Goal: Task Accomplishment & Management: Manage account settings

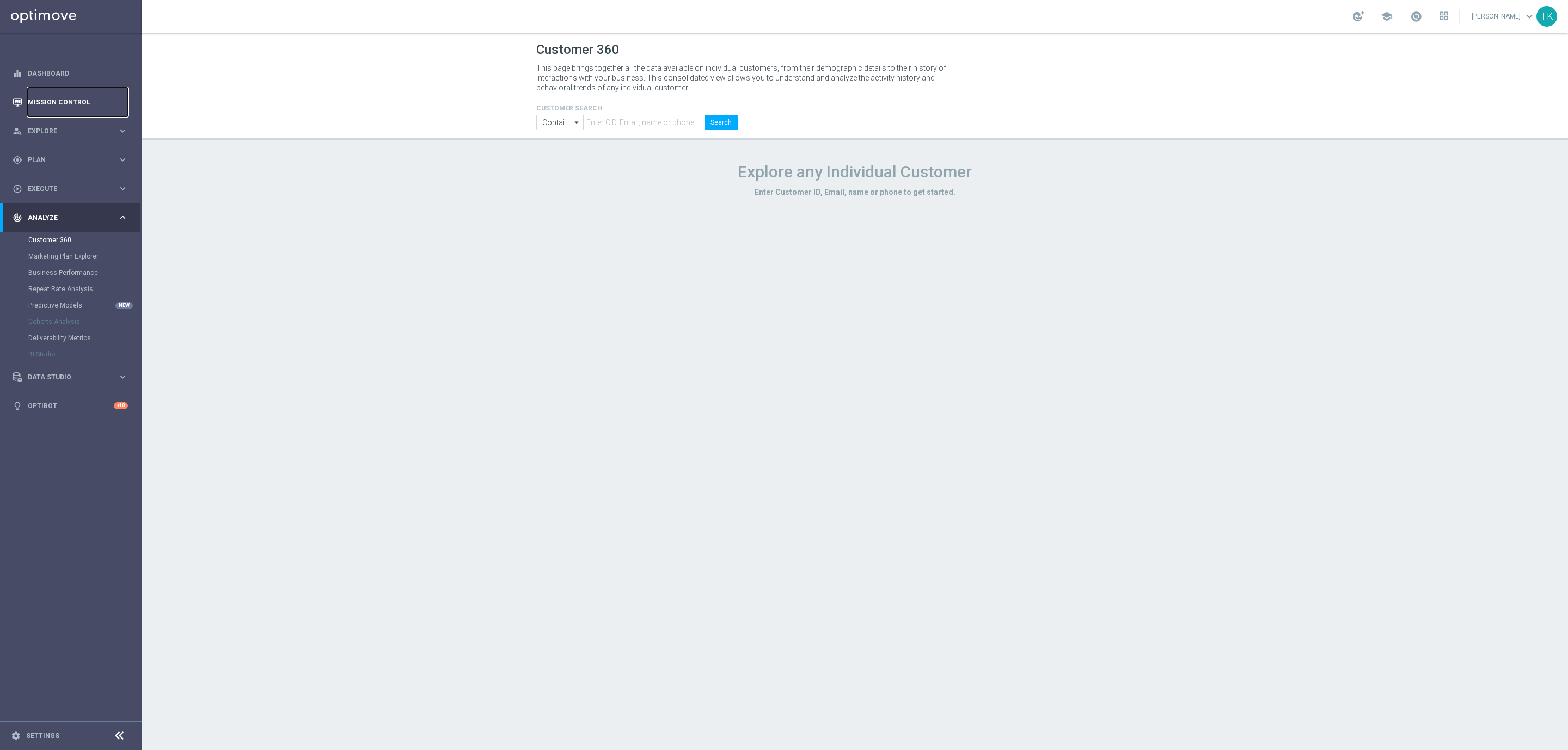
click at [53, 107] on link "Mission Control" at bounding box center [77, 102] width 100 height 28
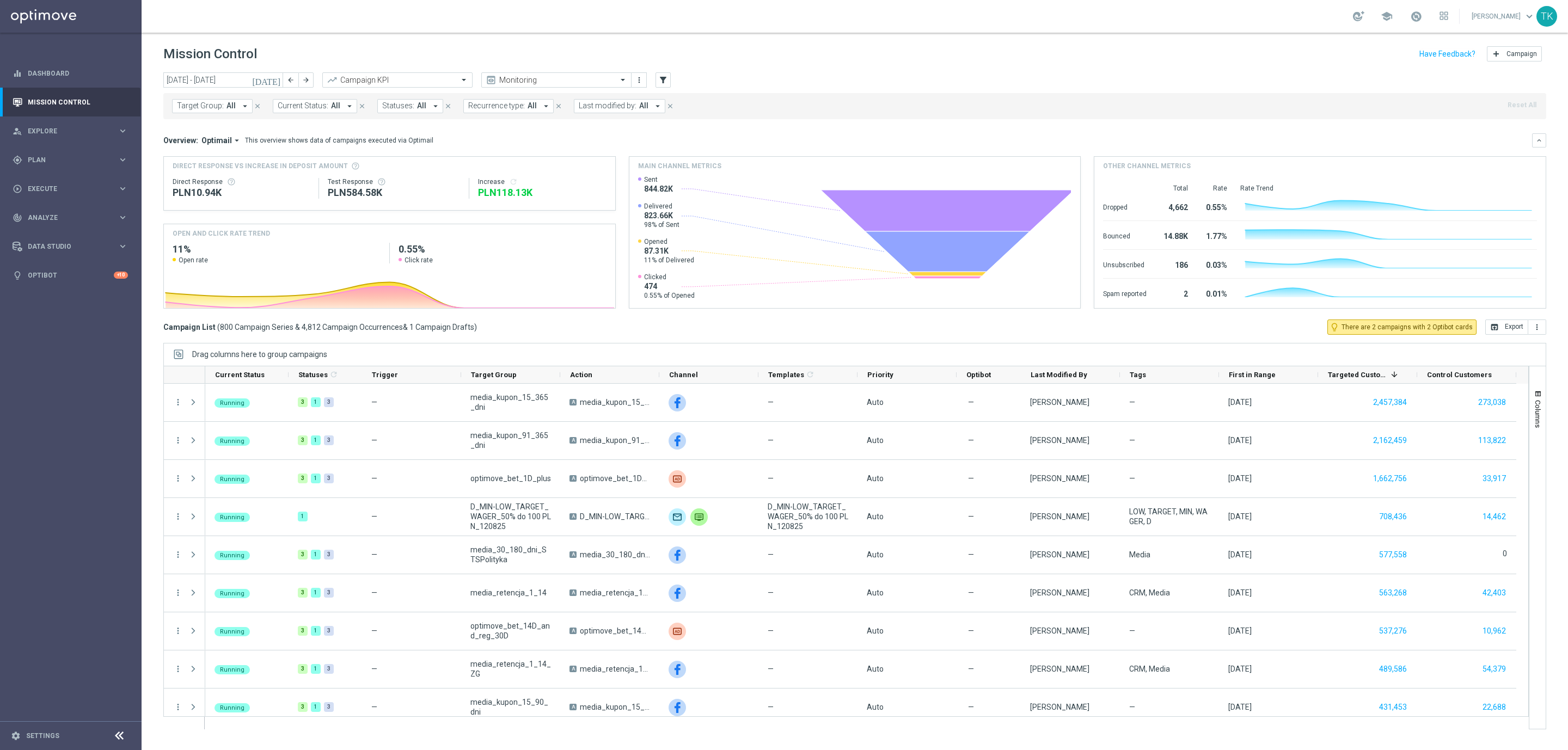
click at [214, 105] on span "Target Group:" at bounding box center [201, 106] width 47 height 9
click at [188, 122] on input "text" at bounding box center [263, 126] width 159 height 9
click at [214, 173] on label "E_ALL_TARGET_OFFER_PSG TOTTENHAM_130825" at bounding box center [264, 175] width 152 height 7
type input "E_ALL_TARGET_OFFER_PSG TOTTENHAM_130825"
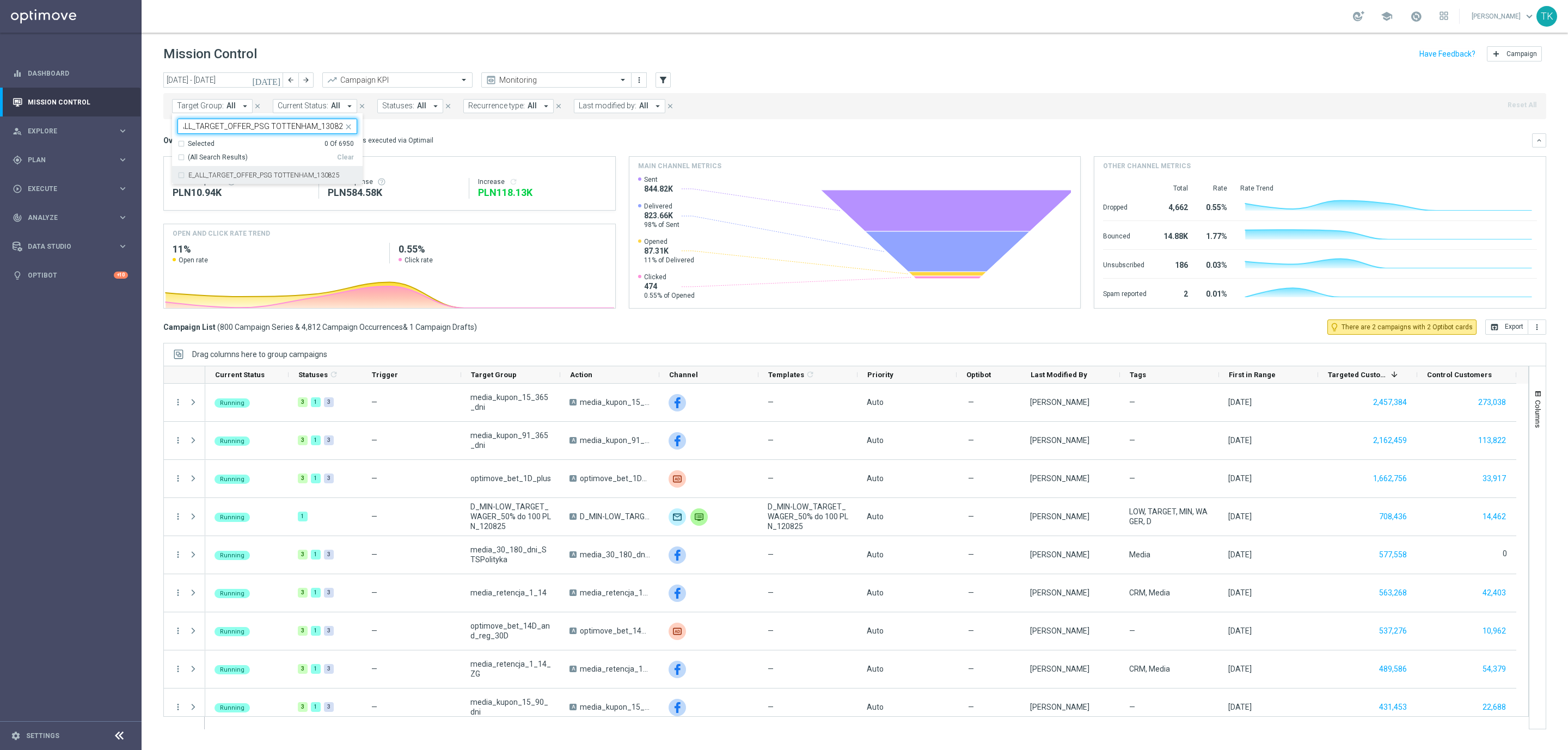
scroll to position [0, 0]
click at [158, 138] on div "today 11 Aug 2025 - 17 Aug 2025 arrow_back arrow_forward Campaign KPI trending_…" at bounding box center [855, 406] width 1426 height 668
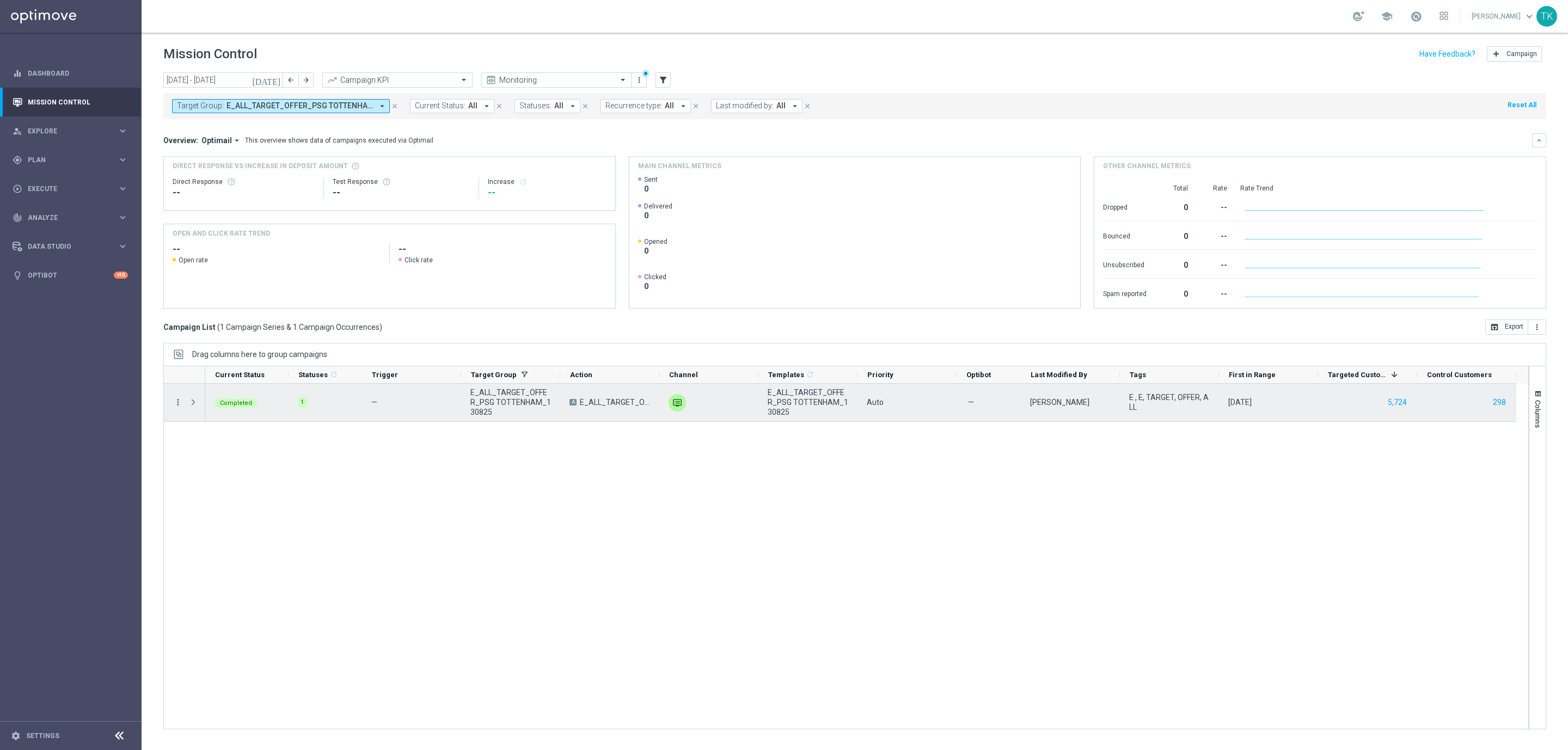
click at [180, 405] on icon "more_vert" at bounding box center [178, 402] width 10 height 10
click at [218, 428] on span "Campaign Metrics" at bounding box center [228, 425] width 57 height 8
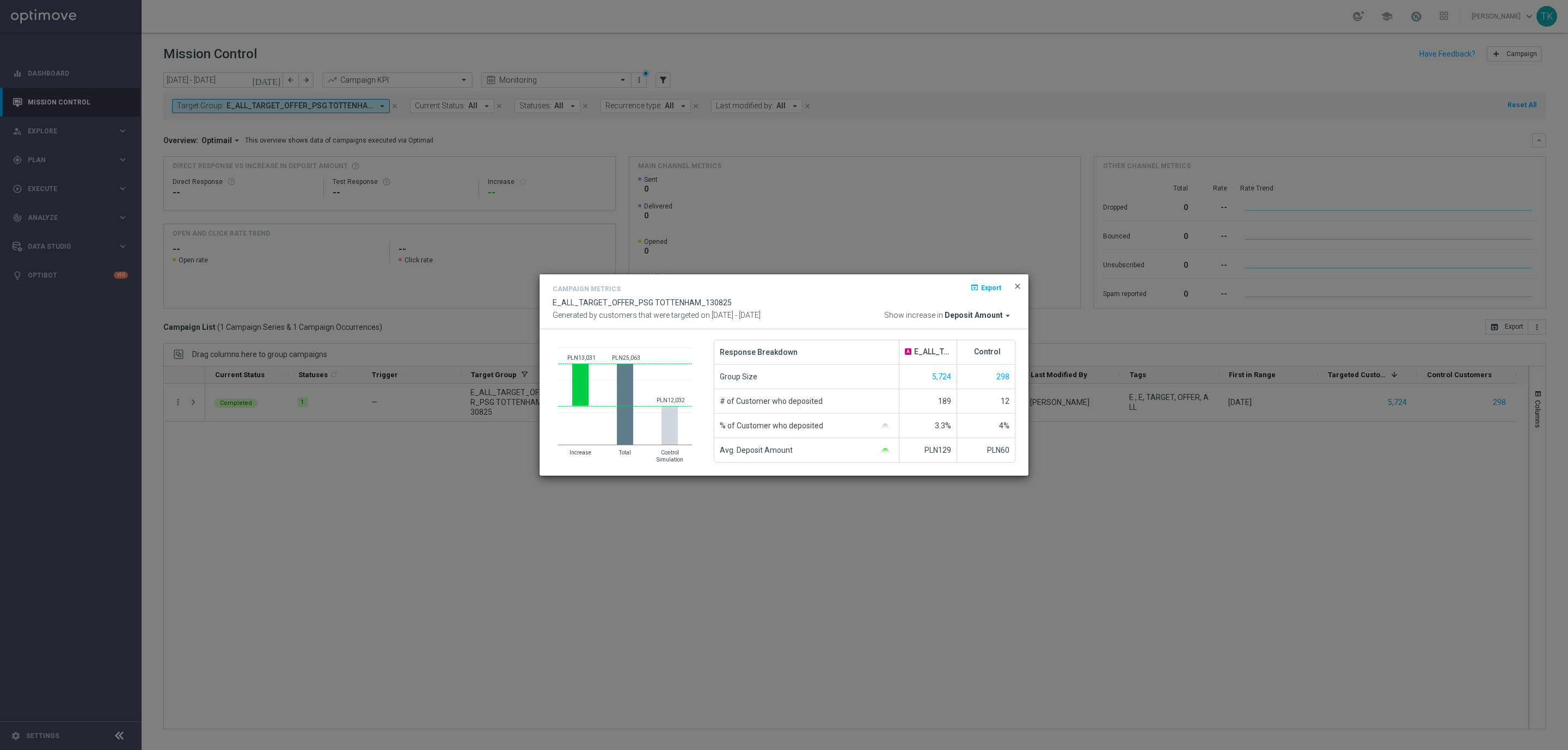
click at [1016, 287] on span "close" at bounding box center [1017, 286] width 9 height 9
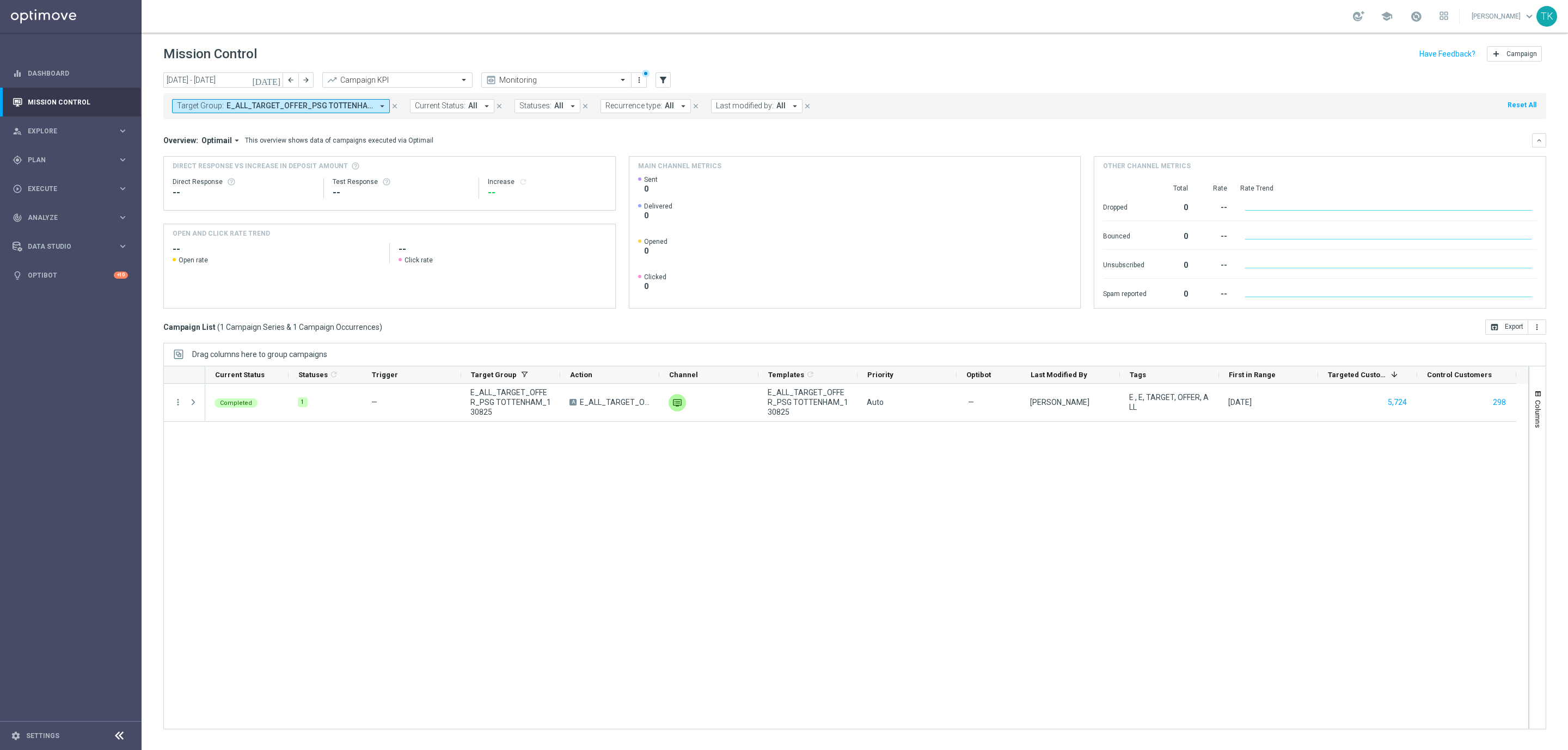
click at [273, 105] on span "E_ALL_TARGET_OFFER_PSG TOTTENHAM_130825" at bounding box center [299, 106] width 147 height 9
click at [344, 162] on div "Selected 1 Of 6950 (All) Clear" at bounding box center [267, 153] width 191 height 27
click at [344, 153] on div "(All) Clear" at bounding box center [265, 155] width 176 height 14
click at [0, 0] on div "Clear" at bounding box center [0, 0] width 0 height 0
click at [209, 126] on input "text" at bounding box center [263, 126] width 159 height 9
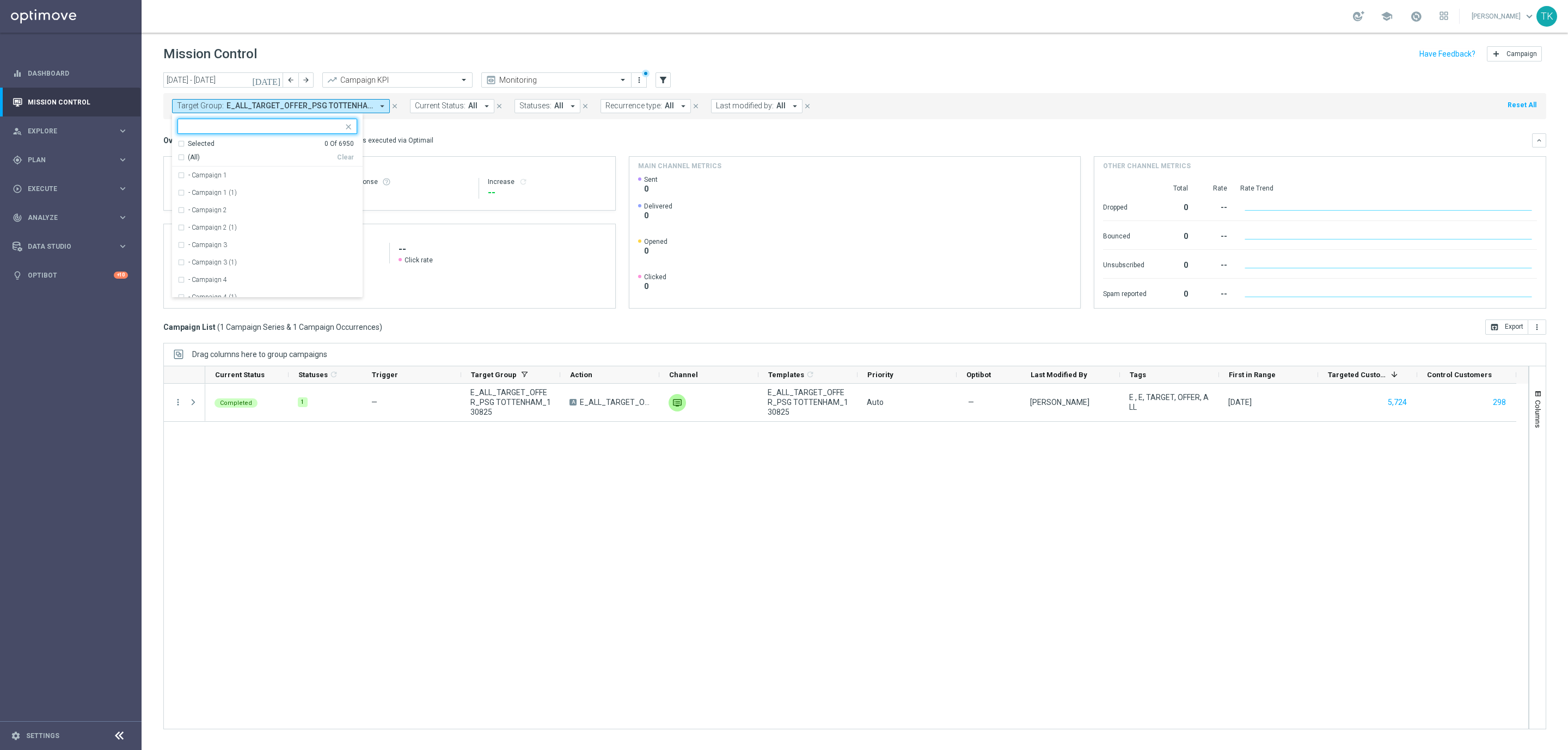
paste input "E_ALL_TARGET_OFFER_PLANSZA EP_120825"
click at [195, 173] on label "E_ALL_TARGET_OFFER_PLANSZA EP_120825" at bounding box center [256, 175] width 135 height 7
type input "E_ALL_TARGET_OFFER_PLANSZA EP_120825"
click at [154, 146] on div "today 11 Aug 2025 - 17 Aug 2025 arrow_back arrow_forward Campaign KPI trending_…" at bounding box center [855, 406] width 1426 height 668
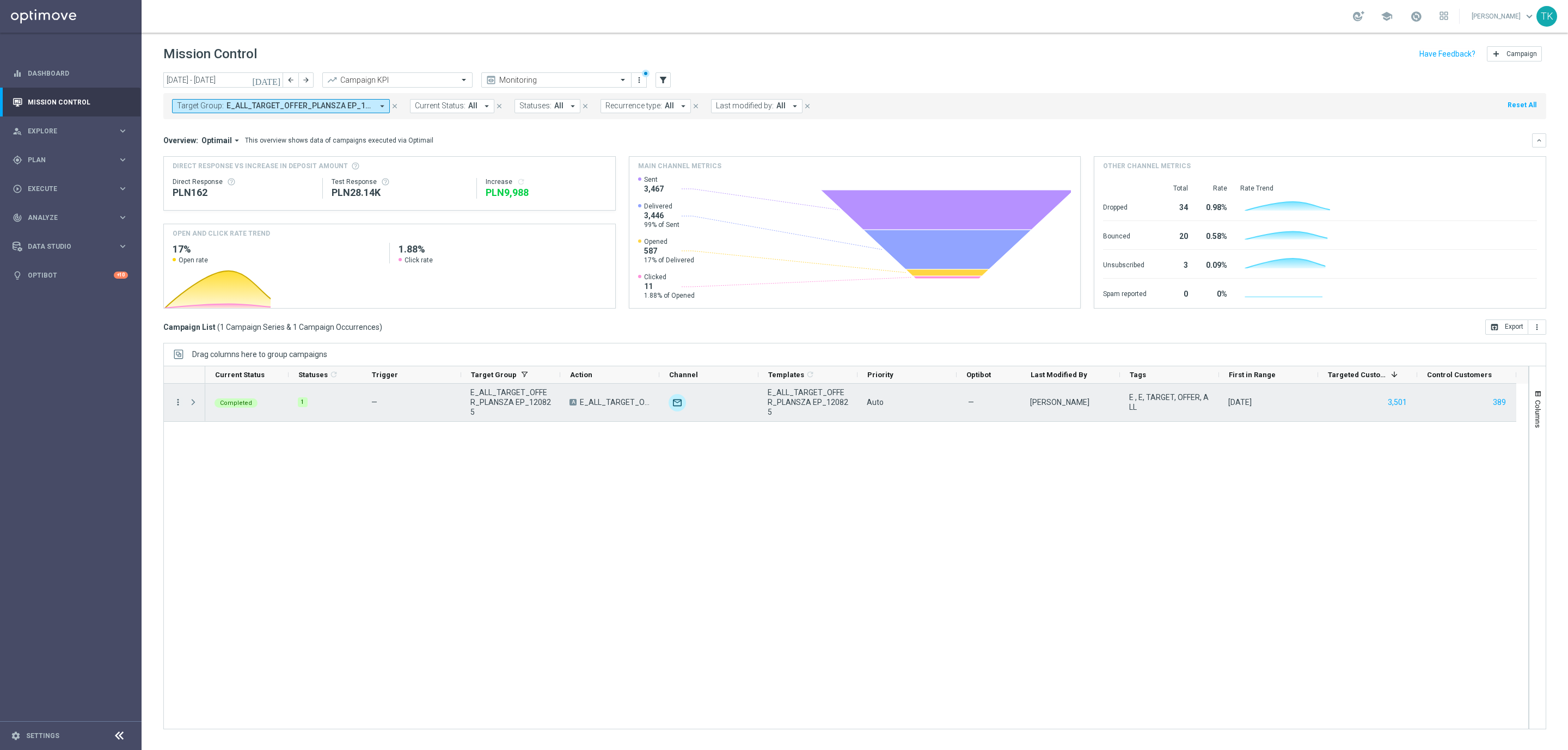
click at [176, 403] on icon "more_vert" at bounding box center [178, 402] width 10 height 10
click at [236, 422] on span "Campaign Metrics" at bounding box center [228, 425] width 57 height 8
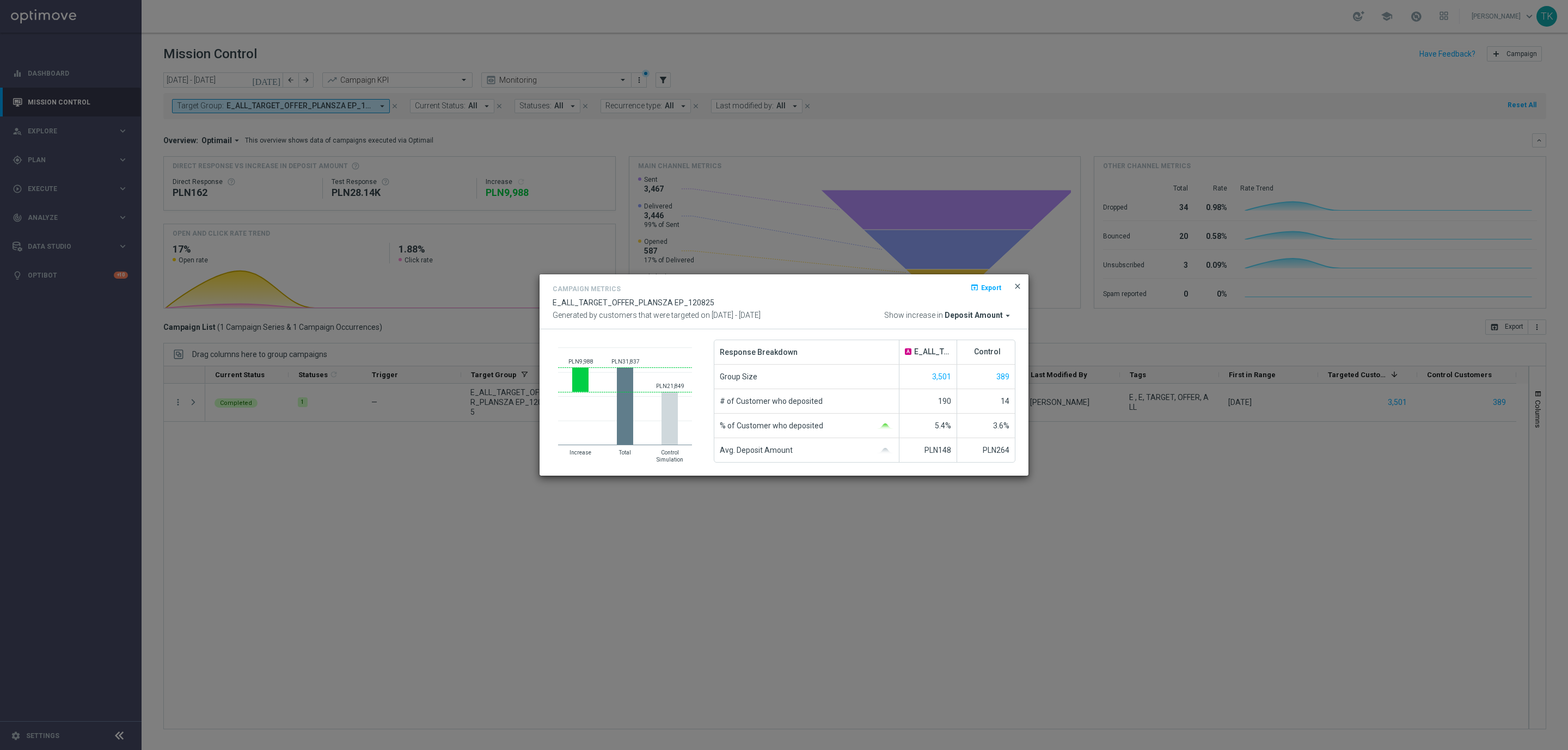
click at [1019, 282] on span "close" at bounding box center [1017, 286] width 9 height 9
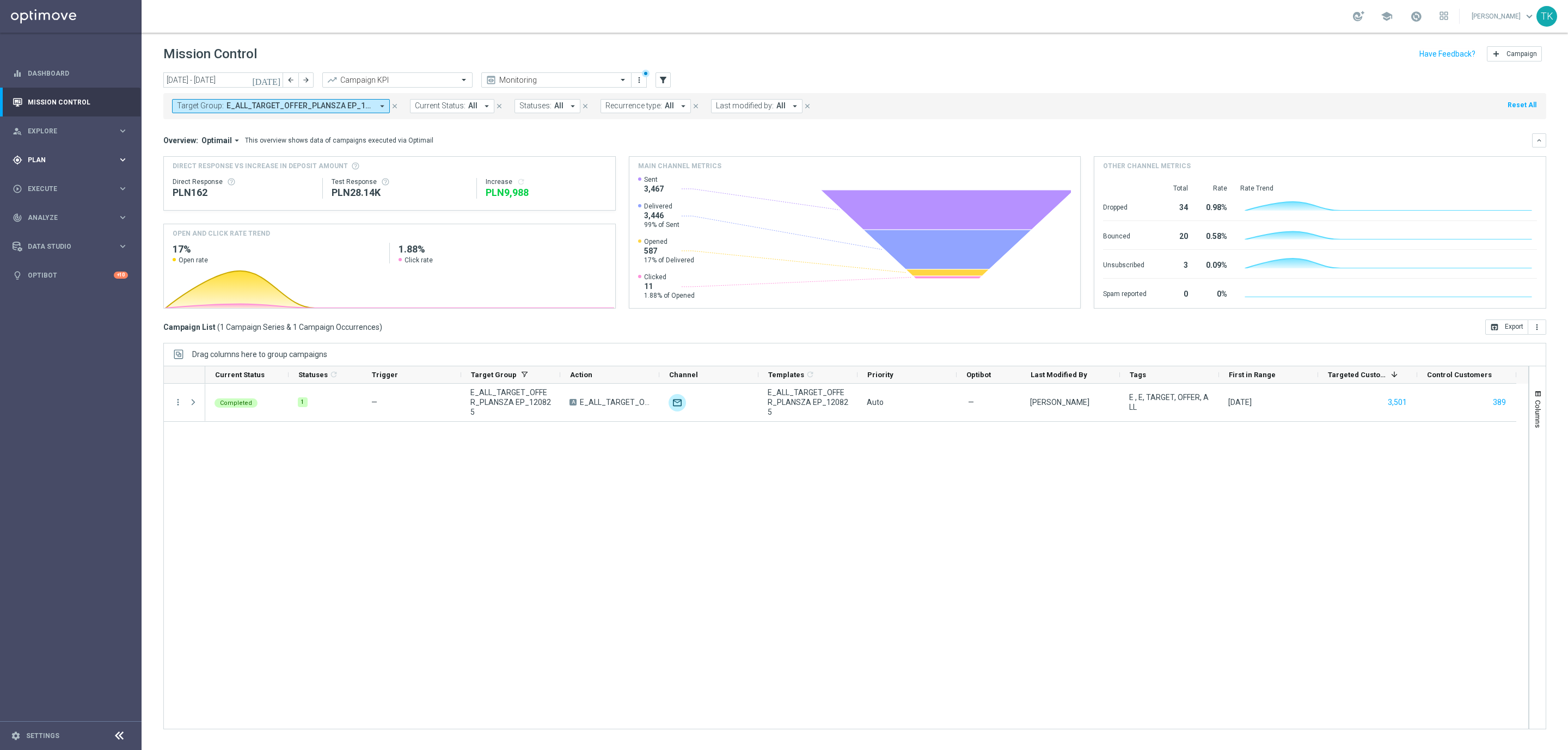
click at [35, 156] on span "Plan" at bounding box center [72, 159] width 90 height 7
click at [41, 215] on span "Templates" at bounding box center [67, 214] width 78 height 7
click at [40, 229] on link "Optimail" at bounding box center [73, 231] width 79 height 9
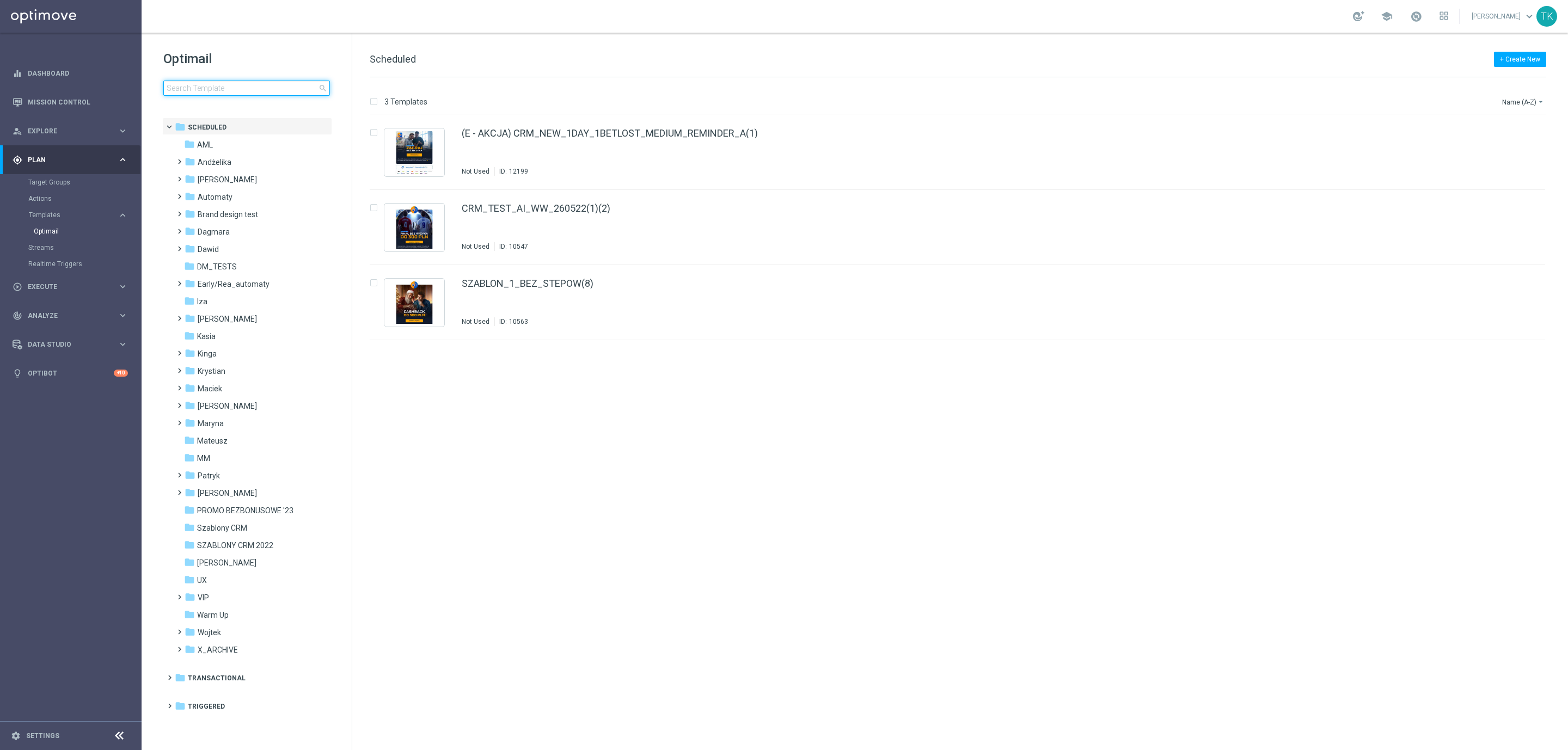
click at [204, 94] on input at bounding box center [246, 88] width 166 height 16
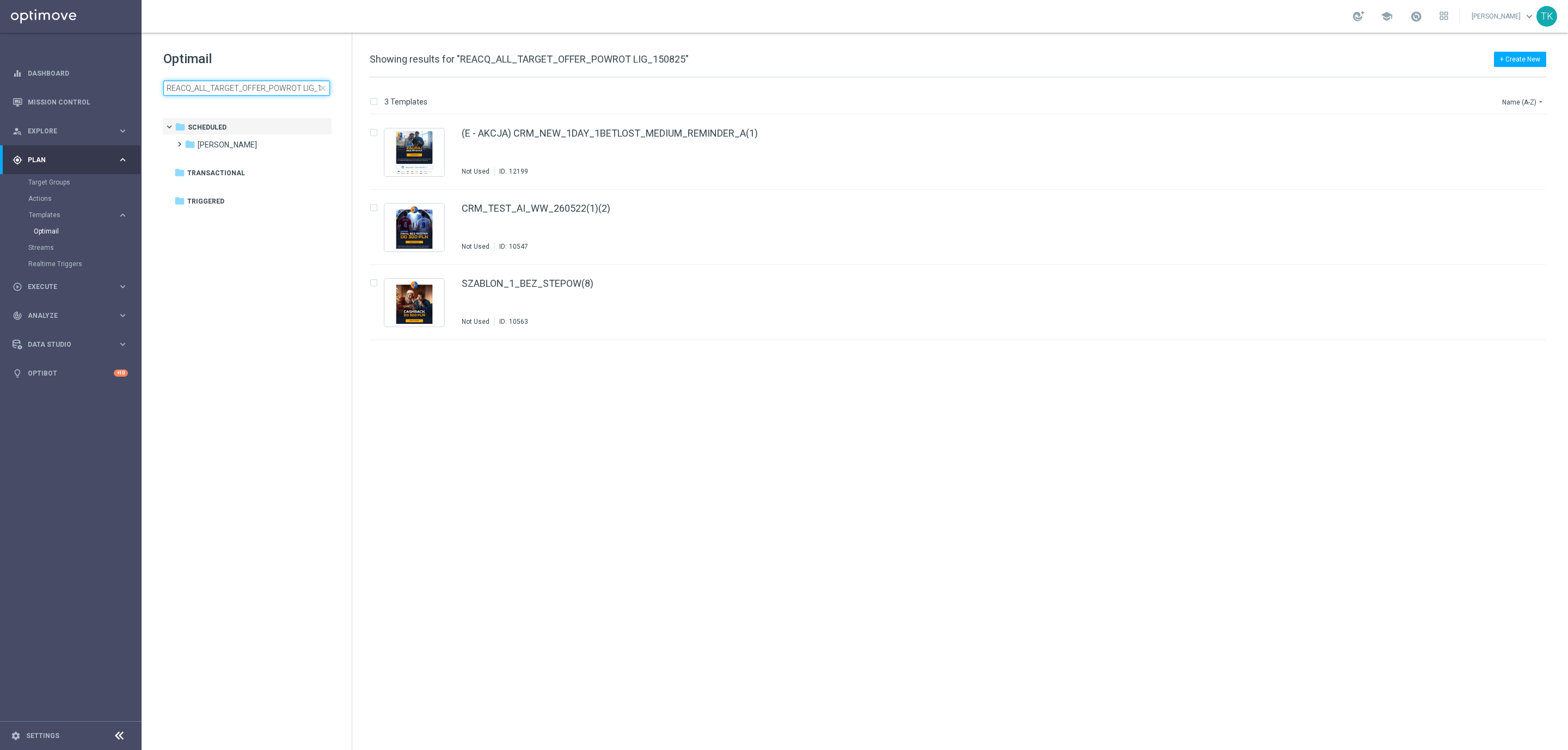
scroll to position [0, 20]
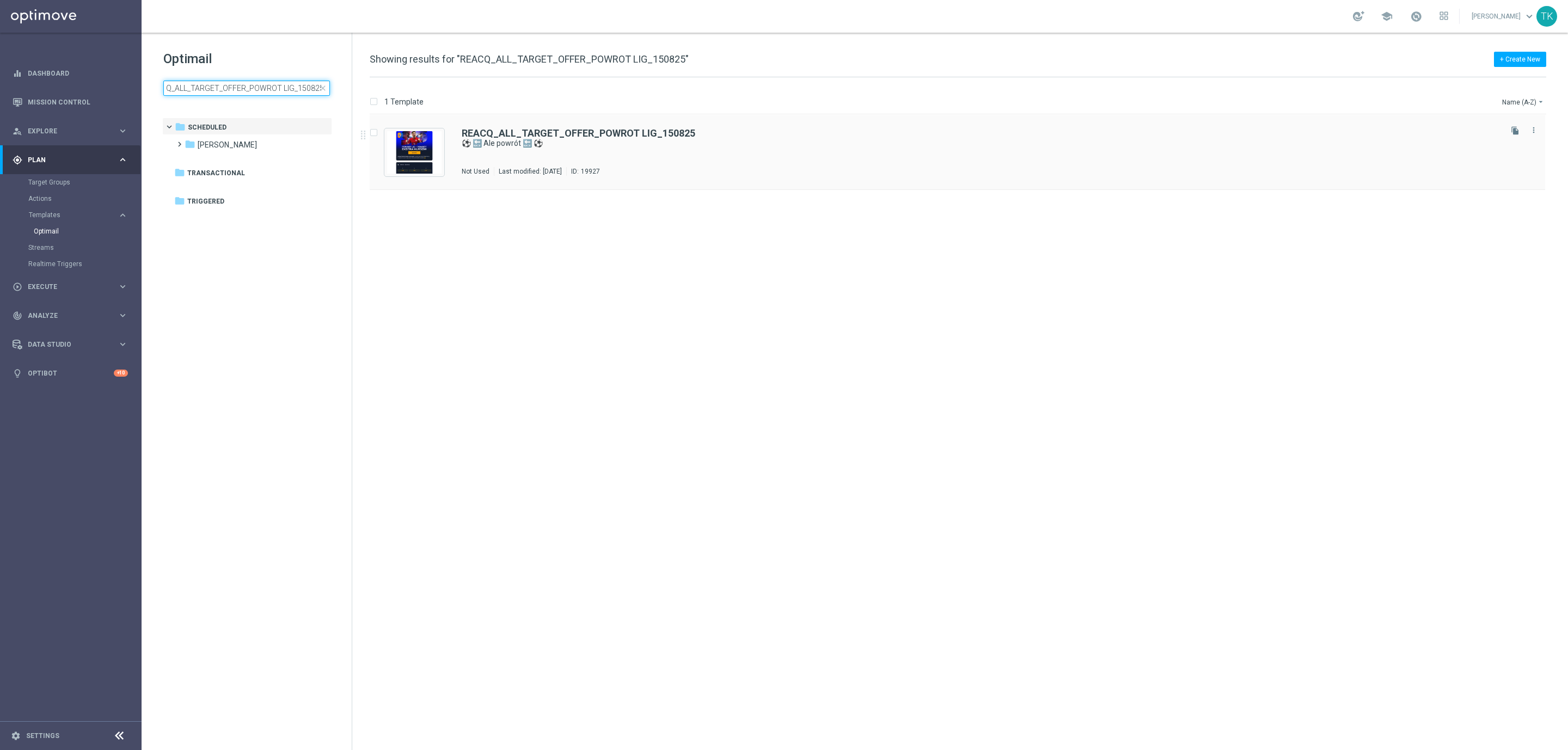
type input "REACQ_ALL_TARGET_OFFER_POWROT LIG_150825"
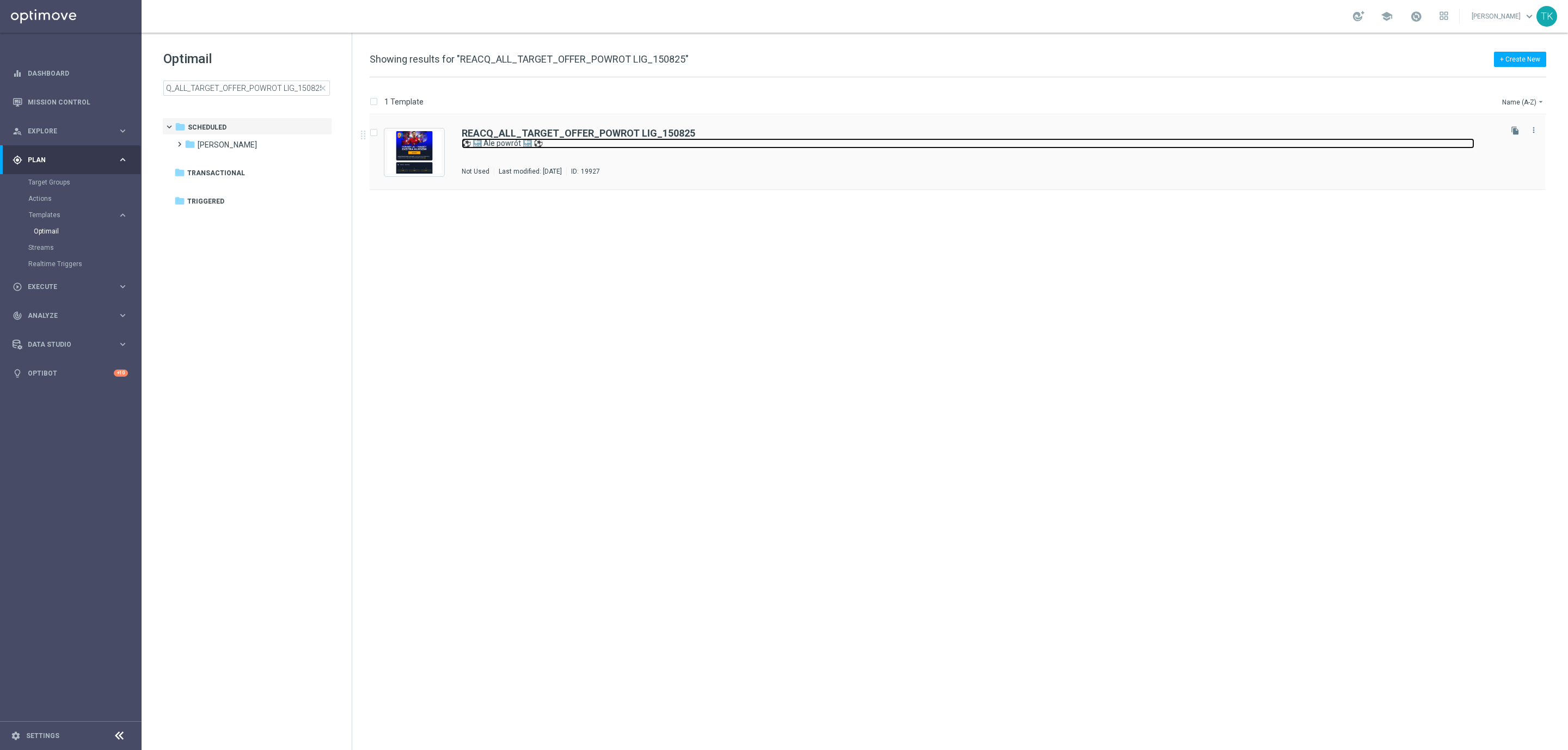
click at [664, 149] on link "⚽ 🔙 Ale powrót 🔙 ⚽" at bounding box center [967, 143] width 1012 height 11
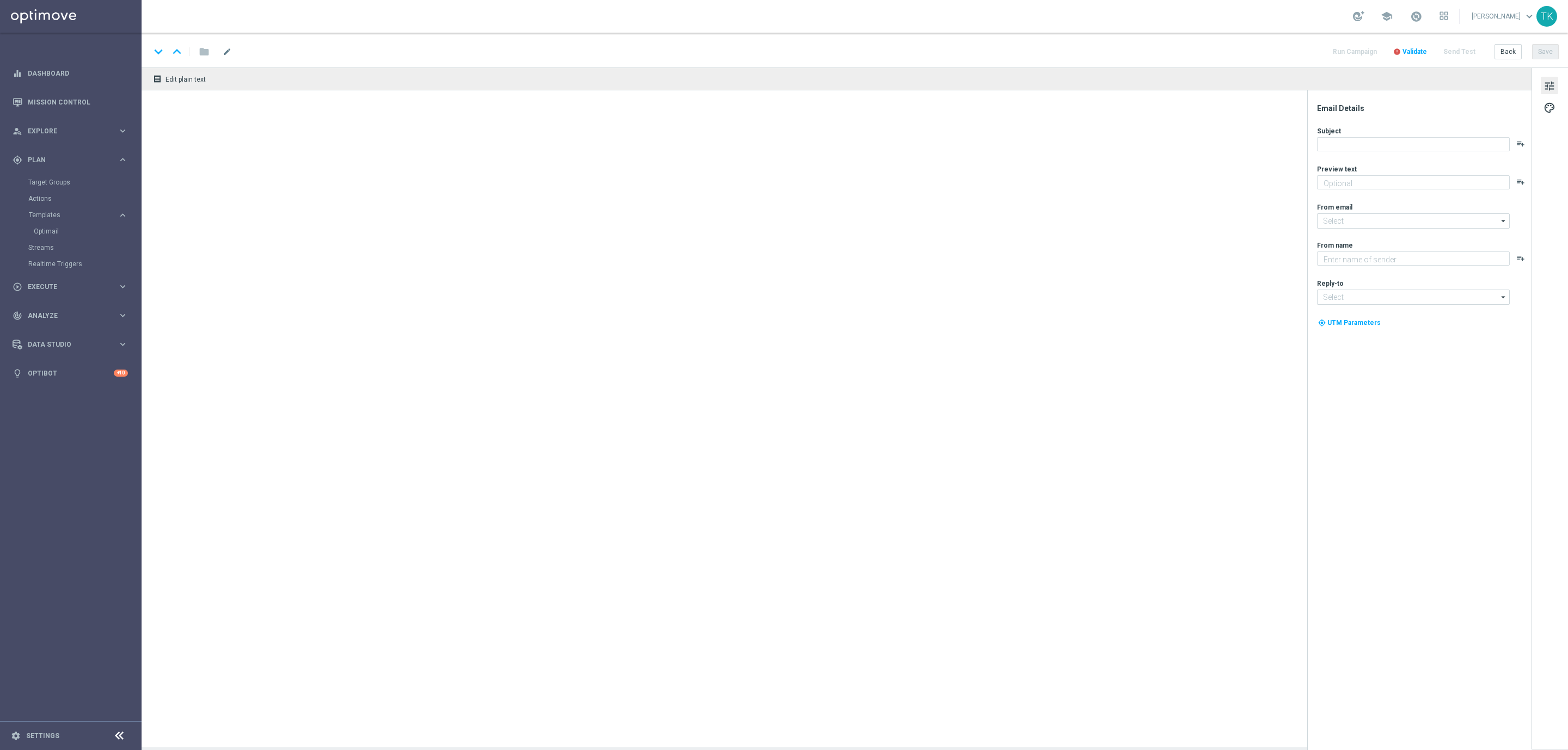
type textarea "Trójka wspaniałych wraca do gry - sprawdź 🔥🔥🔥"
type input "oferta@sts.pl"
type textarea "STS"
type input "kontakt@sts.pl"
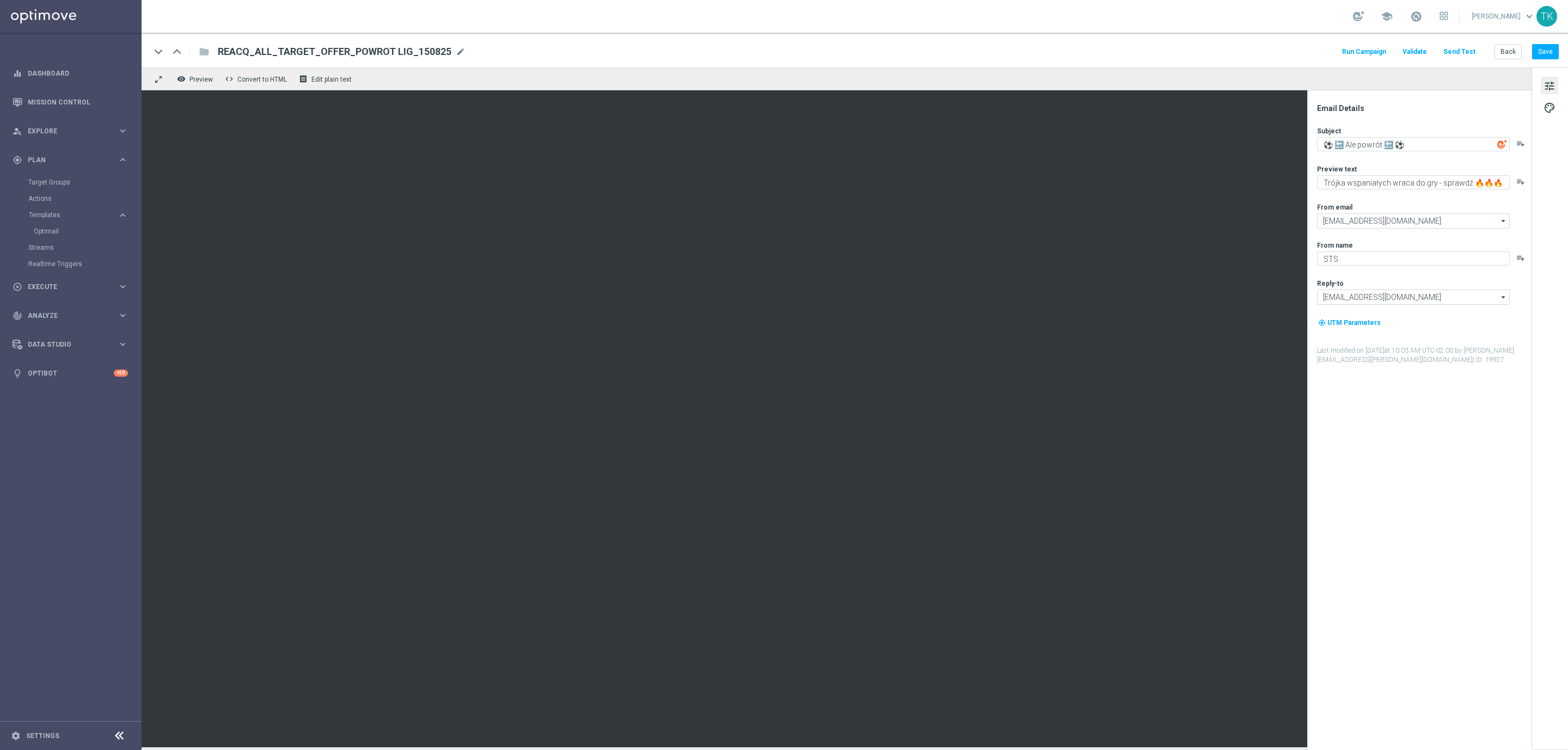
click at [1548, 85] on span "tune" at bounding box center [1549, 86] width 12 height 14
click at [1555, 109] on button "palette" at bounding box center [1549, 108] width 18 height 18
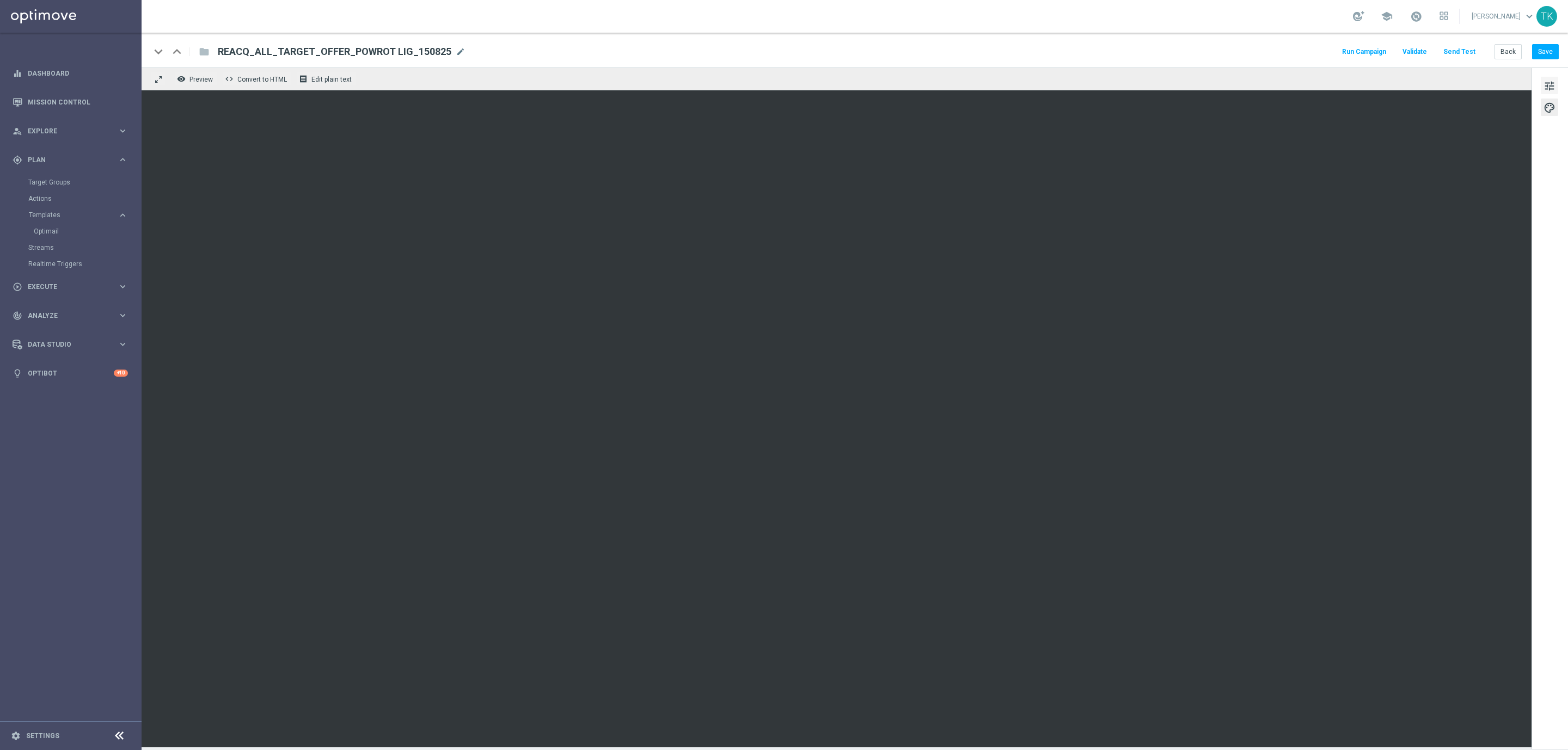
click at [1546, 90] on span "tune" at bounding box center [1549, 86] width 12 height 14
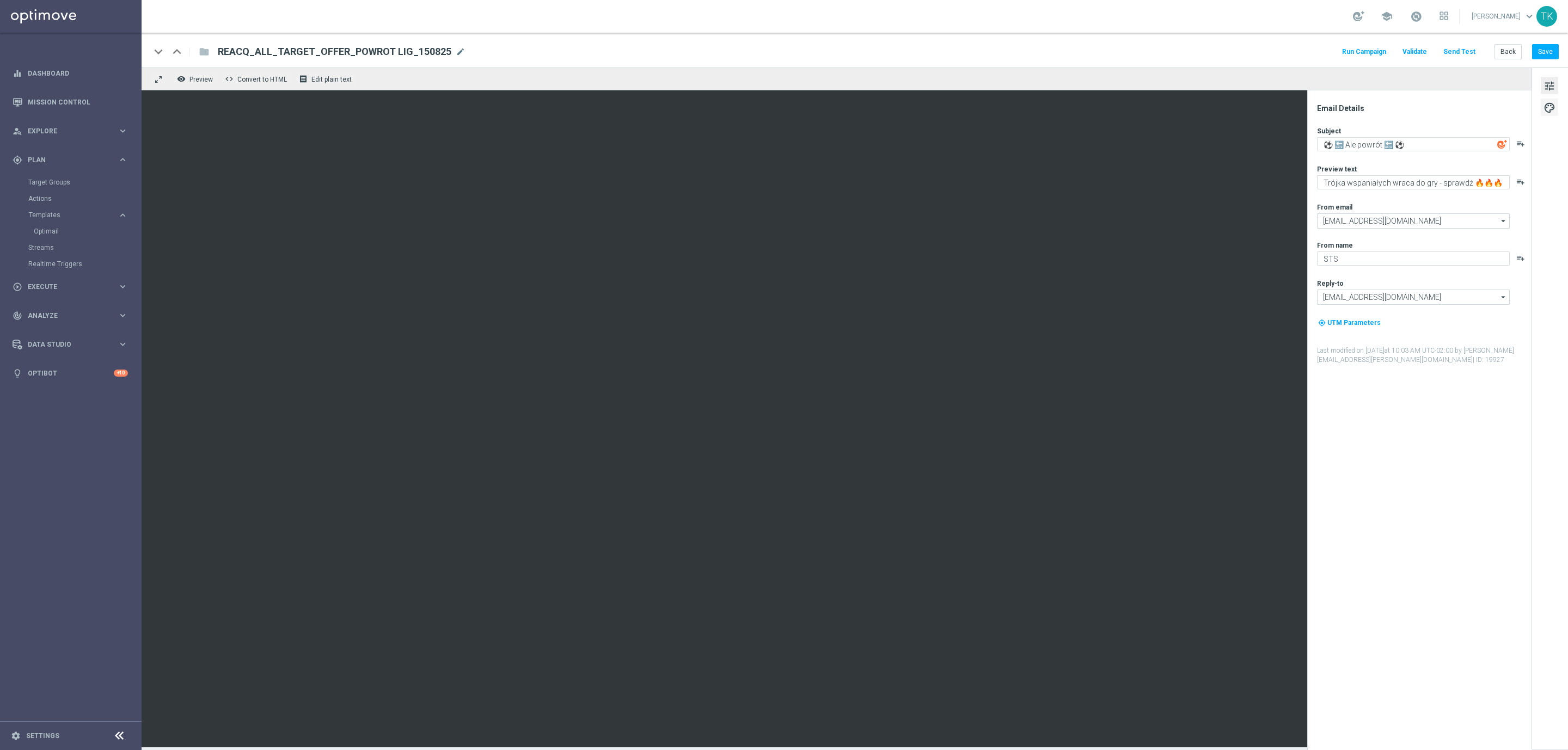
click at [1548, 110] on span "palette" at bounding box center [1549, 108] width 12 height 14
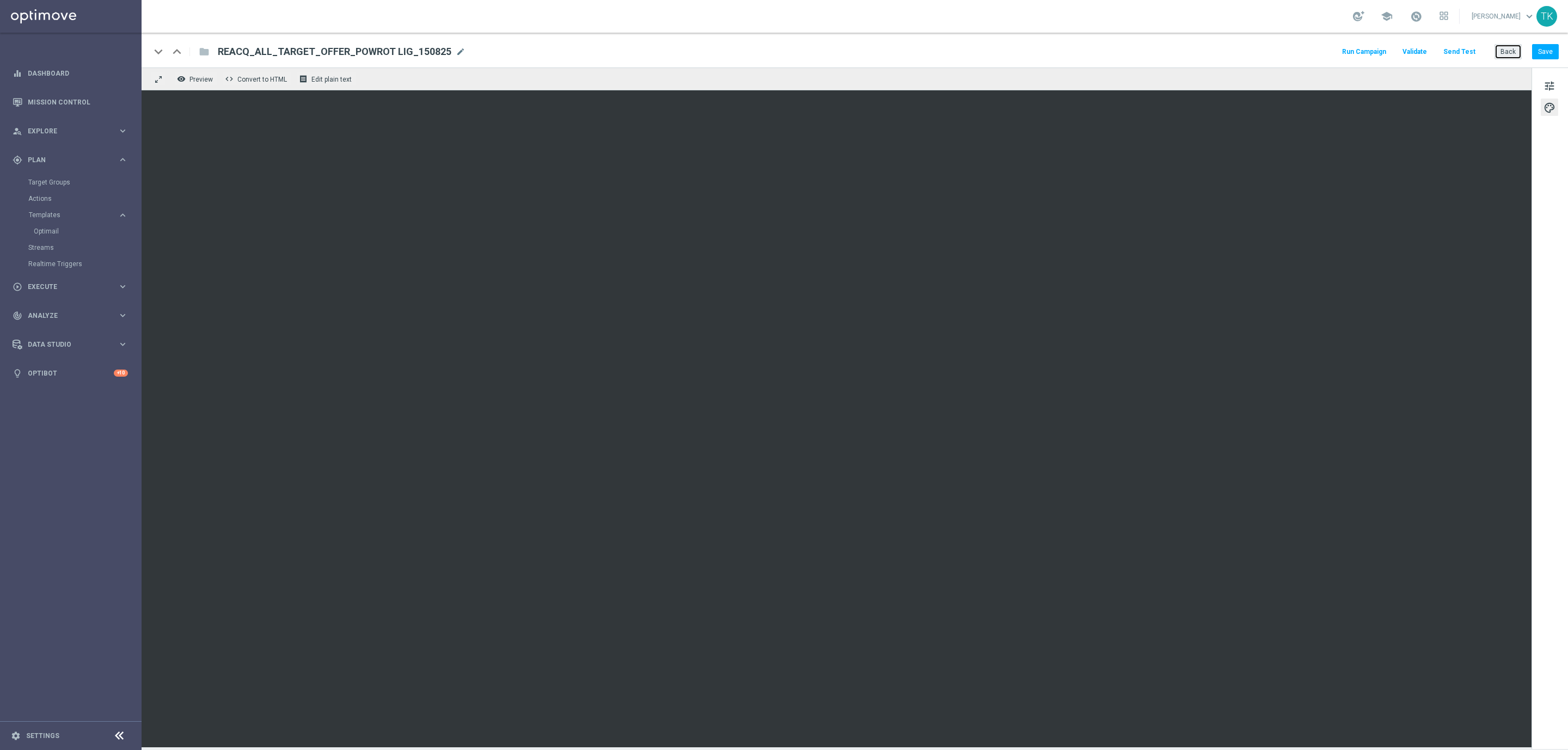
click at [1504, 60] on button "Back" at bounding box center [1508, 52] width 27 height 16
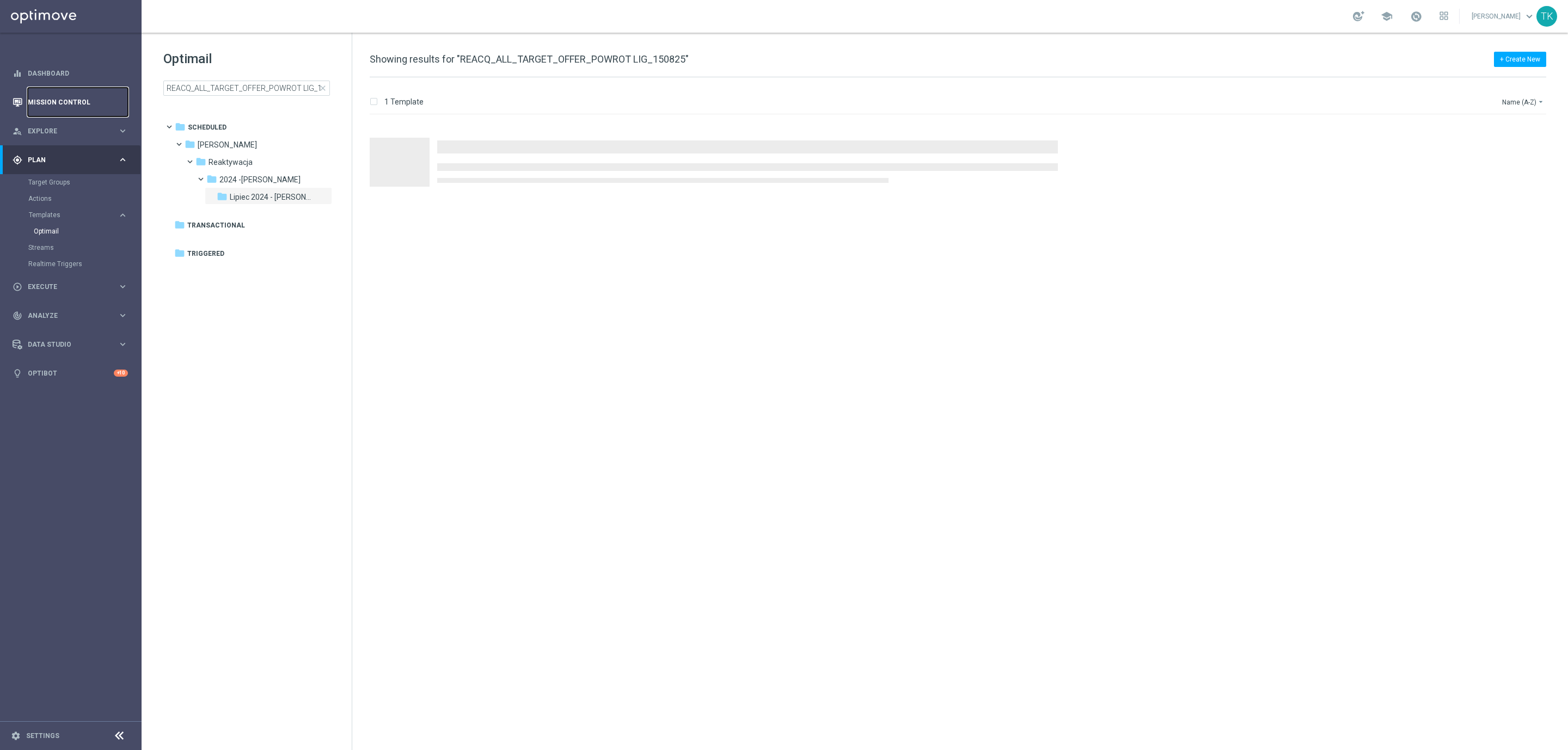
click at [59, 102] on link "Mission Control" at bounding box center [77, 102] width 100 height 28
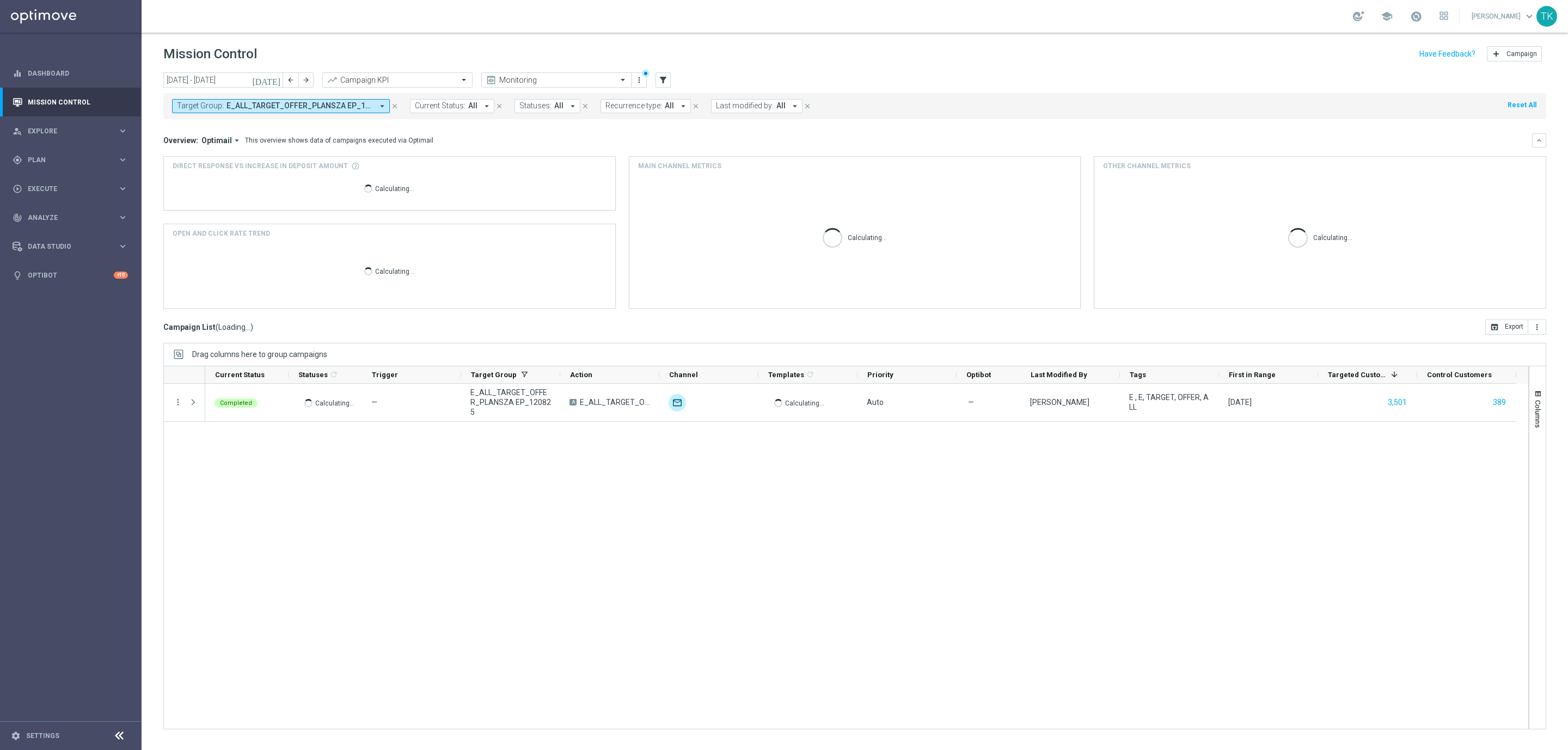
click at [250, 103] on span "E_ALL_TARGET_OFFER_PLANSZA EP_120825" at bounding box center [299, 106] width 147 height 9
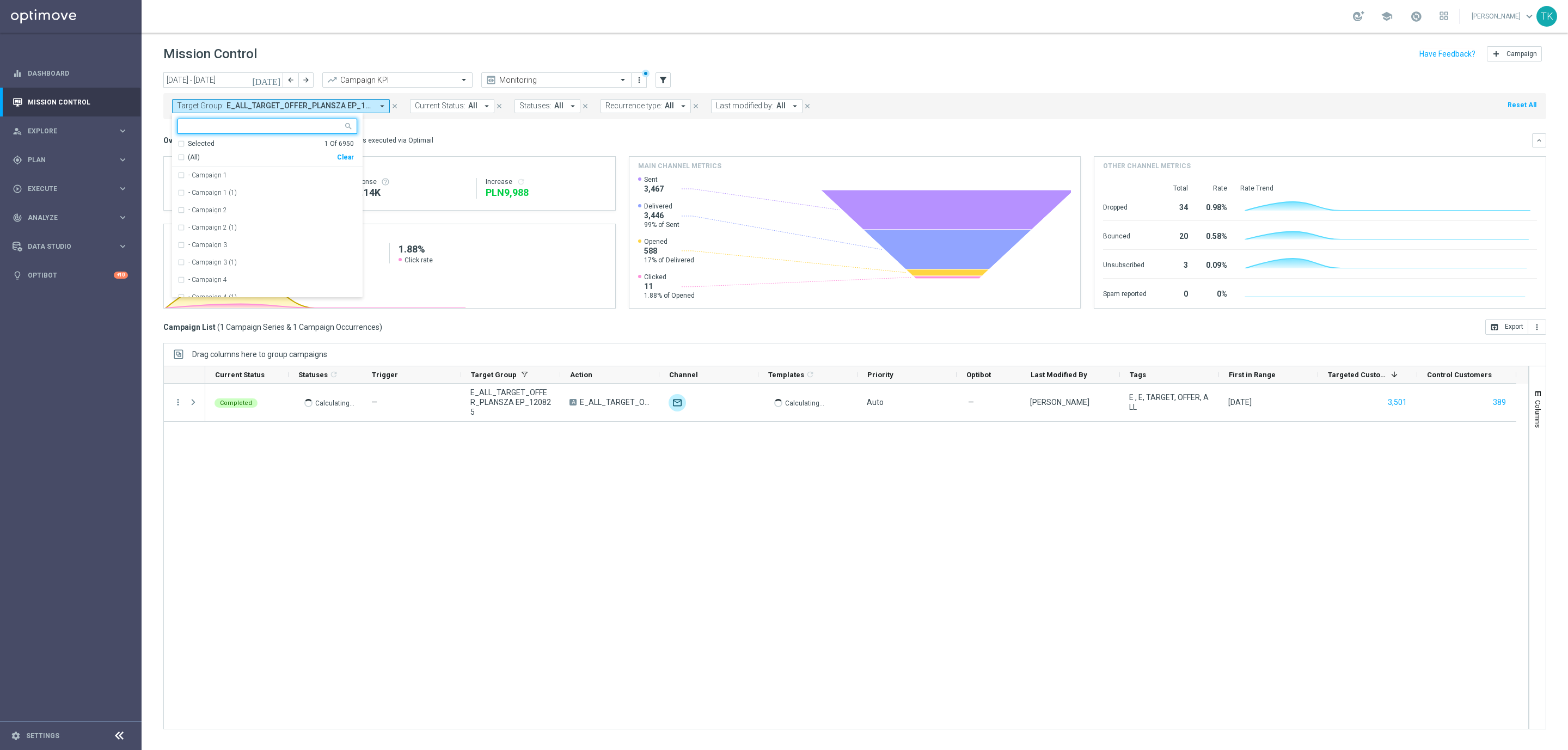
click at [0, 0] on div "Clear" at bounding box center [0, 0] width 0 height 0
click at [240, 128] on input "text" at bounding box center [263, 126] width 159 height 9
paste input "REACQ_ALL_AUTO_DEPO_100 DO 500 PLN_REM_SMS_MONTHLY"
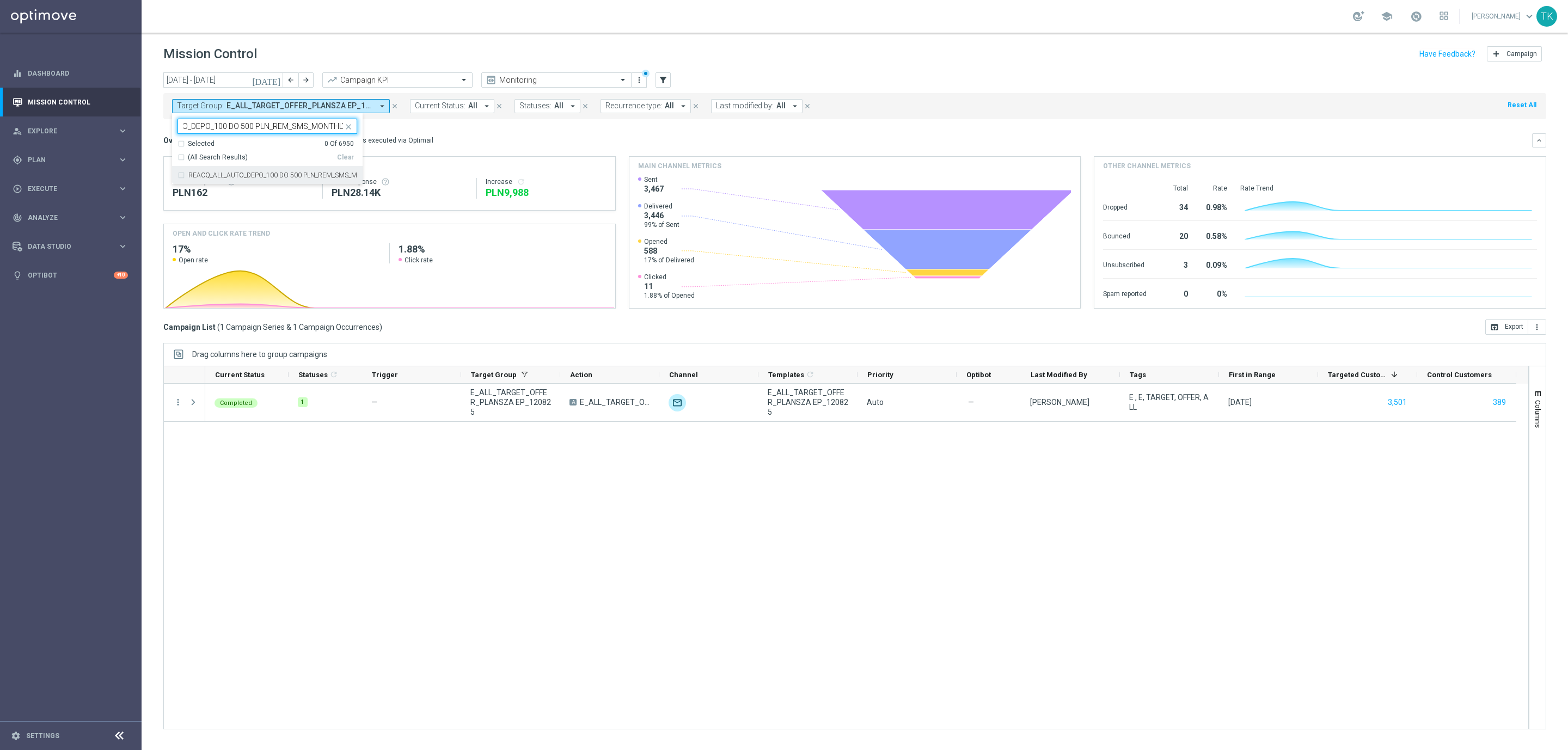
click at [230, 183] on div "REACQ_ALL_AUTO_DEPO_100 DO 500 PLN_REM_SMS_MONTHLY" at bounding box center [267, 175] width 180 height 18
type input "REACQ_ALL_AUTO_DEPO_100 DO 500 PLN_REM_SMS_MONTHLY"
click at [154, 151] on div "today 11 Aug 2025 - 17 Aug 2025 arrow_back arrow_forward Campaign KPI trending_…" at bounding box center [855, 406] width 1426 height 668
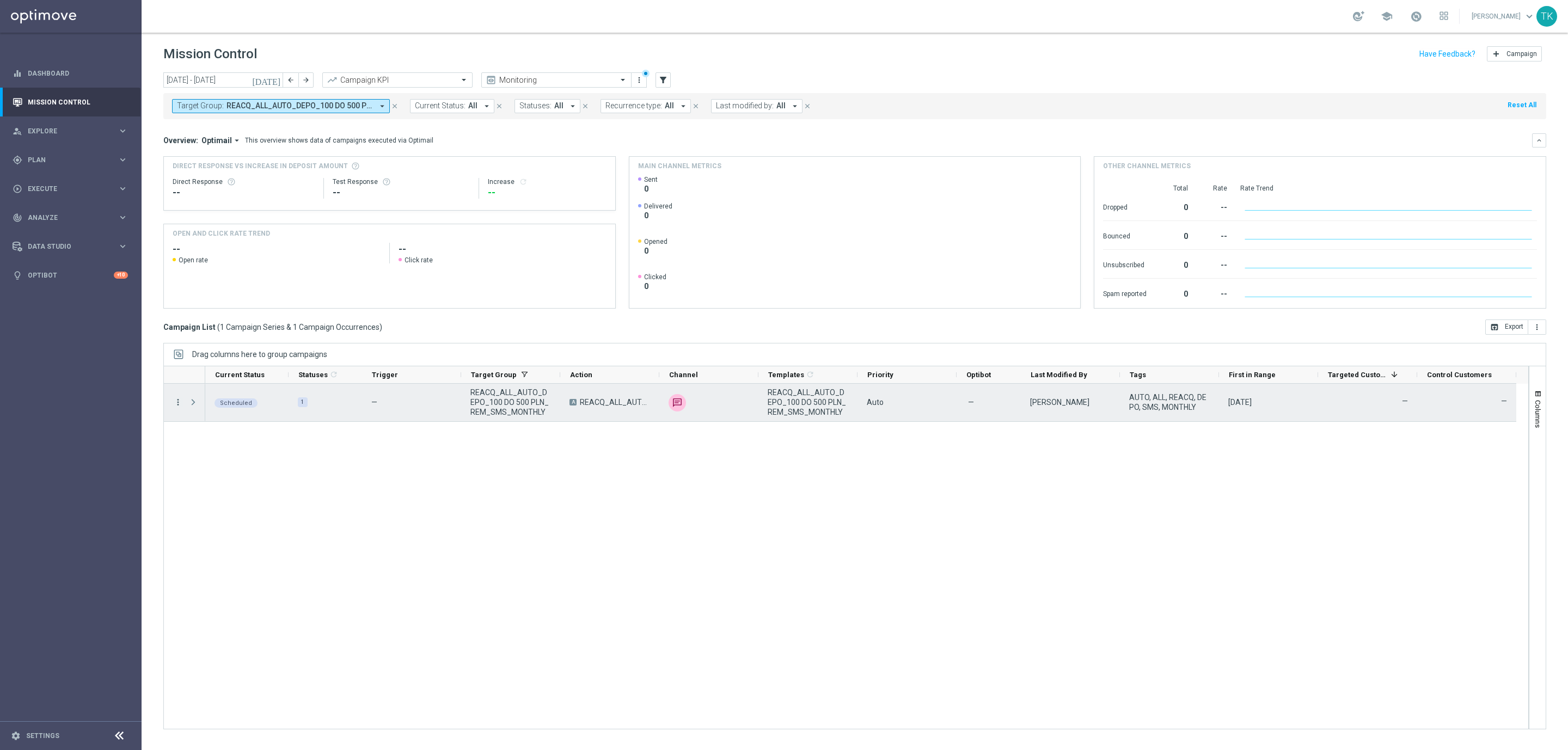
click at [180, 404] on icon "more_vert" at bounding box center [178, 402] width 10 height 10
click at [235, 412] on span "Campaign Details" at bounding box center [227, 410] width 55 height 8
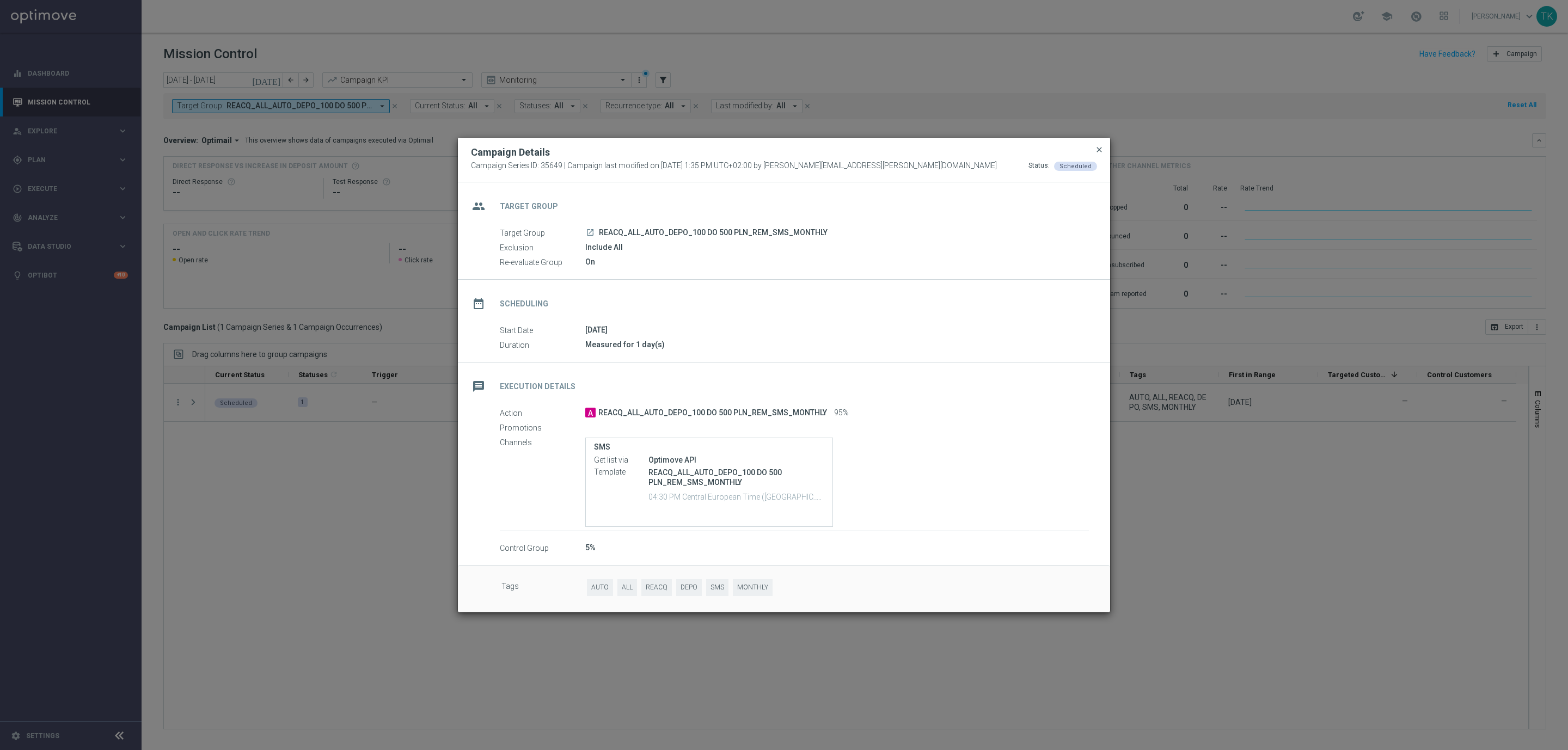
click at [1100, 146] on span "close" at bounding box center [1098, 150] width 9 height 9
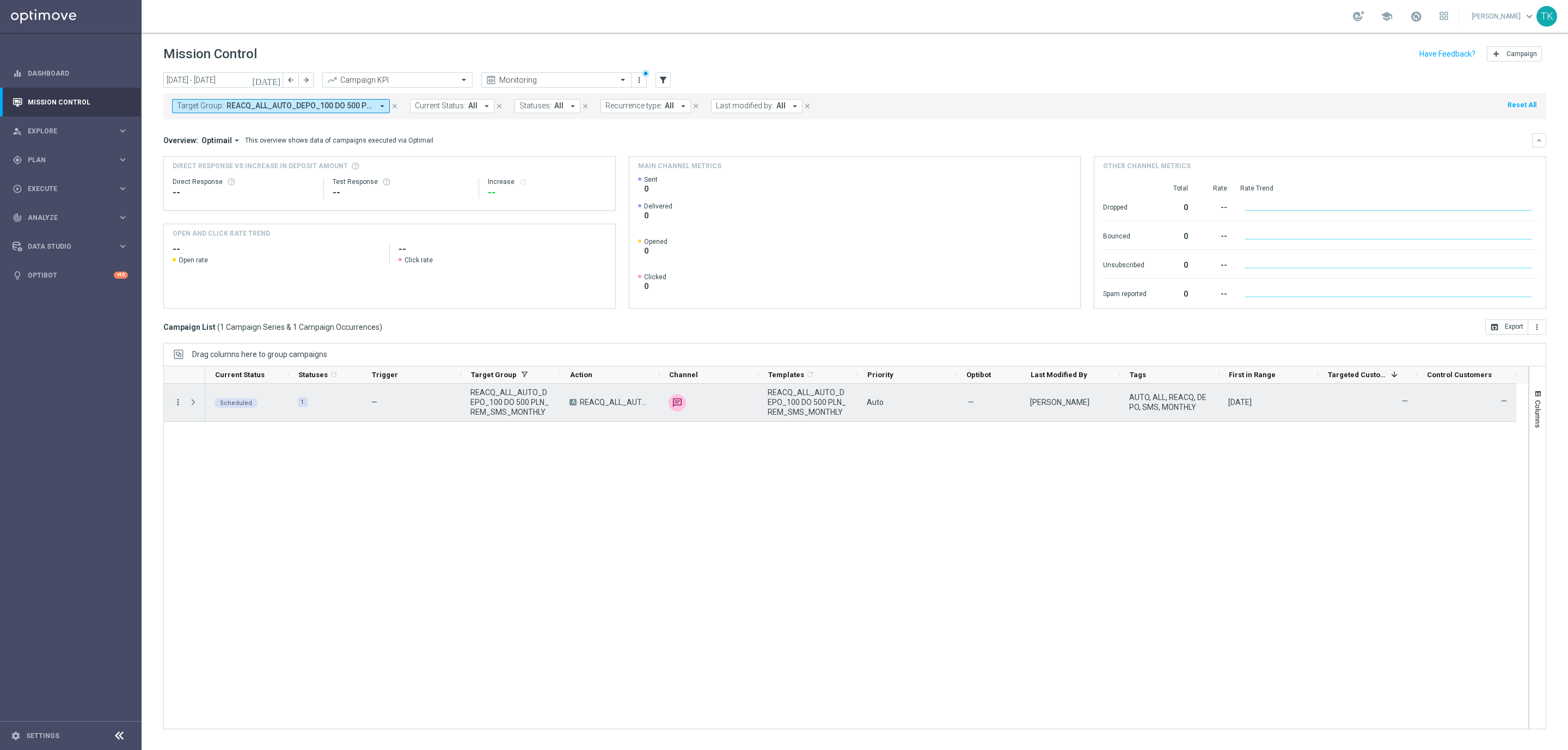
click at [178, 407] on icon "more_vert" at bounding box center [178, 402] width 10 height 10
click at [200, 412] on span "Campaign Details" at bounding box center [227, 410] width 55 height 8
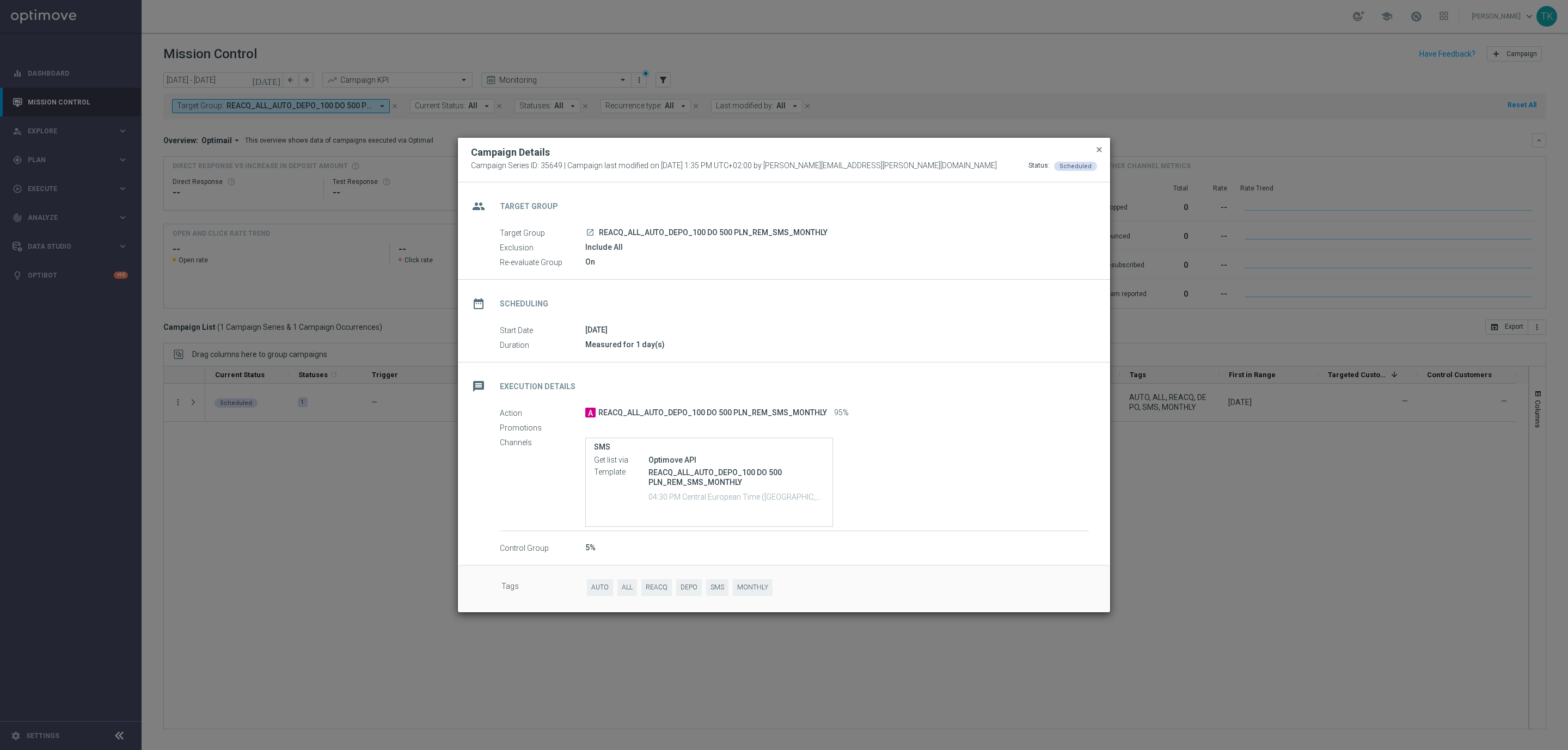
click at [1099, 149] on span "close" at bounding box center [1098, 150] width 9 height 9
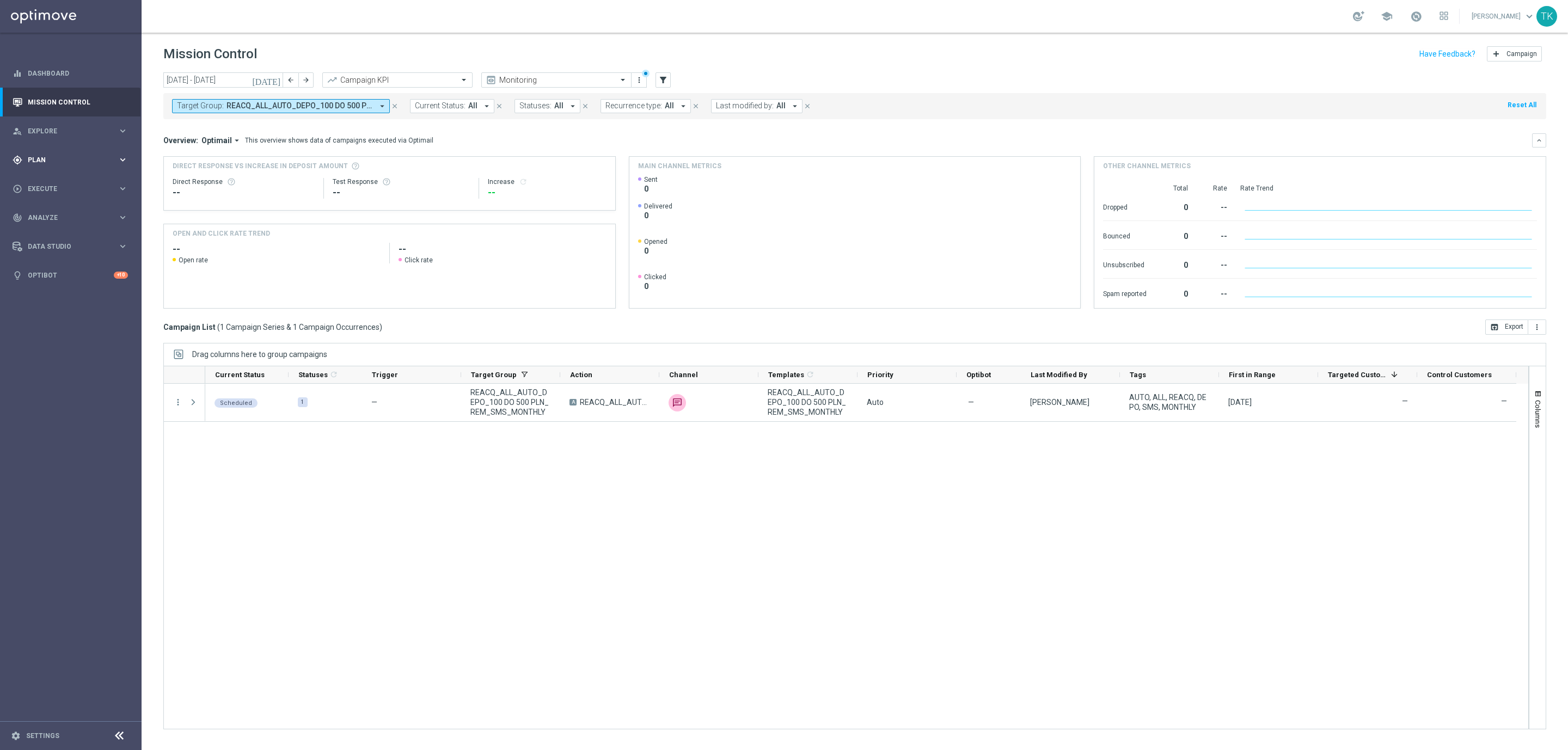
click at [36, 161] on span "Plan" at bounding box center [72, 159] width 90 height 7
click at [40, 184] on link "Target Groups" at bounding box center [70, 182] width 85 height 9
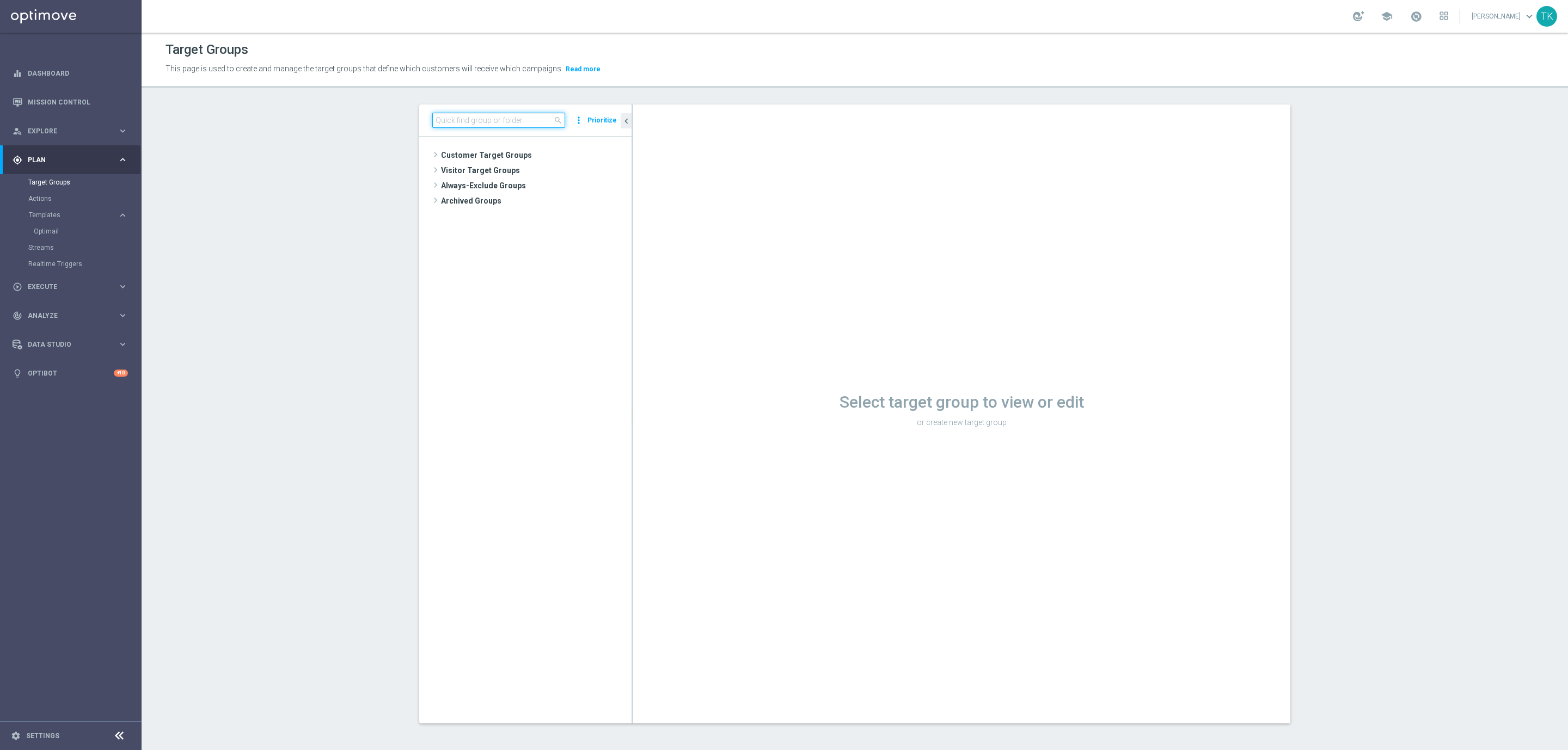
click at [478, 123] on input at bounding box center [499, 120] width 133 height 16
paste input "E_ALL_TARGET_DEPO_3DEPO 25 DO 200 PREV MONTH_150825"
click at [496, 119] on input "E_ALL_TARGET_DEPO_3DEPO 25 DO 200 PREV MONTH_150825" at bounding box center [499, 120] width 133 height 16
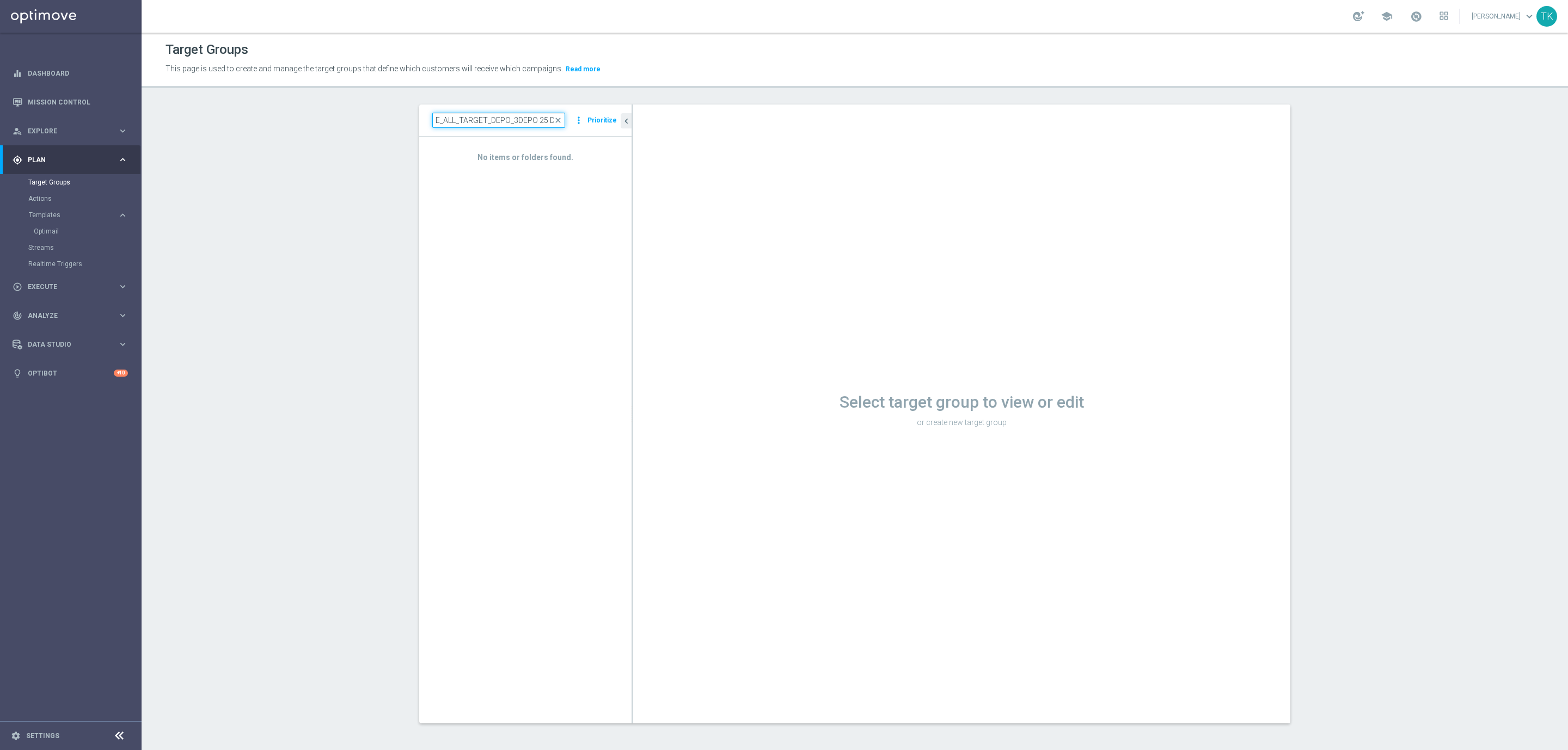
paste input
type input "E_ALL_TARGET_DEPO_3DEPO 25 DO 100 PREV MONTH"
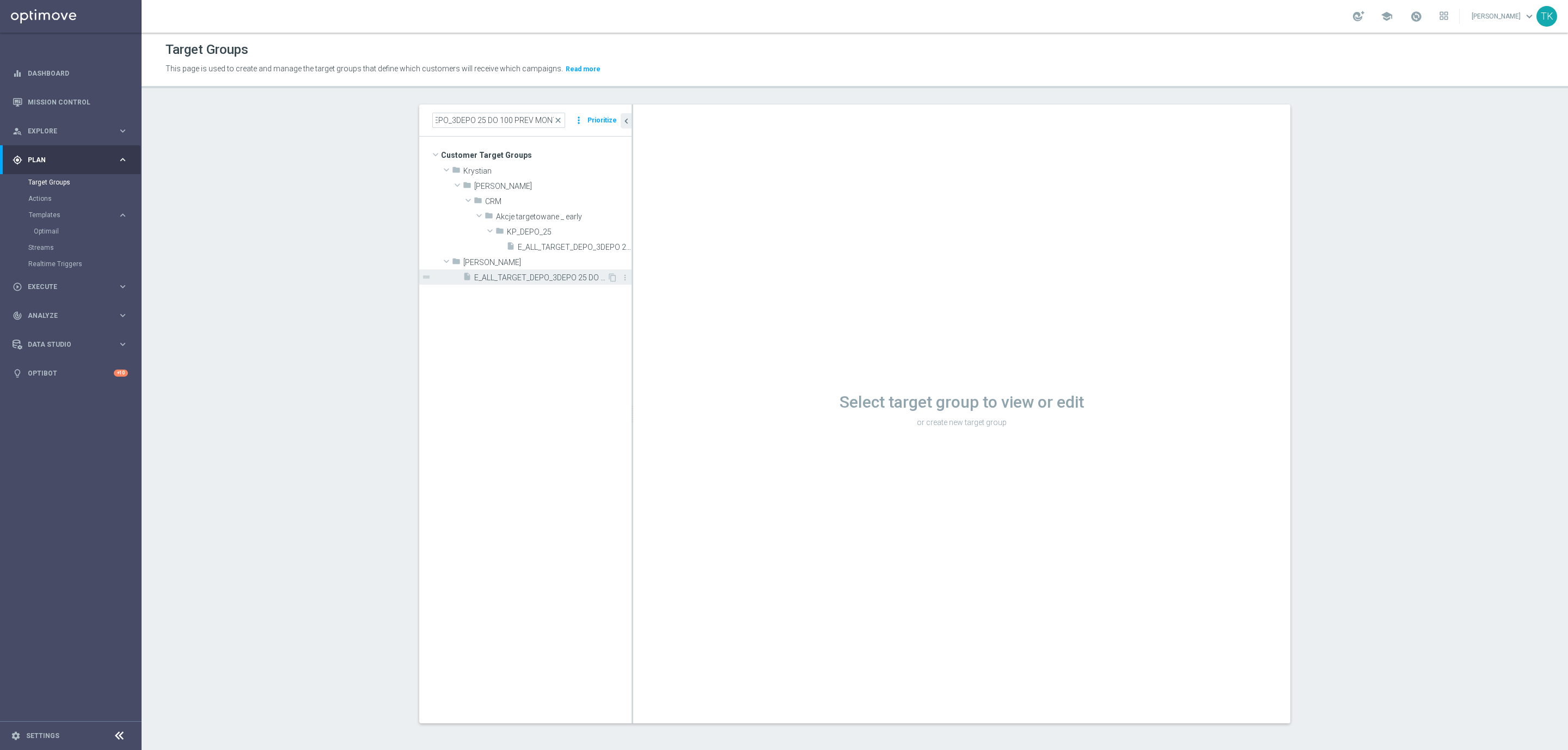
click at [556, 276] on span "E_ALL_TARGET_DEPO_3DEPO 25 DO 100 PREV MONTH_150825" at bounding box center [541, 277] width 133 height 9
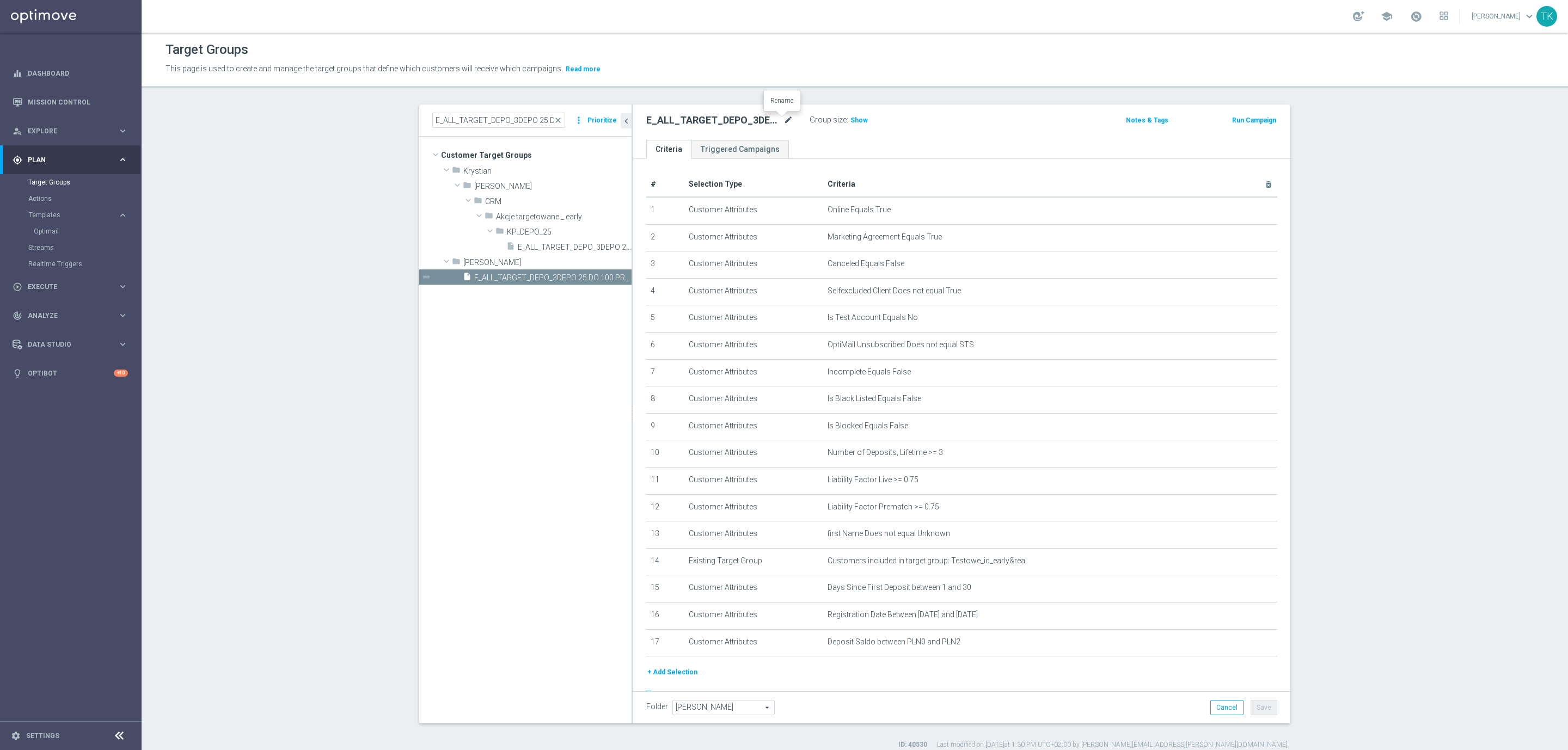
click at [784, 121] on icon "mode_edit" at bounding box center [788, 119] width 10 height 13
type input "E_ALL_TARGET_DEPO_3DEPO 25 DO 200 PREV MONTH_150825"
click at [922, 128] on div "E_ALL_TARGET_DEPO_3DEPO 25 DO 200 PREV MONTH_150825 Group size : Show" at bounding box center [853, 120] width 431 height 17
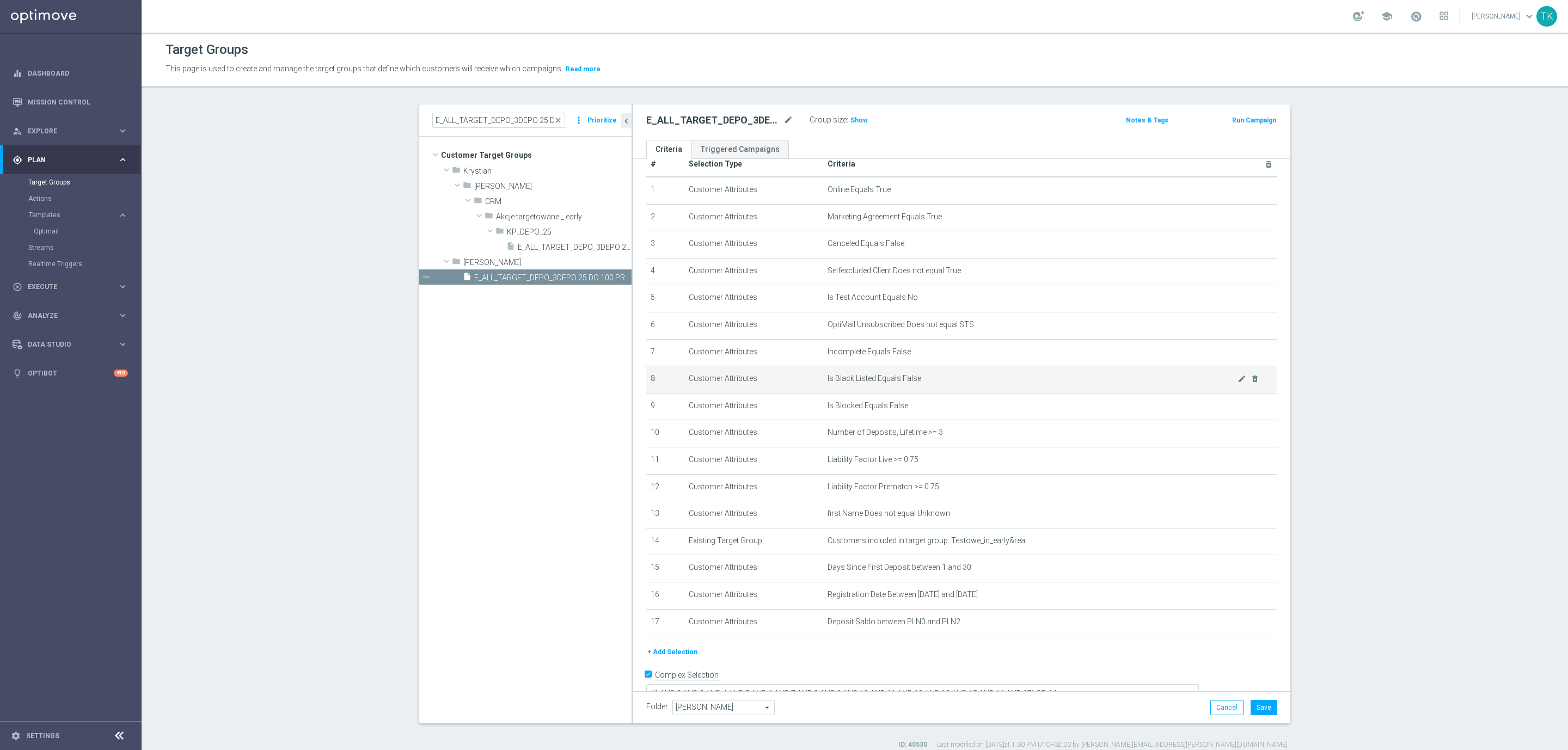
scroll to position [29, 0]
click at [1255, 709] on button "Save" at bounding box center [1263, 708] width 26 height 16
click at [39, 226] on div "Optimail" at bounding box center [87, 231] width 107 height 17
click at [39, 227] on link "Optimail" at bounding box center [73, 231] width 79 height 9
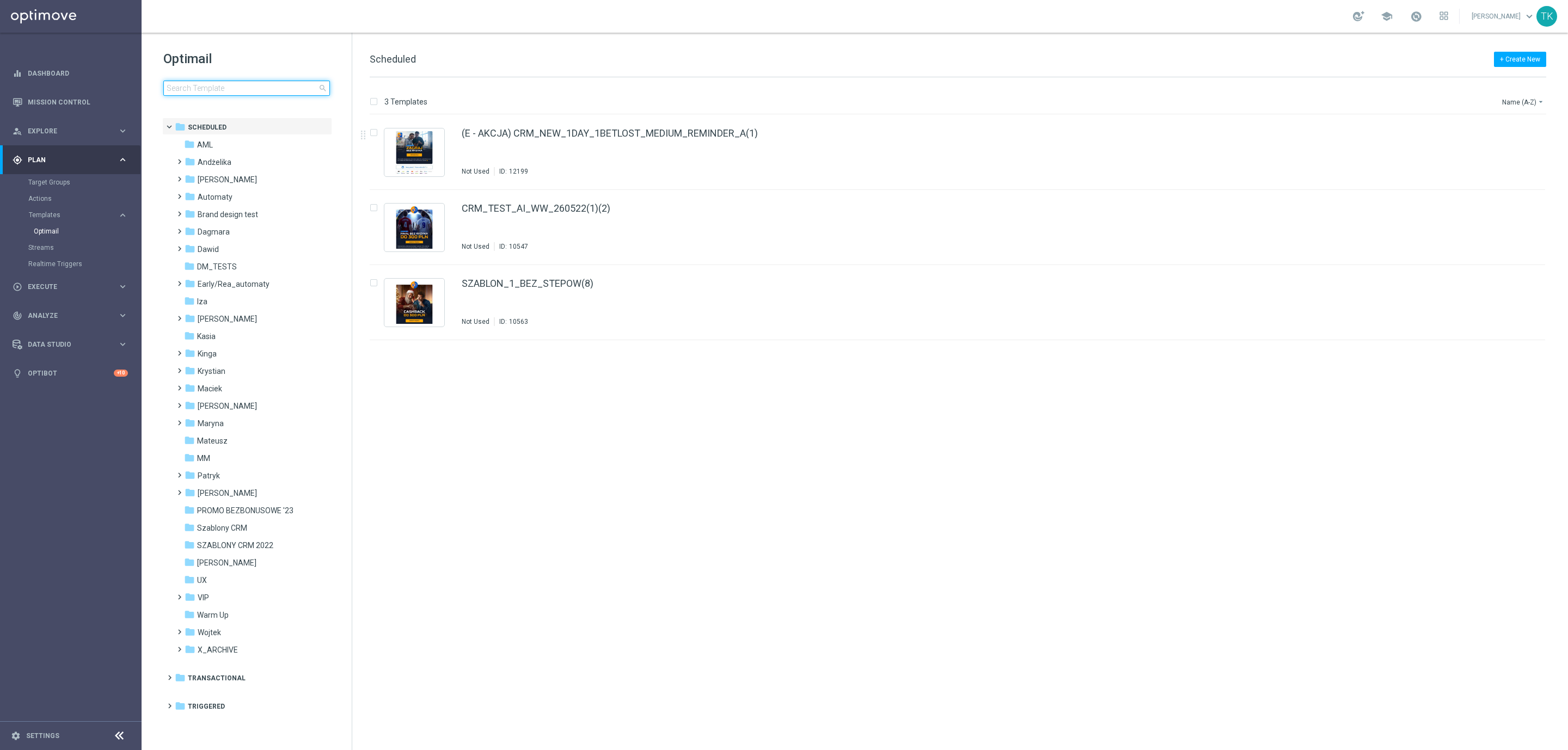
click at [202, 90] on input at bounding box center [246, 88] width 166 height 16
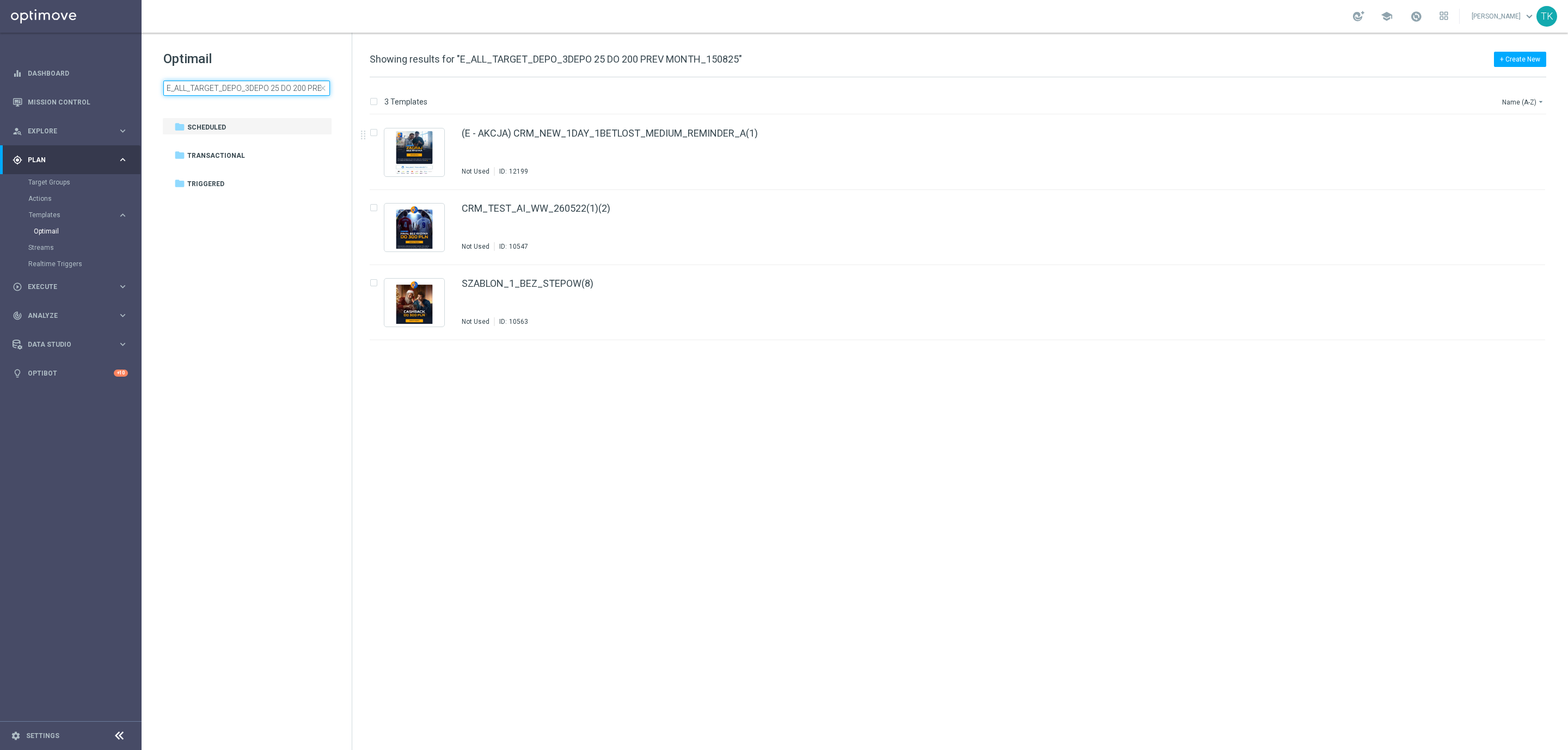
scroll to position [0, 61]
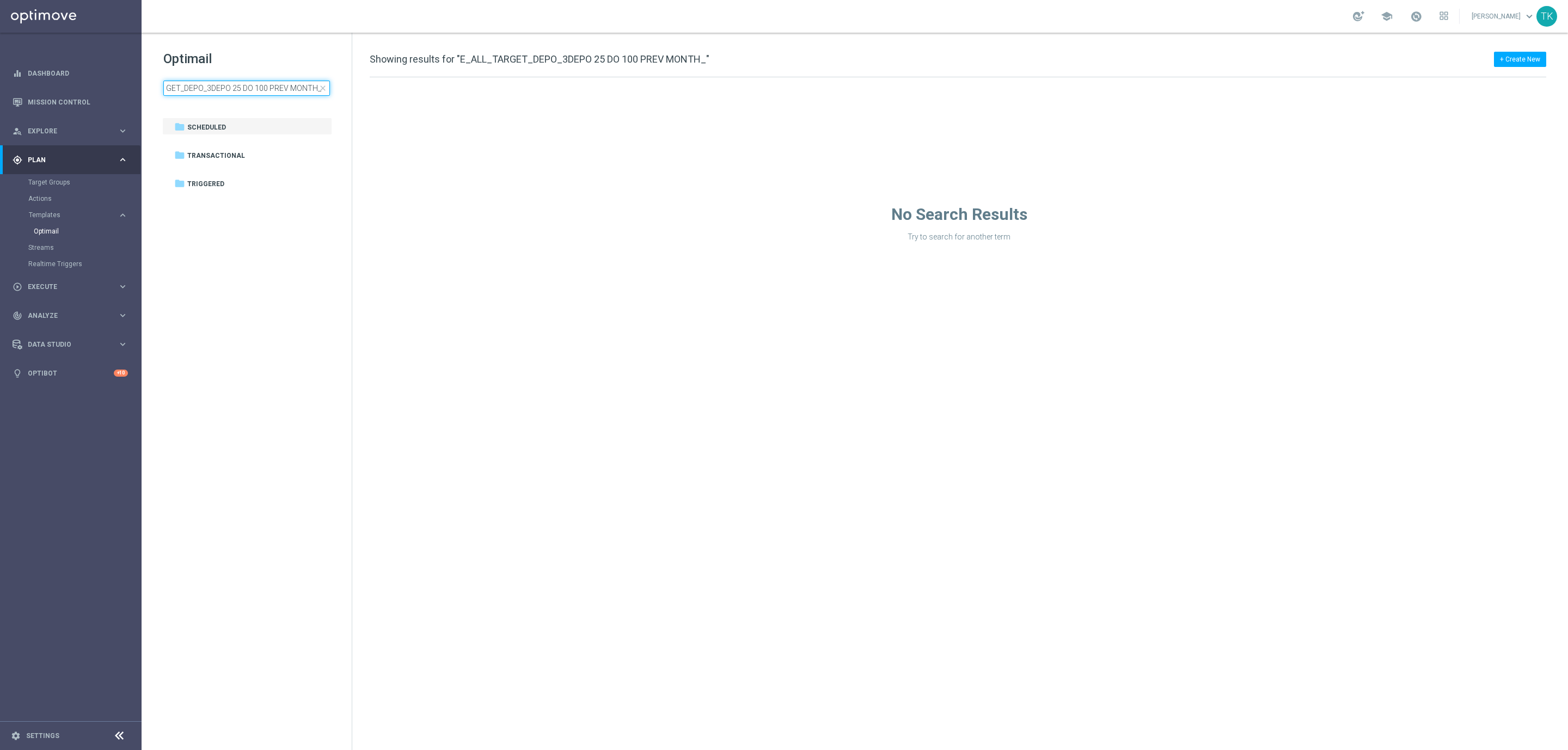
scroll to position [0, 36]
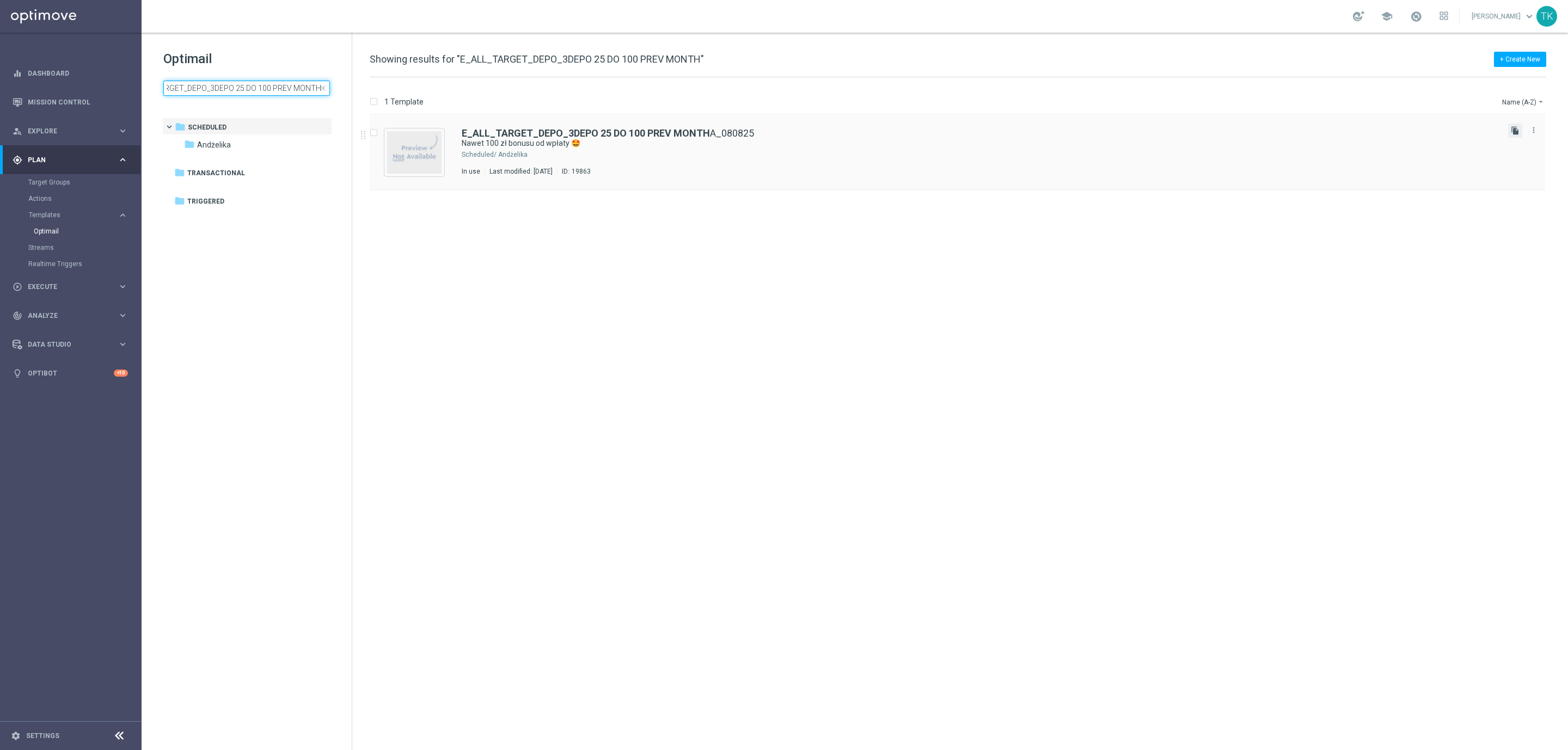
type input "E_ALL_TARGET_DEPO_3DEPO 25 DO 100 PREV MONTH"
click at [1512, 131] on icon "file_copy" at bounding box center [1514, 130] width 9 height 9
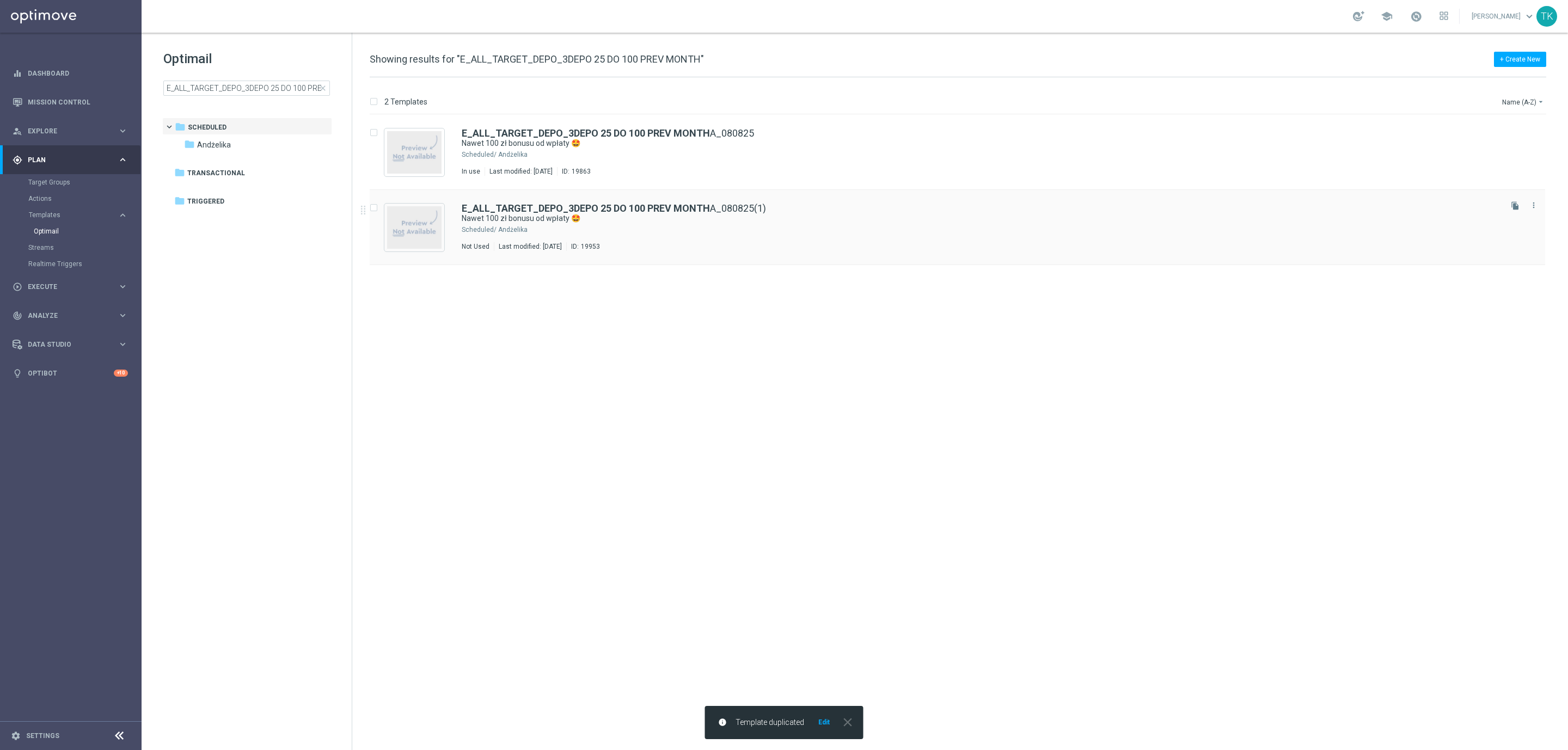
click at [642, 228] on div "Andżelika" at bounding box center [998, 229] width 1001 height 9
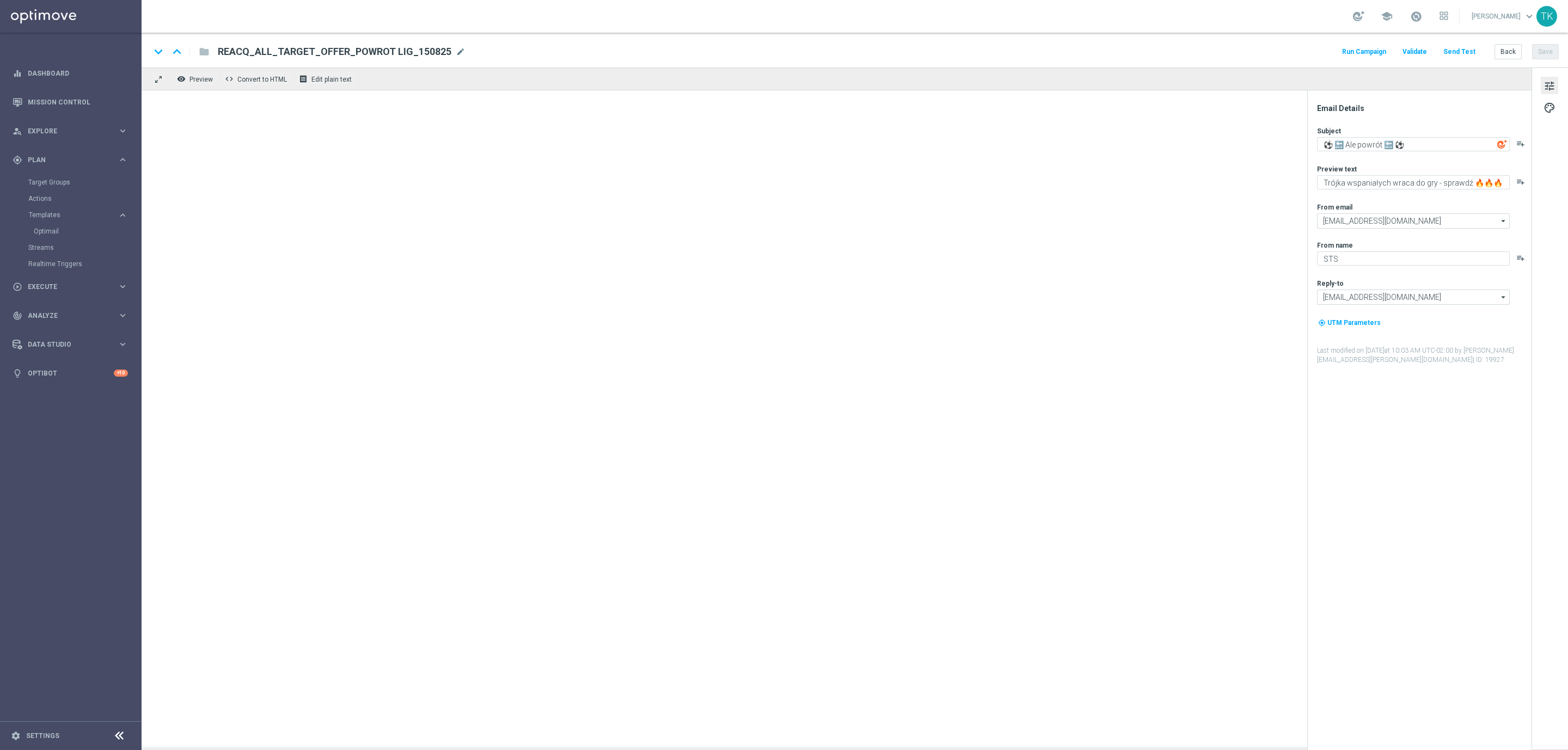
type textarea "Nawet 100 zł bonusu od wpłaty 🤩"
type textarea "Dołącz do akcji i zgarnij ekstra kasę na weekend 💸➡️"
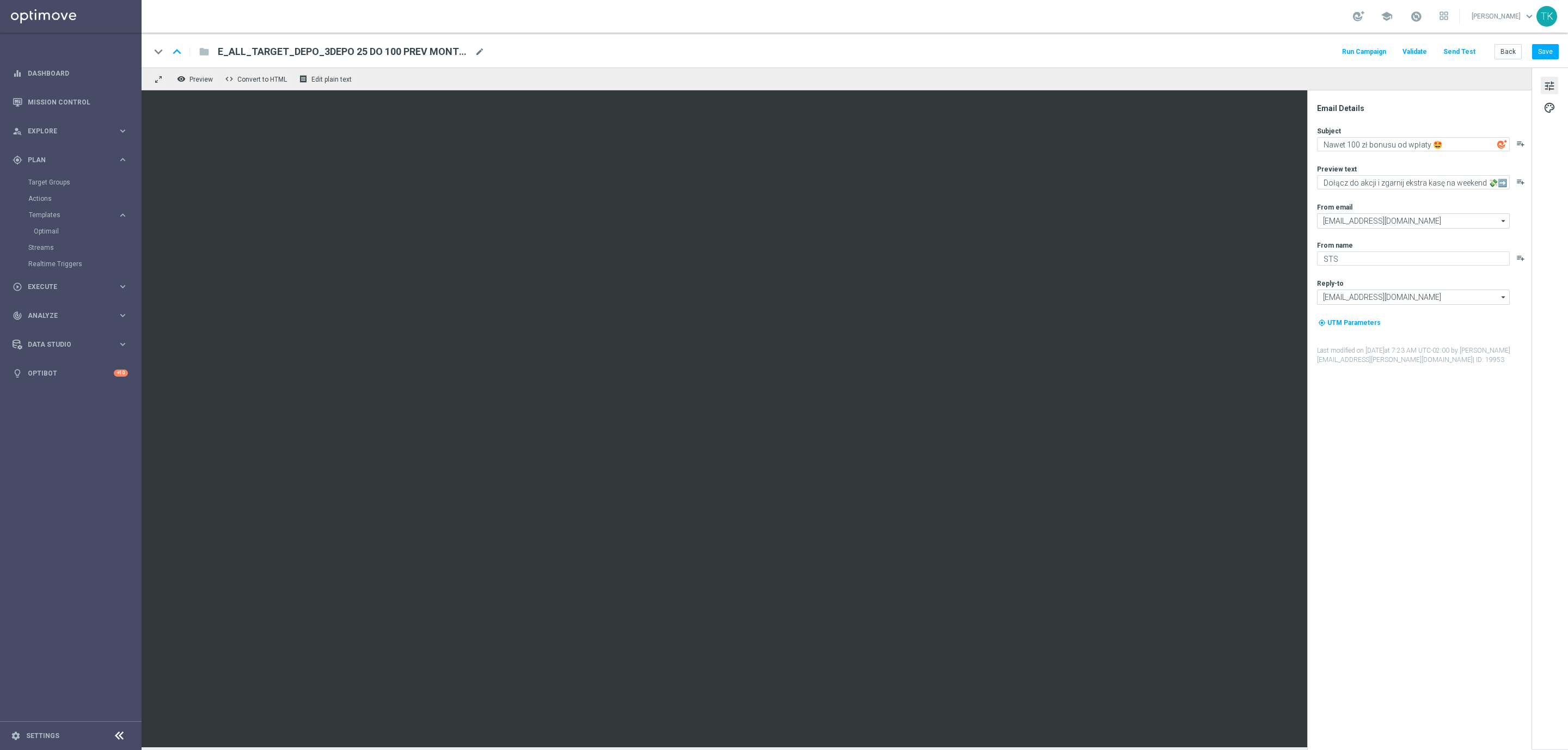
click at [473, 56] on div "E_ALL_TARGET_DEPO_3DEPO 25 DO 100 PREV MONTH A_080825(1) mode_edit" at bounding box center [351, 52] width 267 height 14
click at [387, 52] on input "E_ALL_TARGET_DEPO_3DEPO 25 DO 100 PREV MONTH A_080825(1)" at bounding box center [353, 52] width 270 height 14
paste input "200 PREV MONTH_150825"
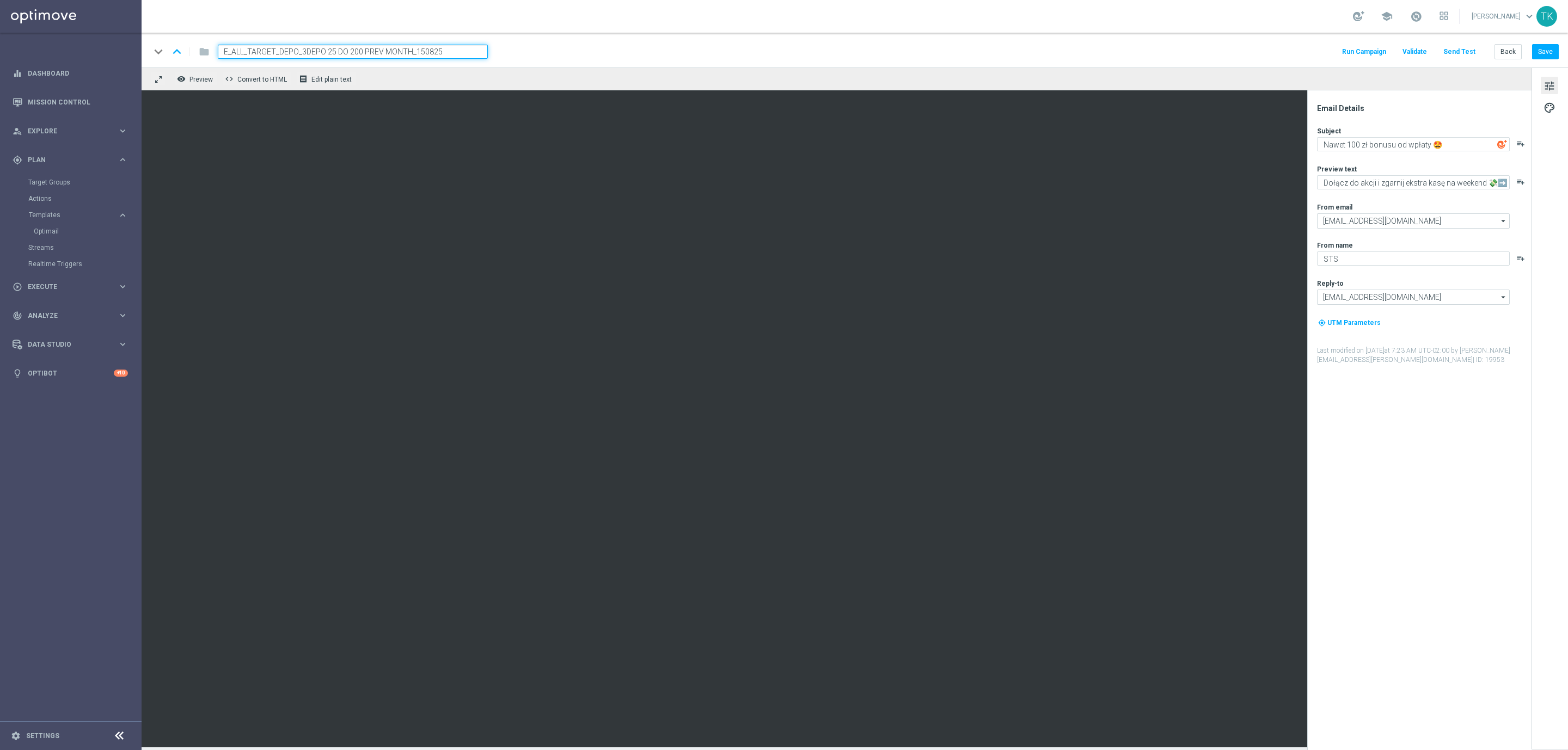
type input "E_ALL_TARGET_DEPO_3DEPO 25 DO 200 PREV MONTH_150825"
click at [594, 54] on div "keyboard_arrow_down keyboard_arrow_up folder E_ALL_TARGET_DEPO_3DEPO 25 DO 200 …" at bounding box center [855, 52] width 1409 height 14
click at [1542, 107] on button "palette" at bounding box center [1549, 108] width 18 height 18
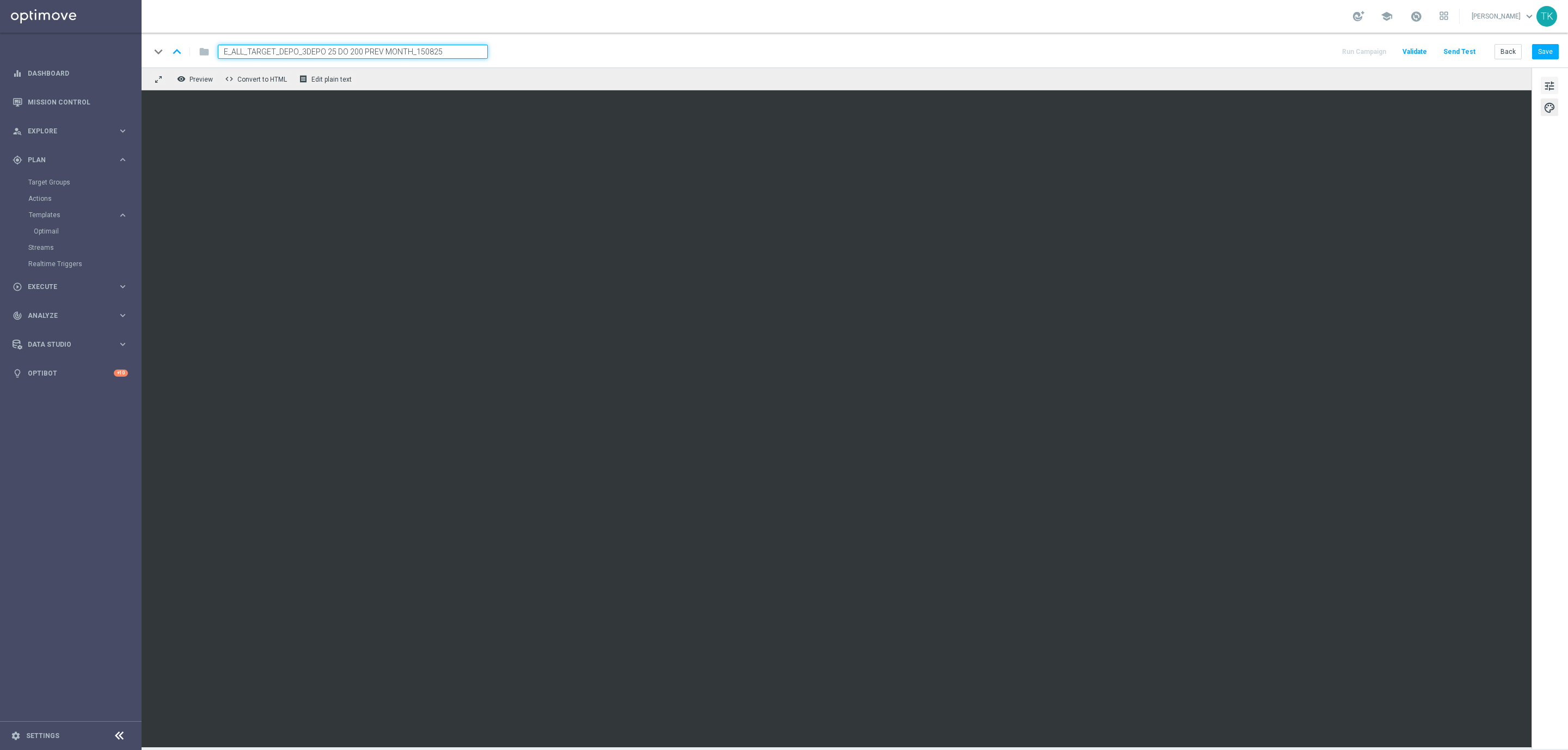
click at [1548, 83] on span "tune" at bounding box center [1549, 86] width 12 height 14
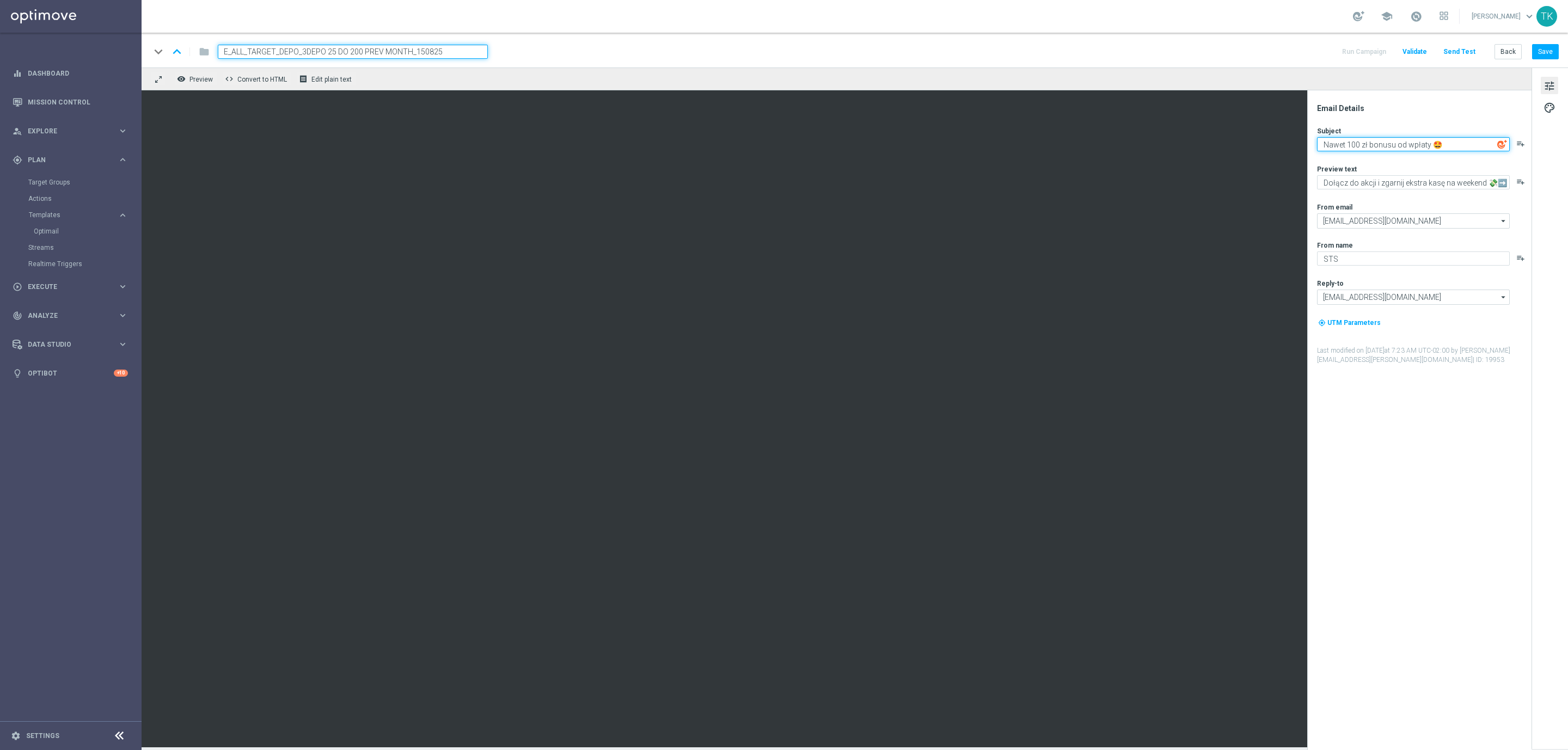
click at [1351, 147] on textarea "Nawet 100 zł bonusu od wpłaty 🤩" at bounding box center [1412, 144] width 193 height 14
type textarea "Nawet 200 zł bonusu od wpłaty 🤩"
drag, startPoint x: 1407, startPoint y: 185, endPoint x: 1485, endPoint y: 195, distance: 78.6
click at [1485, 195] on div "Subject Nawet 200 zł bonusu od wpłaty 🤩 playlist_add Preview text Dołącz do akc…" at bounding box center [1423, 245] width 213 height 239
click at [1388, 185] on textarea "Dołącz do akcji i zgarnij ekstra kasę na weekend 💸➡️" at bounding box center [1412, 182] width 193 height 14
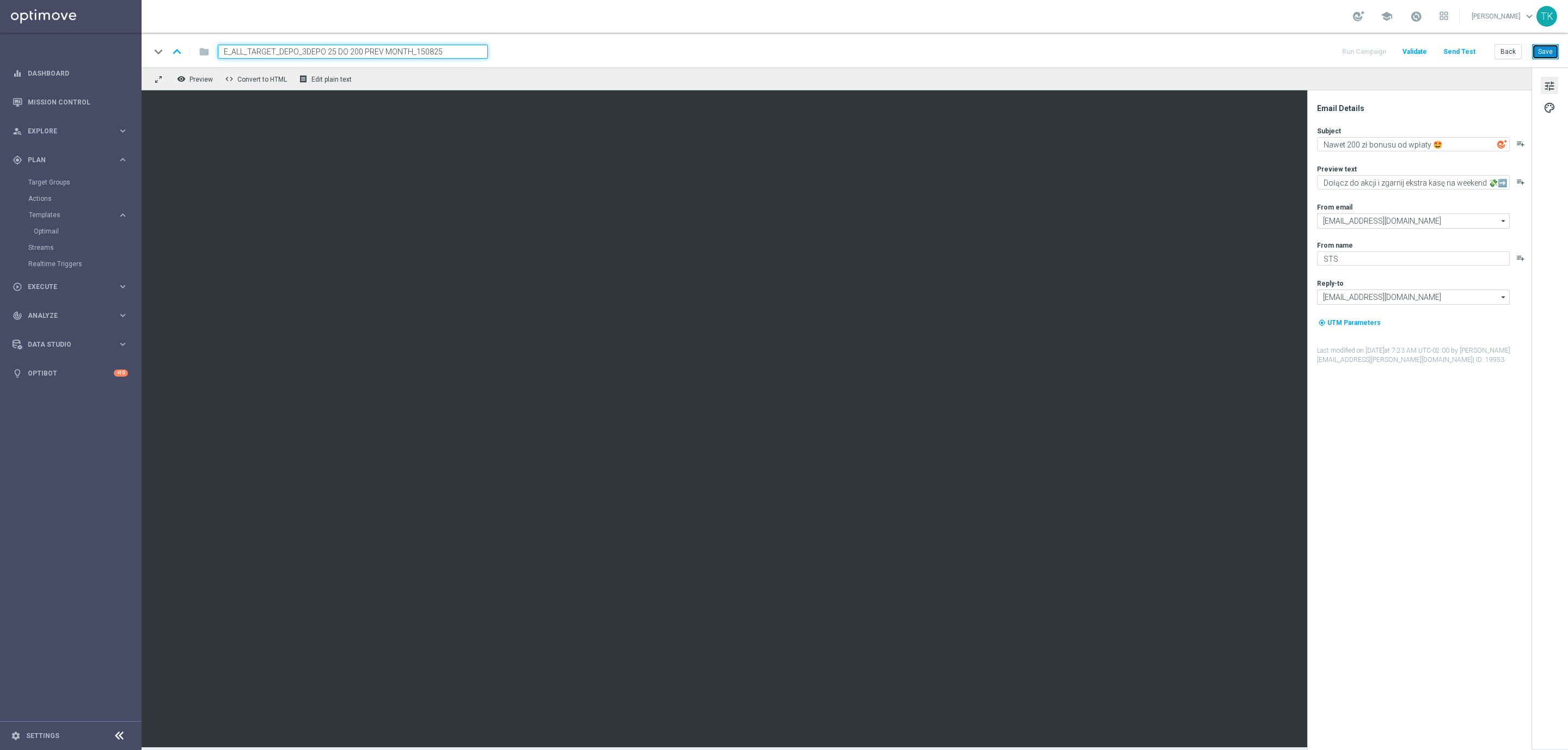
click at [1544, 54] on button "Save" at bounding box center [1545, 52] width 26 height 16
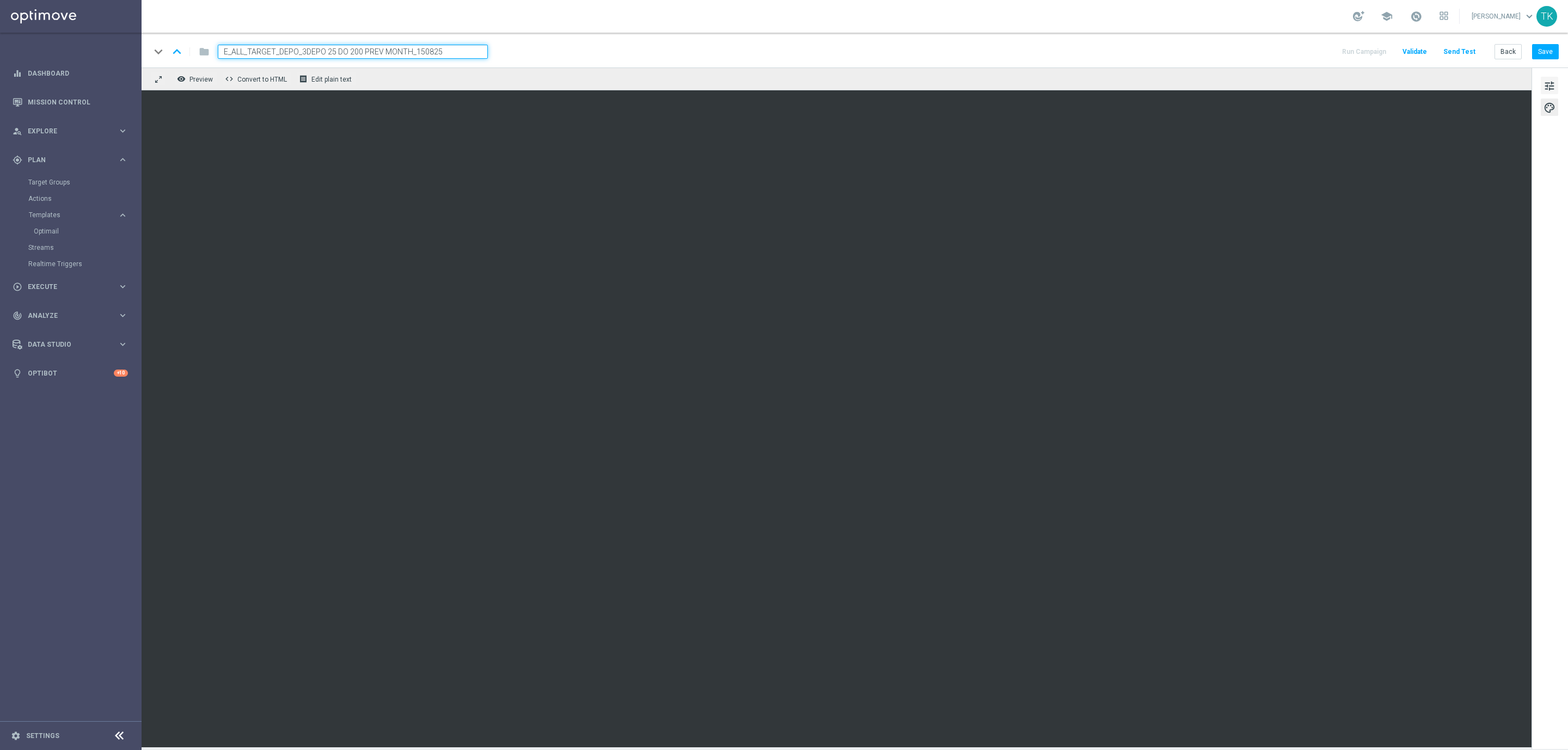
click at [1546, 85] on span "tune" at bounding box center [1549, 86] width 12 height 14
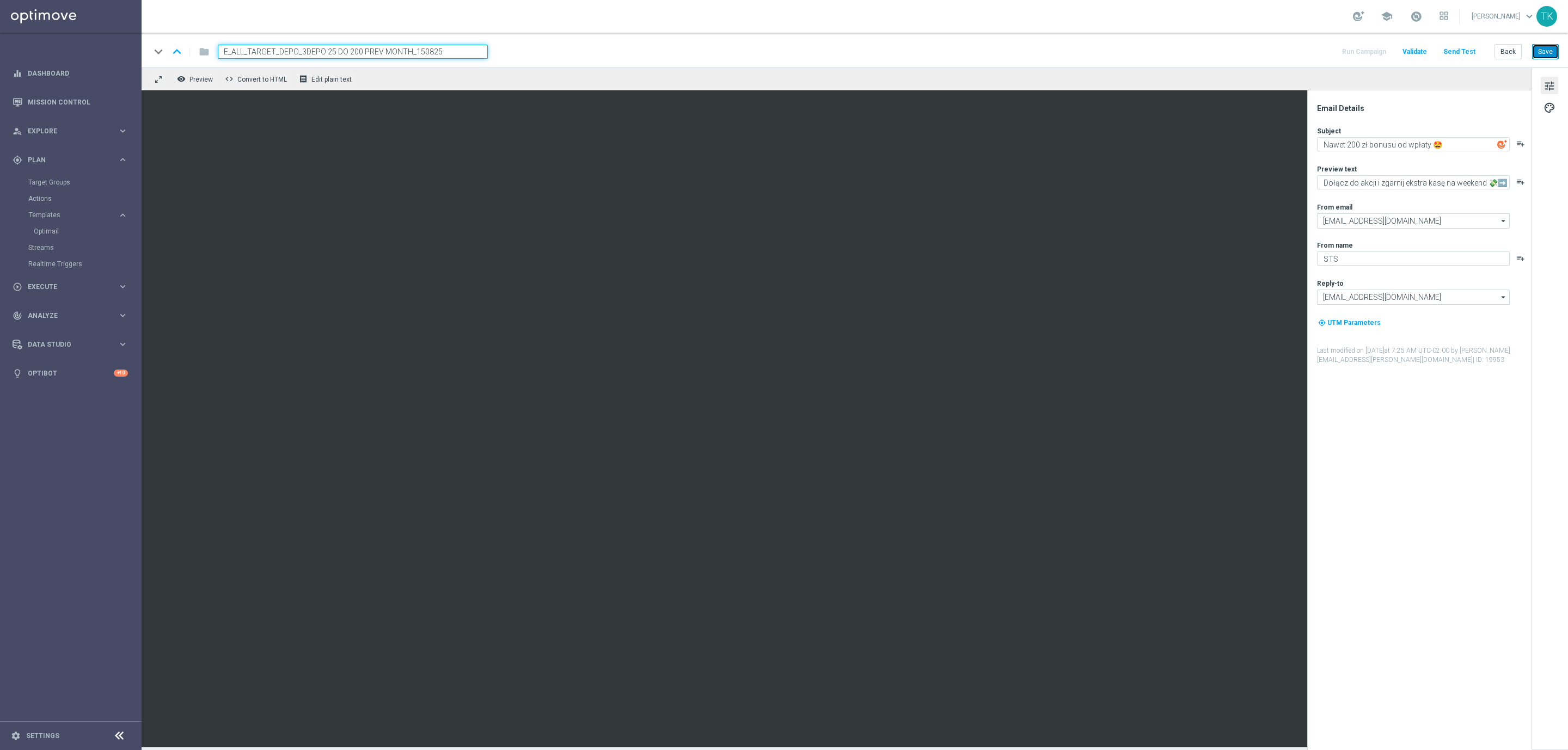
click at [1548, 50] on button "Save" at bounding box center [1545, 52] width 26 height 16
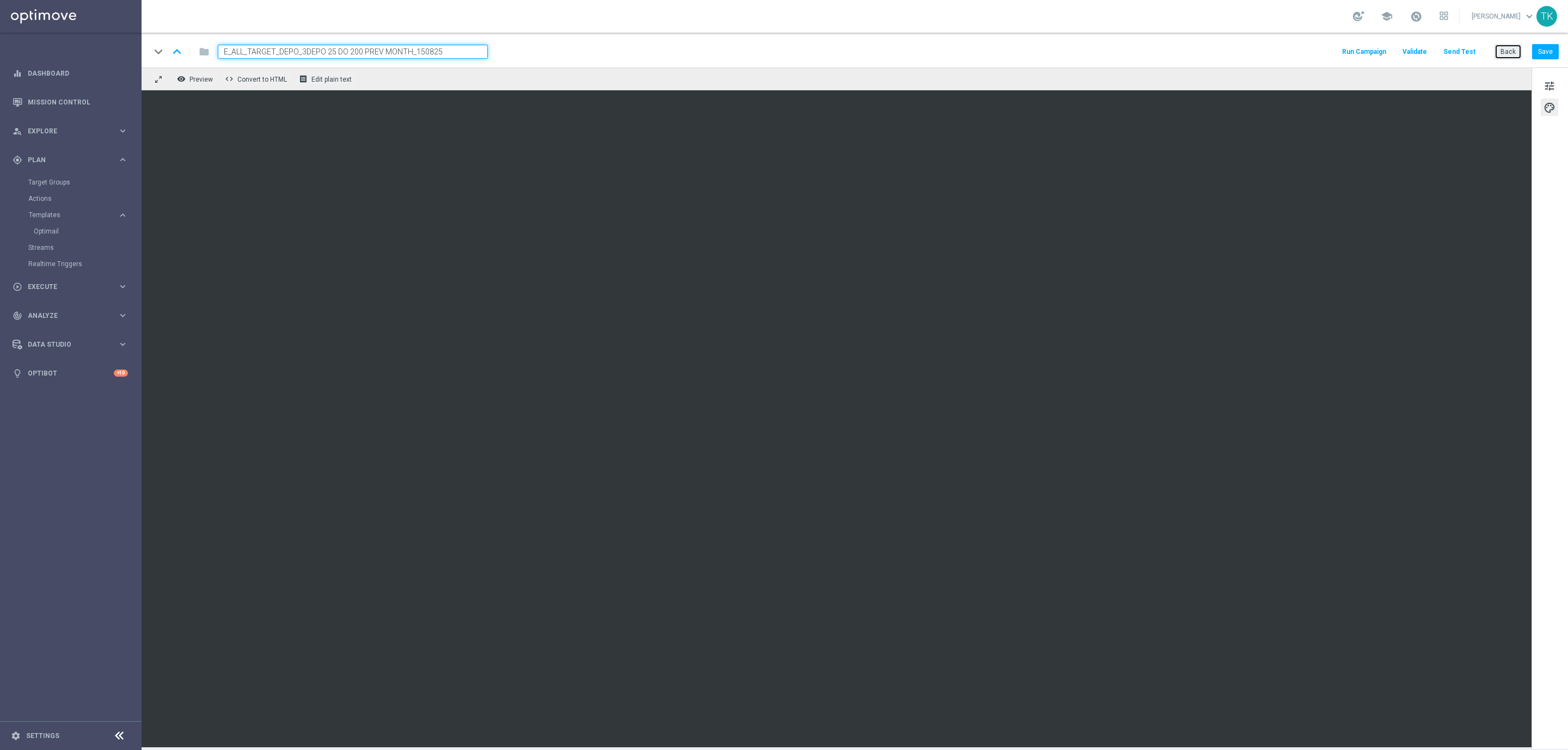
click at [1507, 46] on button "Back" at bounding box center [1508, 52] width 27 height 16
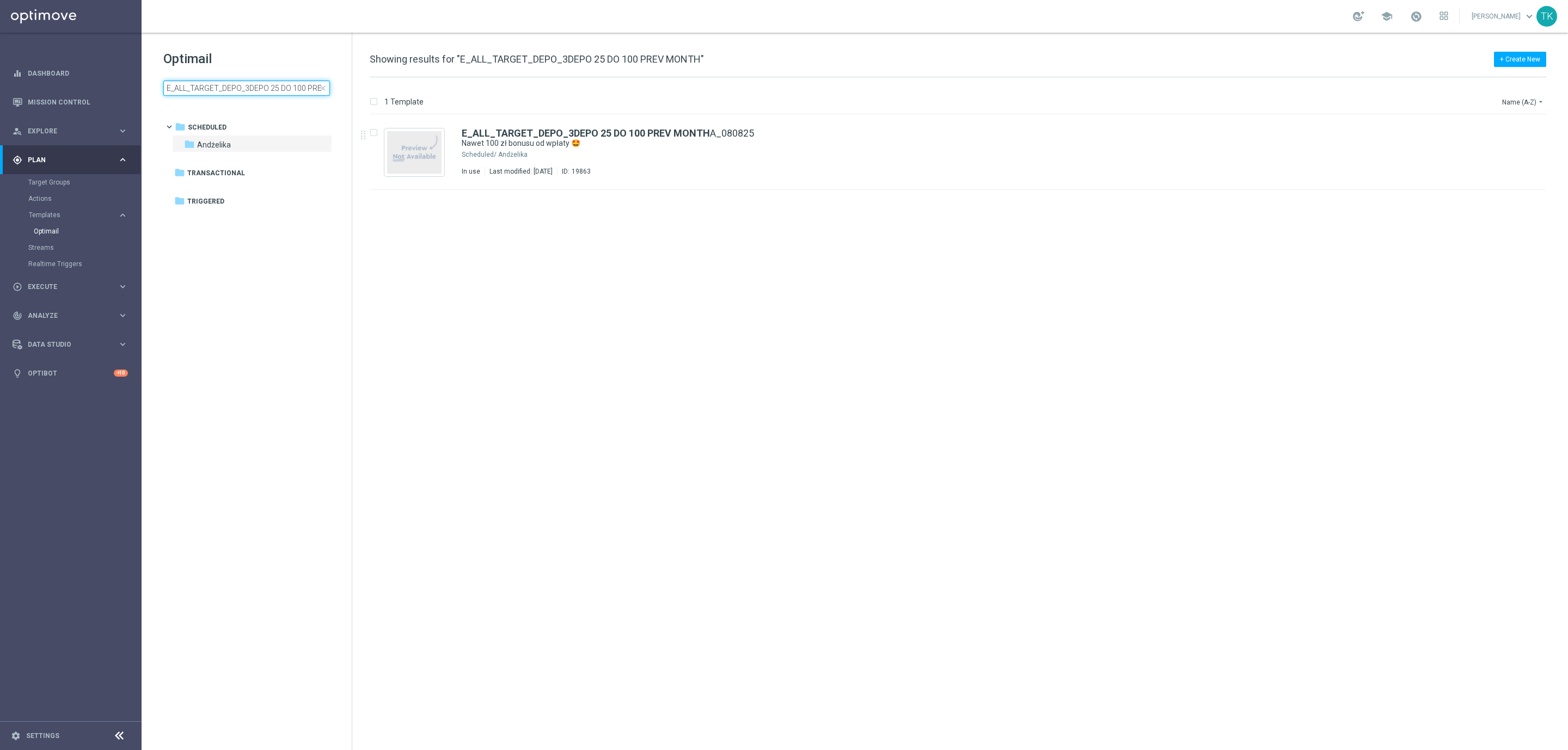
click at [200, 88] on input "E_ALL_TARGET_DEPO_3DEPO 25 DO 100 PREV MONTH" at bounding box center [246, 88] width 166 height 16
type input "E_ALL_TARGET_DEPO_3DEPO 25 DO 200 PREV MONTH_150825"
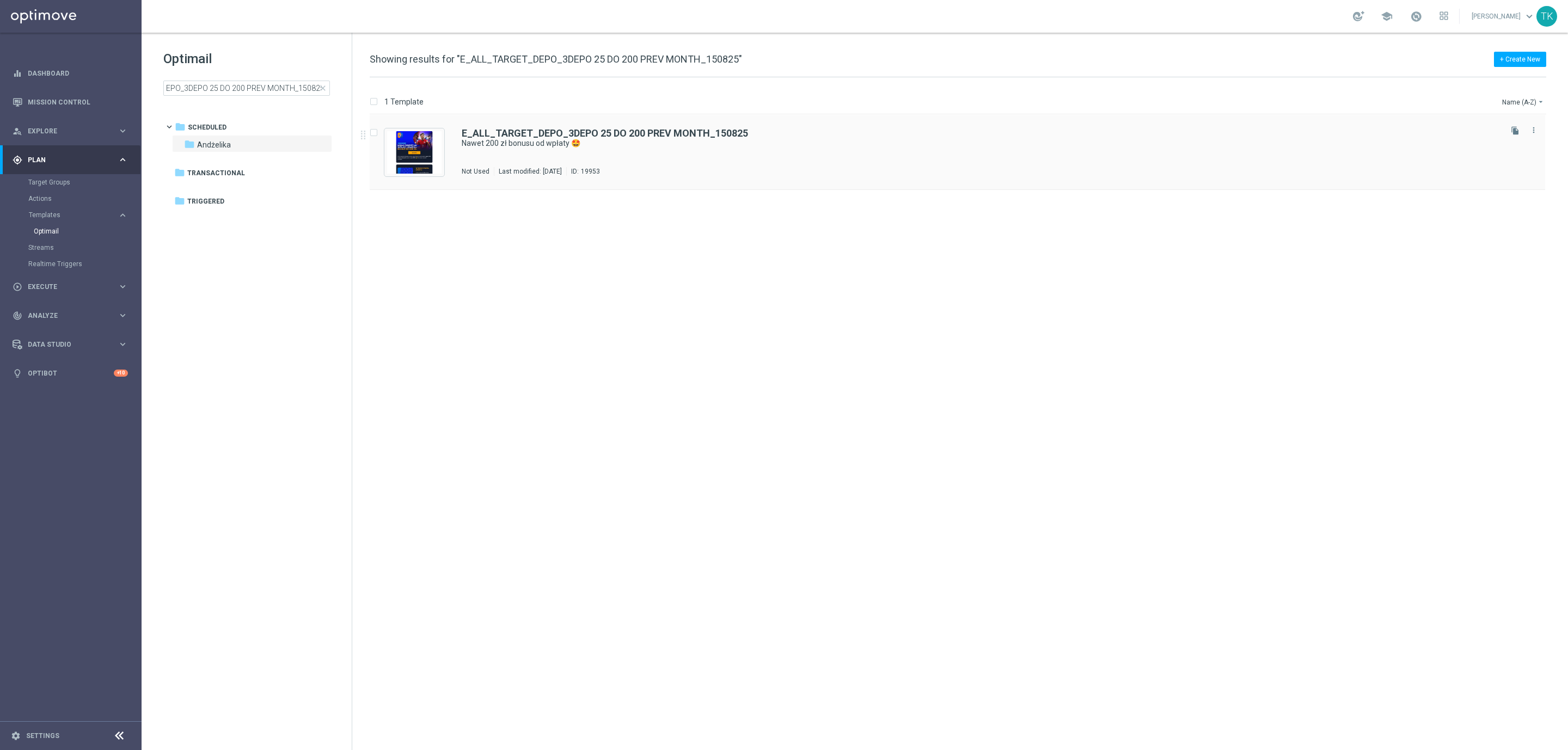
click at [668, 157] on div "E_ALL_TARGET_DEPO_3DEPO 25 DO 200 PREV MONTH_150825 Nawet 200 zł bonusu od wpła…" at bounding box center [980, 152] width 1038 height 47
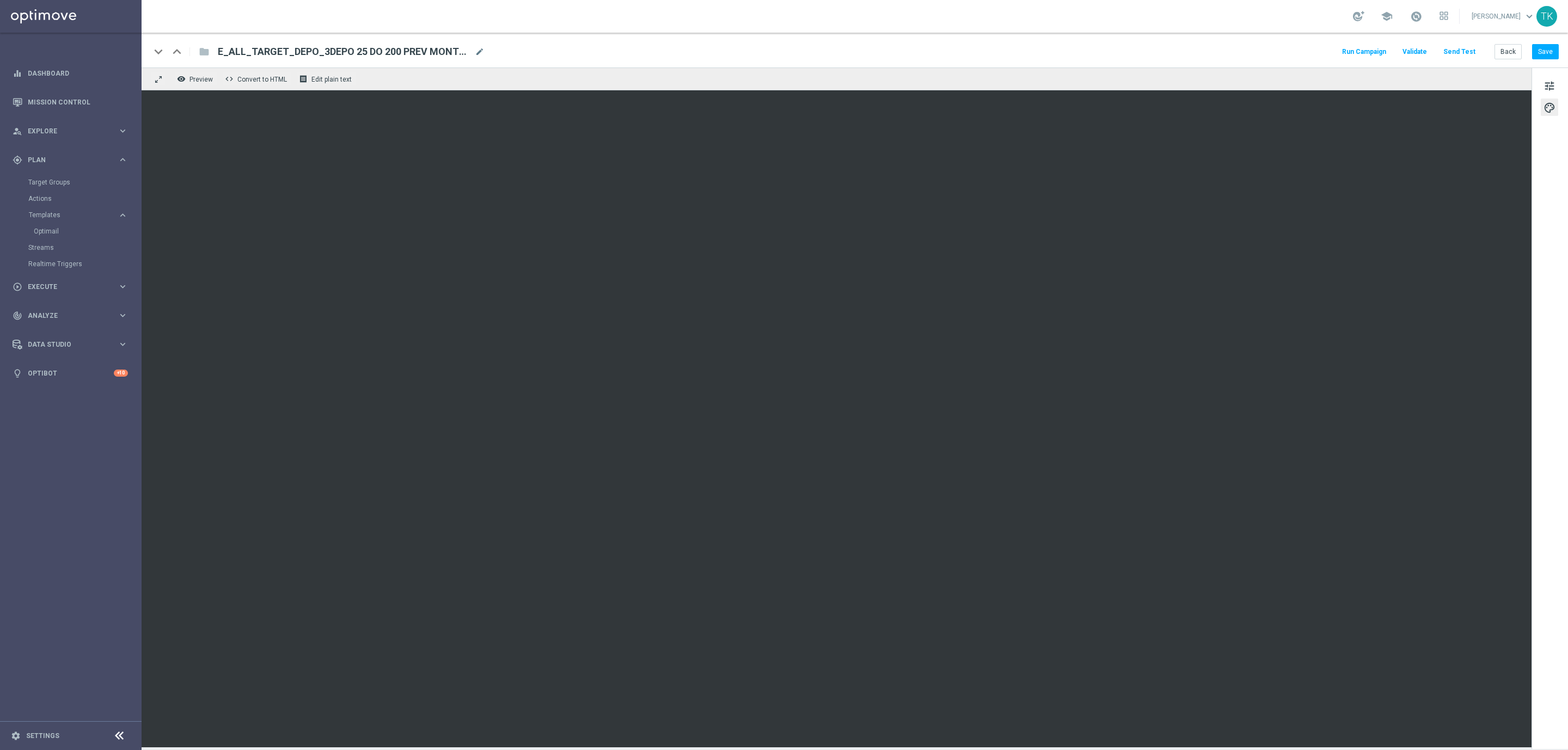
click at [1459, 51] on button "Send Test" at bounding box center [1459, 52] width 35 height 15
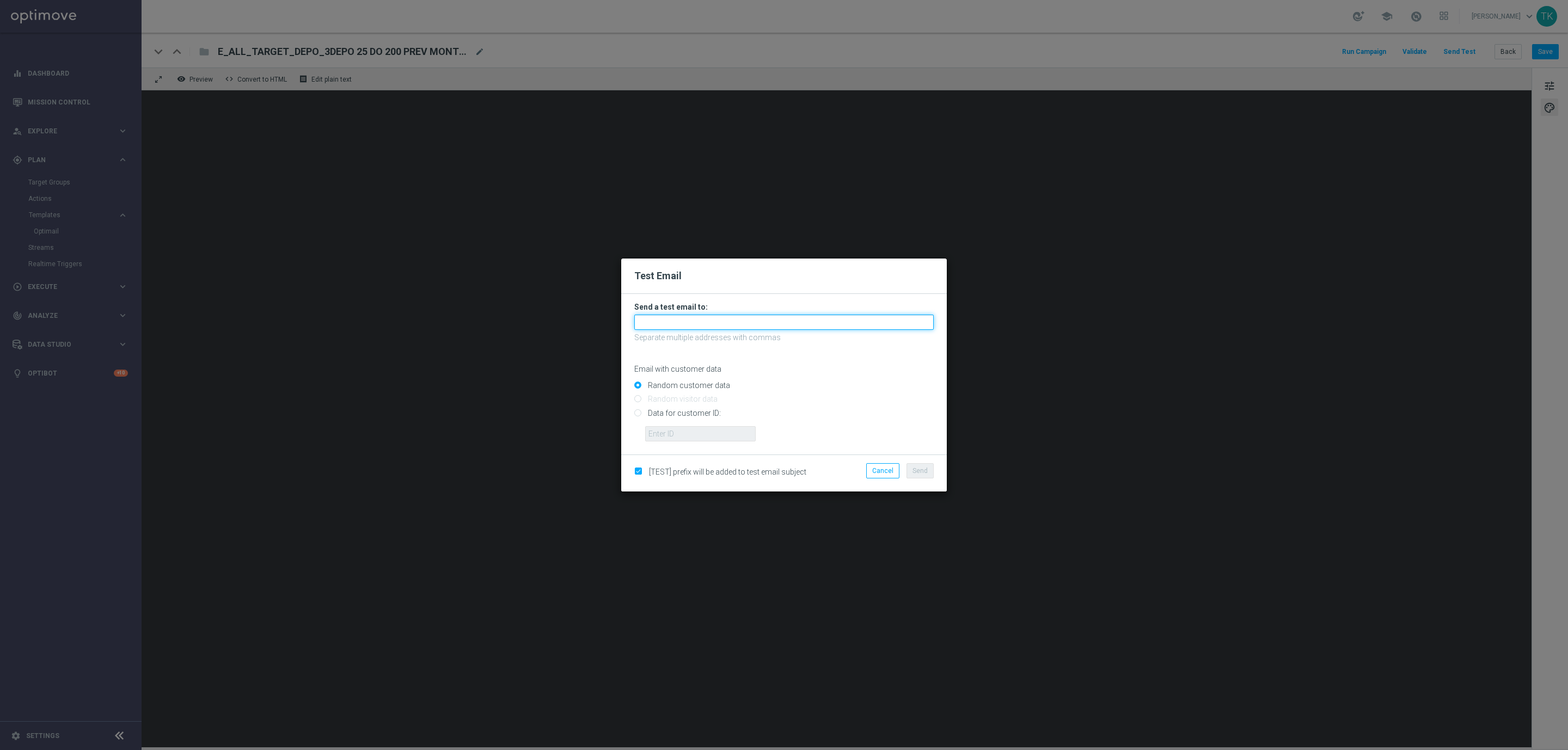
click at [679, 327] on input "text" at bounding box center [784, 323] width 299 height 16
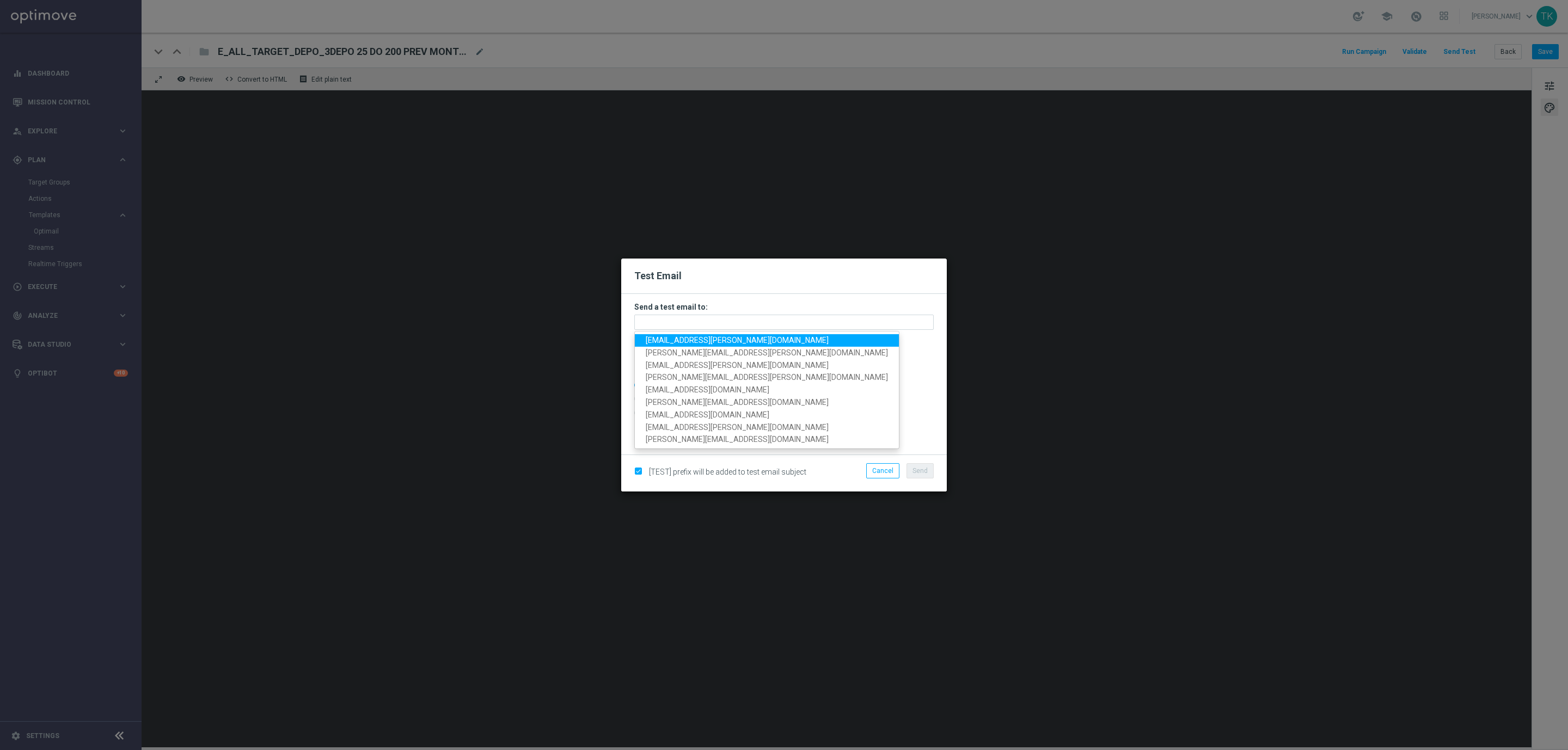
click at [693, 338] on span "krystian.potoczny@sts.pl" at bounding box center [737, 339] width 183 height 9
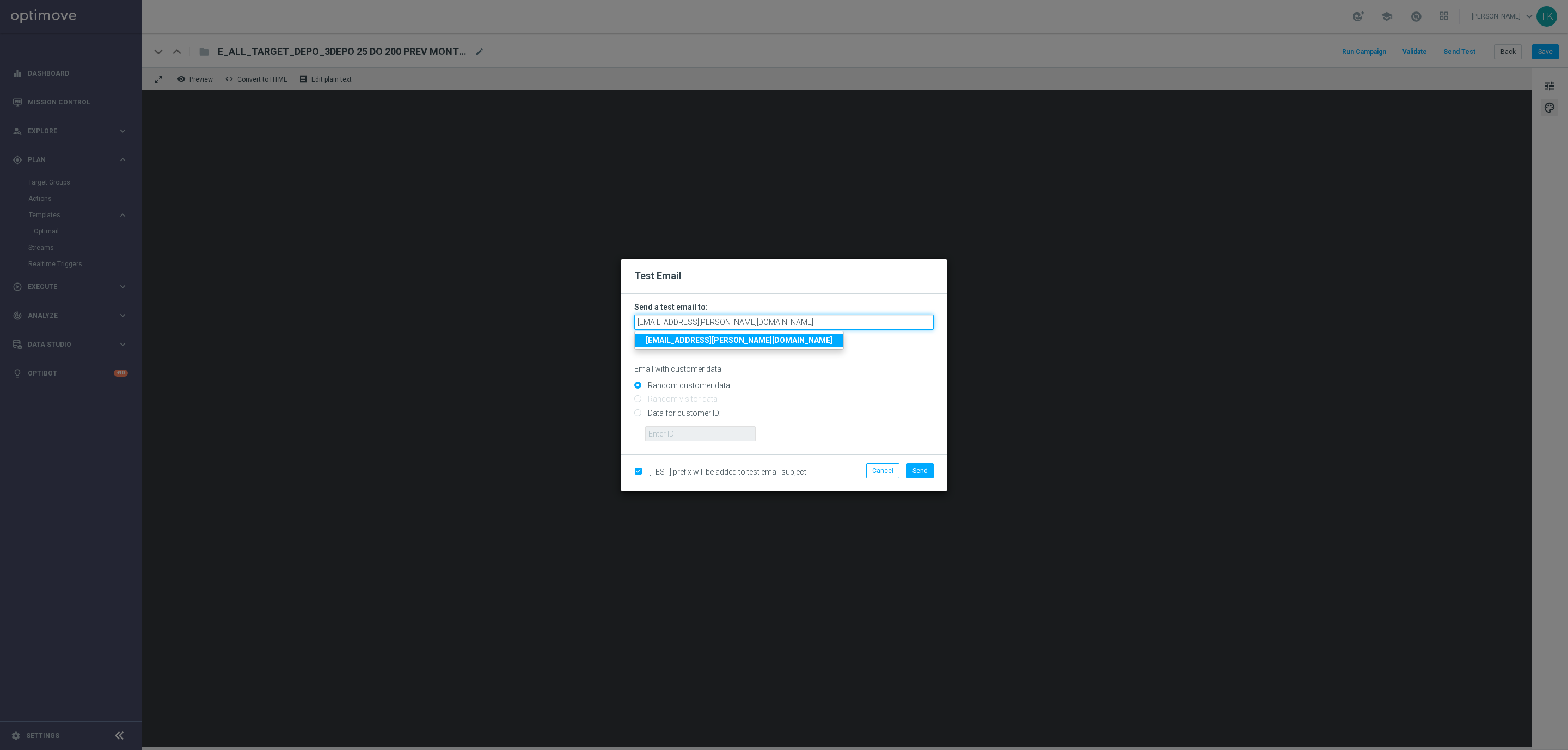
click at [746, 324] on input "krystian.potoczny@sts.pl" at bounding box center [784, 323] width 299 height 16
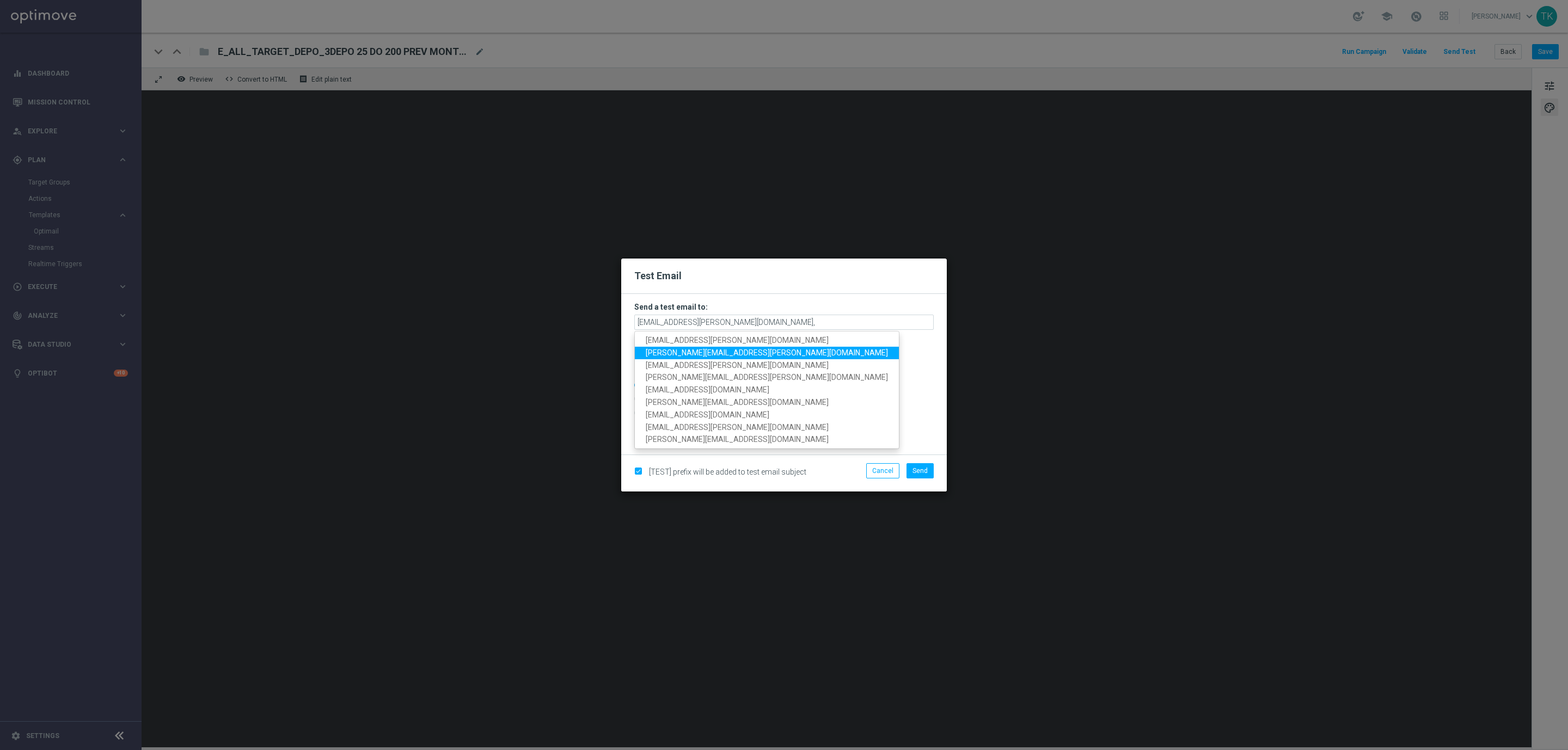
click at [712, 356] on span "tomasz.kowalczyk@sts.pl" at bounding box center [767, 352] width 243 height 9
type input "krystian.potoczny@sts.pl,tomasz.kowalczyk@sts.pl"
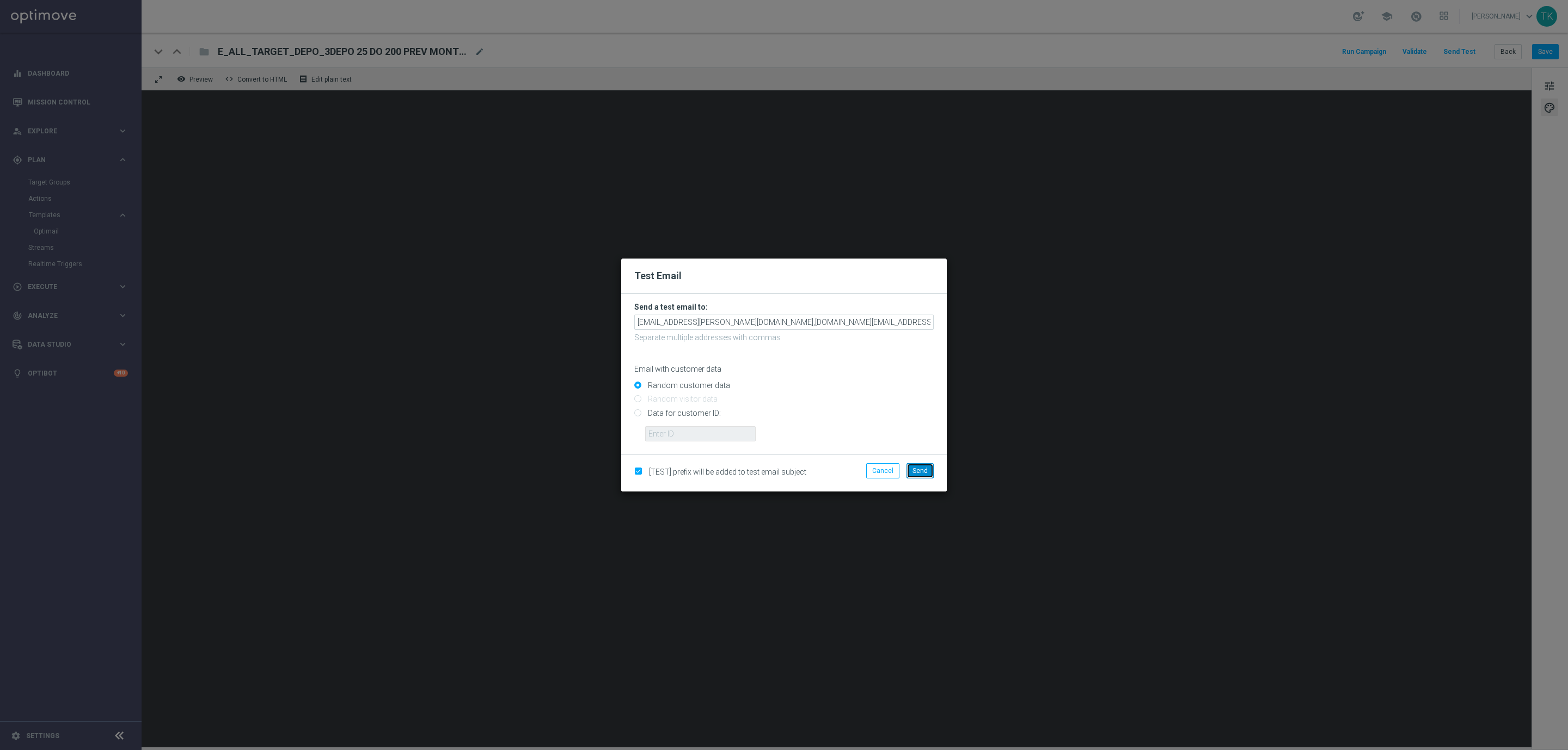
click at [915, 475] on button "Send" at bounding box center [920, 471] width 27 height 16
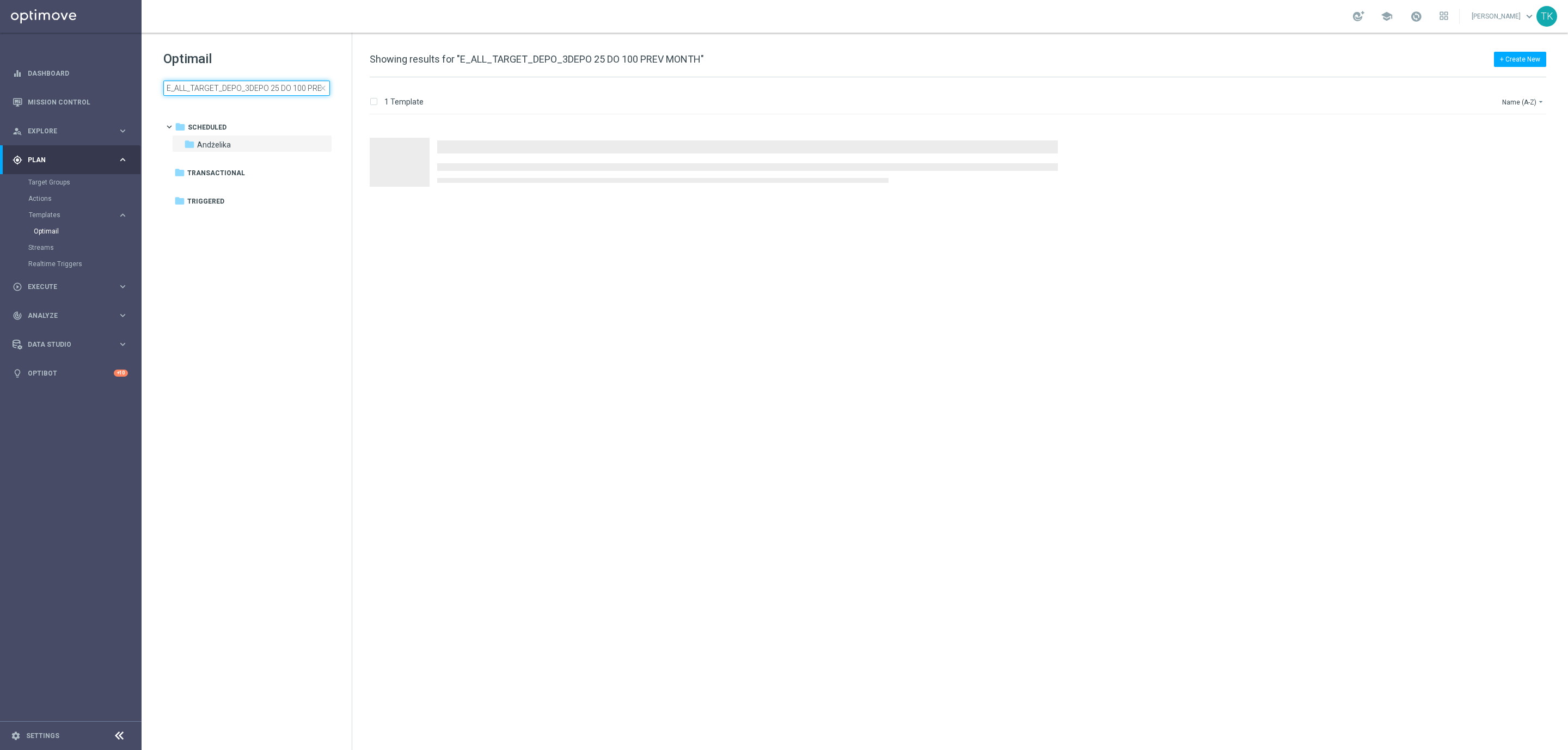
click at [230, 88] on input "E_ALL_TARGET_DEPO_3DEPO 25 DO 100 PREV MONTH" at bounding box center [246, 88] width 166 height 16
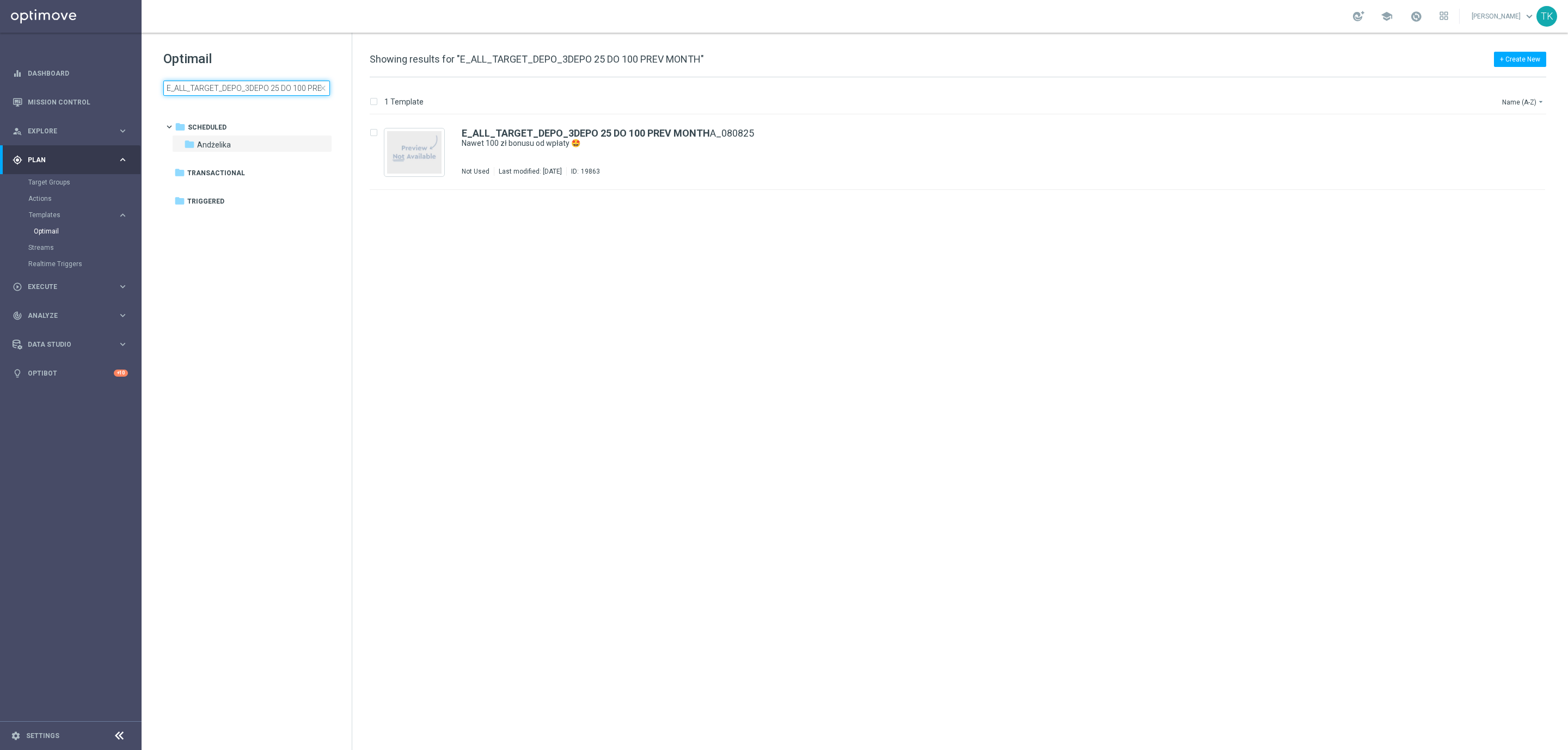
click at [230, 88] on input "E_ALL_TARGET_DEPO_3DEPO 25 DO 100 PREV MONTH" at bounding box center [246, 88] width 166 height 16
click at [56, 182] on link "Target Groups" at bounding box center [70, 182] width 85 height 9
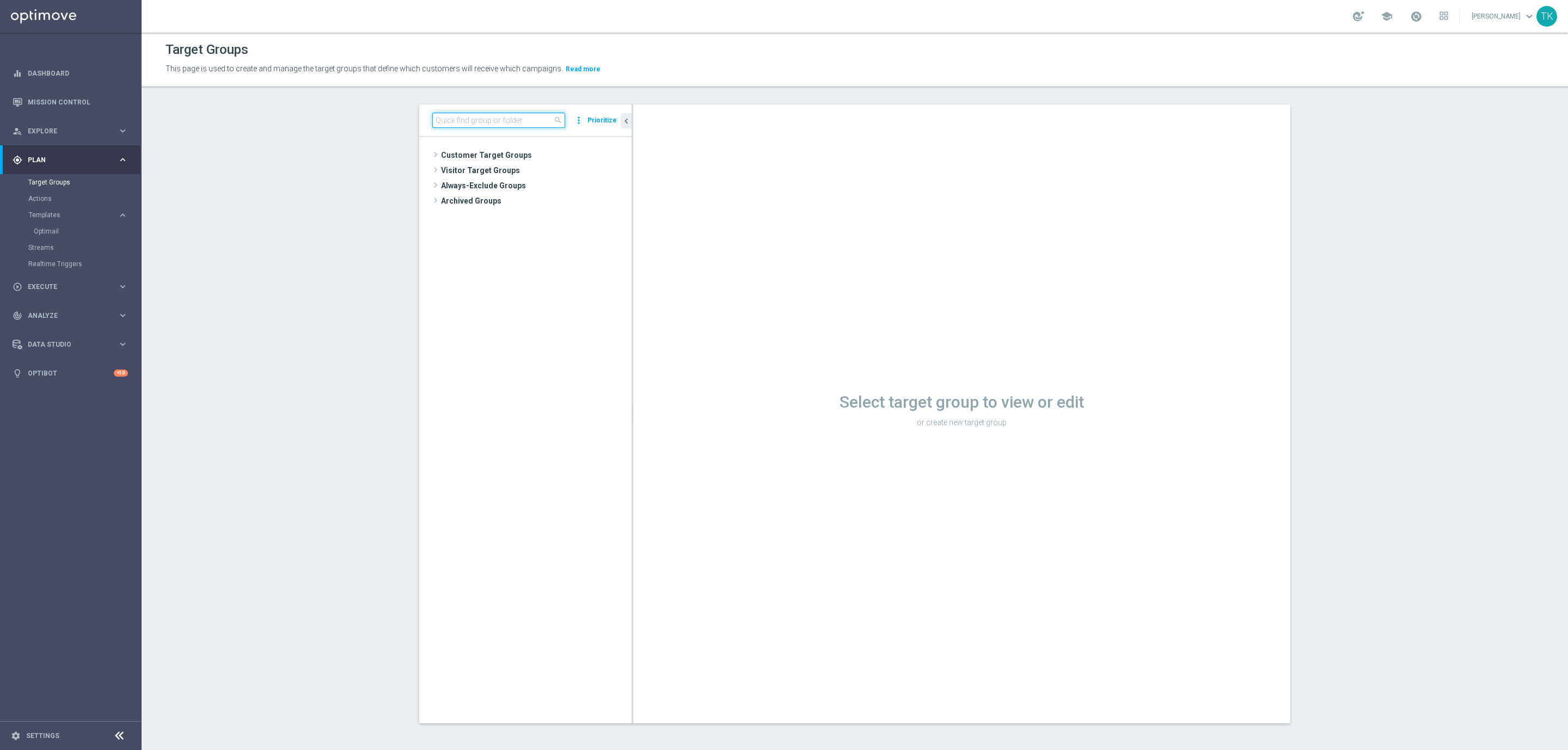
click at [471, 116] on input at bounding box center [499, 120] width 133 height 16
paste input "E_ALL_TARGET_DEPO_3DEPO 25 DO 200 PREV MONTH_150825"
type input "E_ALL_TARGET_DEPO_3DEPO 25 DO 200 PREV MONTH_150825"
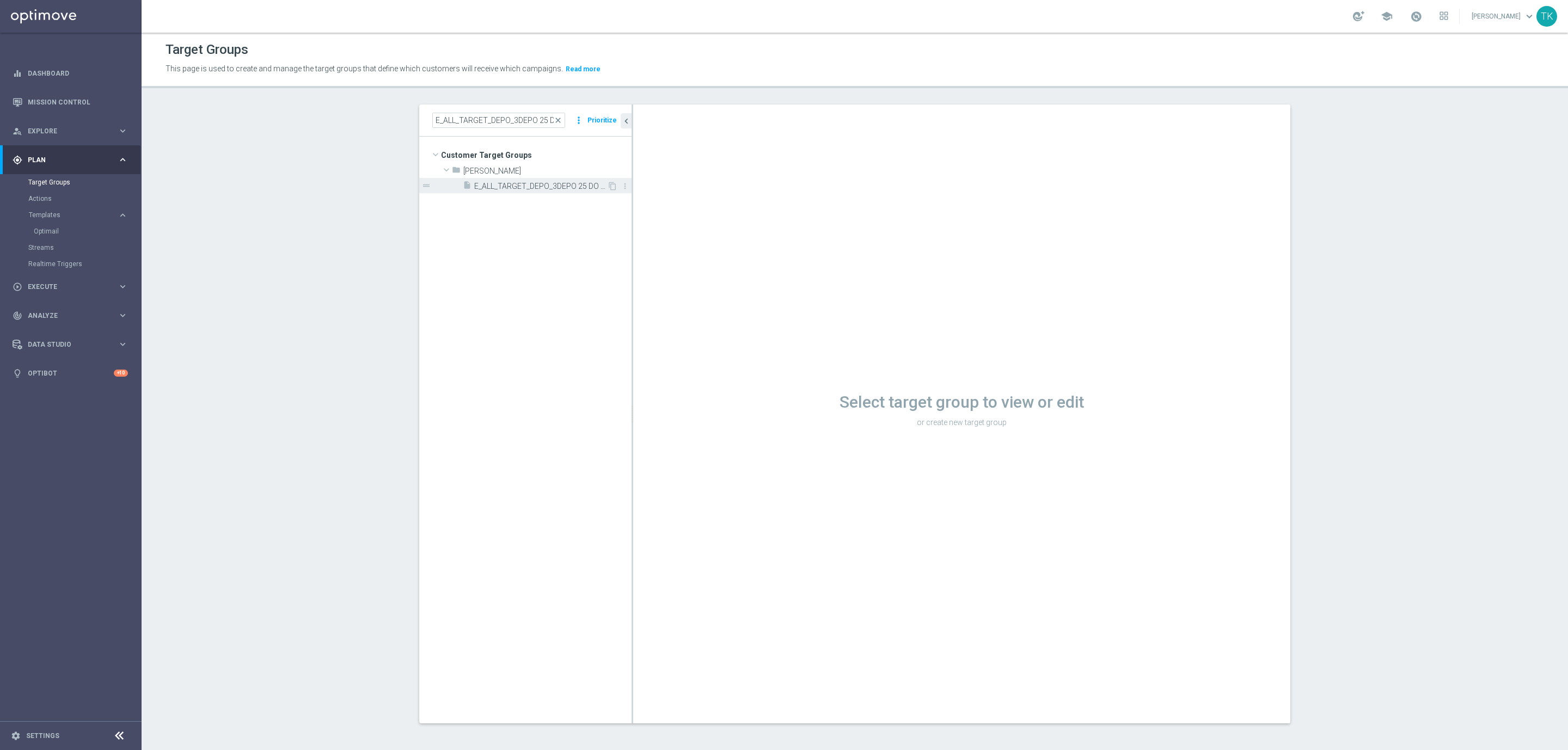
click at [529, 178] on div "insert_drive_file E_ALL_TARGET_DEPO_3DEPO 25 DO 200 PREV MONTH_150825" at bounding box center [534, 186] width 144 height 16
